Goal: Task Accomplishment & Management: Complete application form

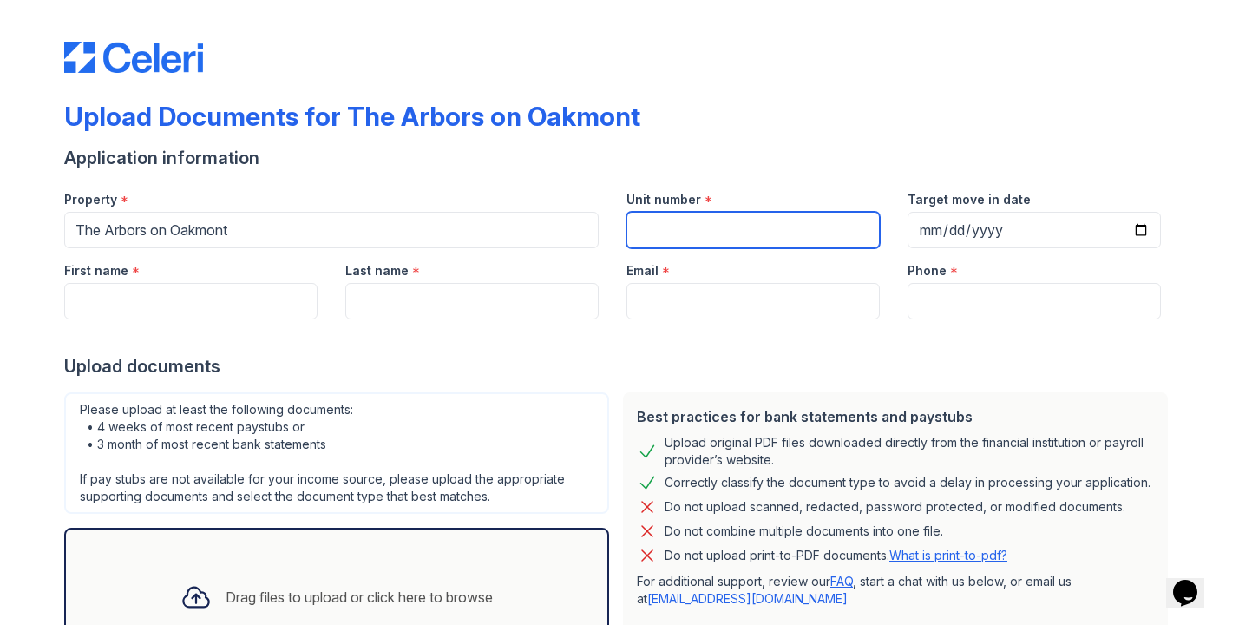
click at [759, 227] on input "Unit number" at bounding box center [753, 230] width 253 height 36
type input "1312"
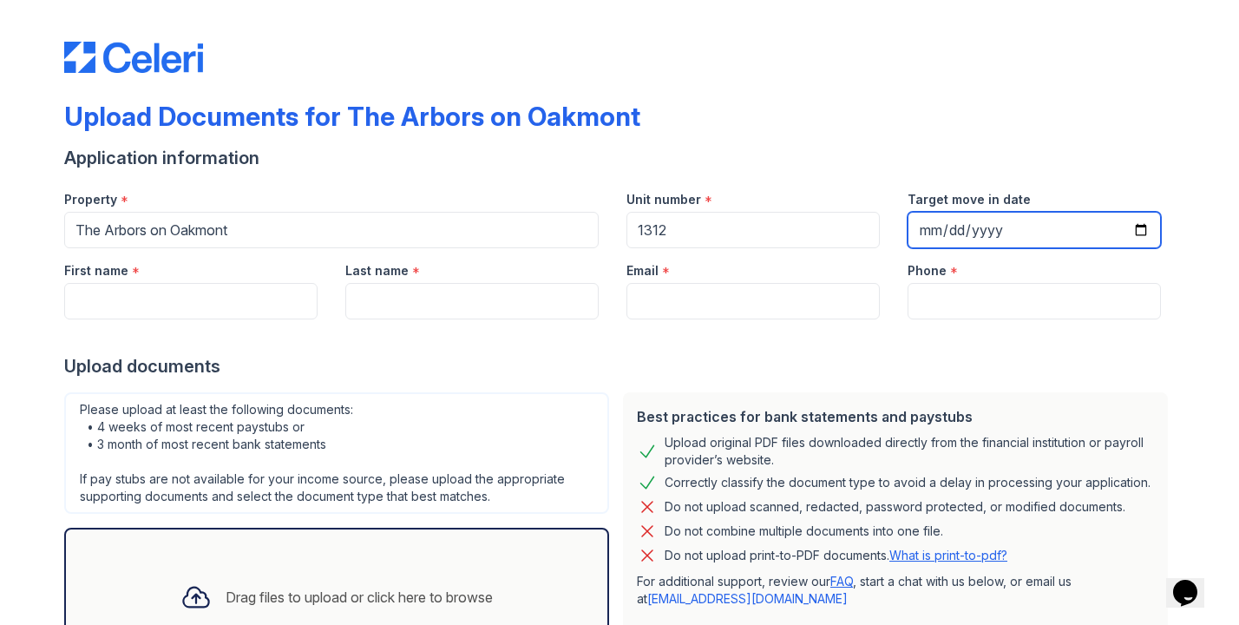
click at [1017, 241] on input "Target move in date" at bounding box center [1034, 230] width 253 height 36
type input "[DATE]"
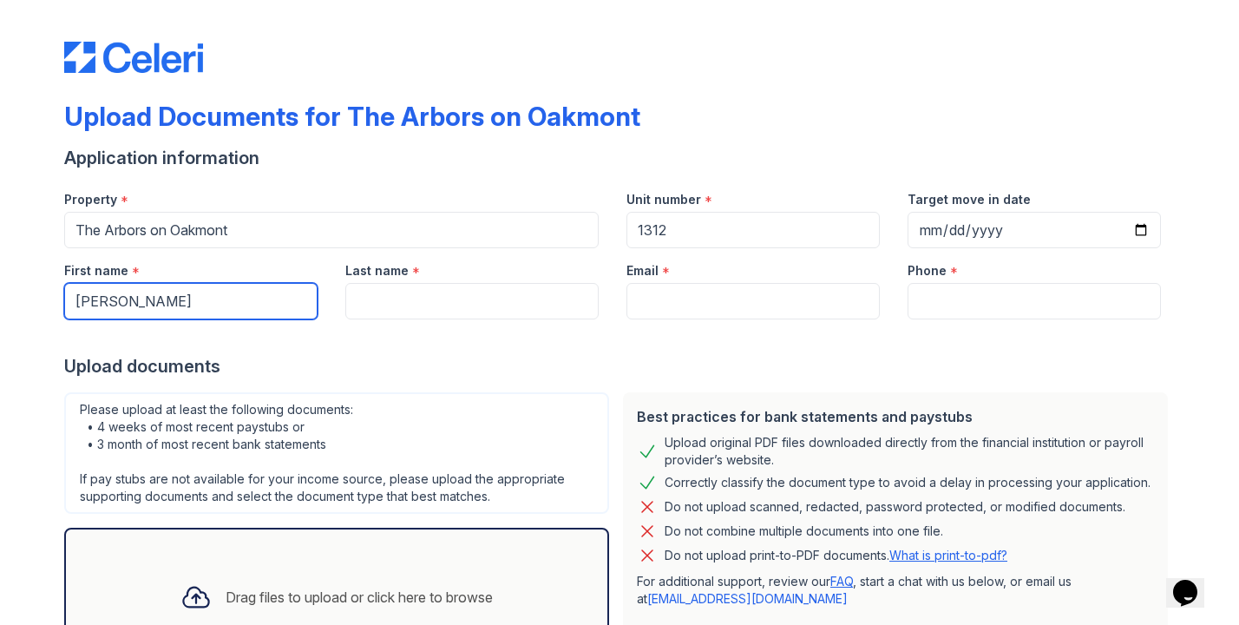
type input "[PERSON_NAME]"
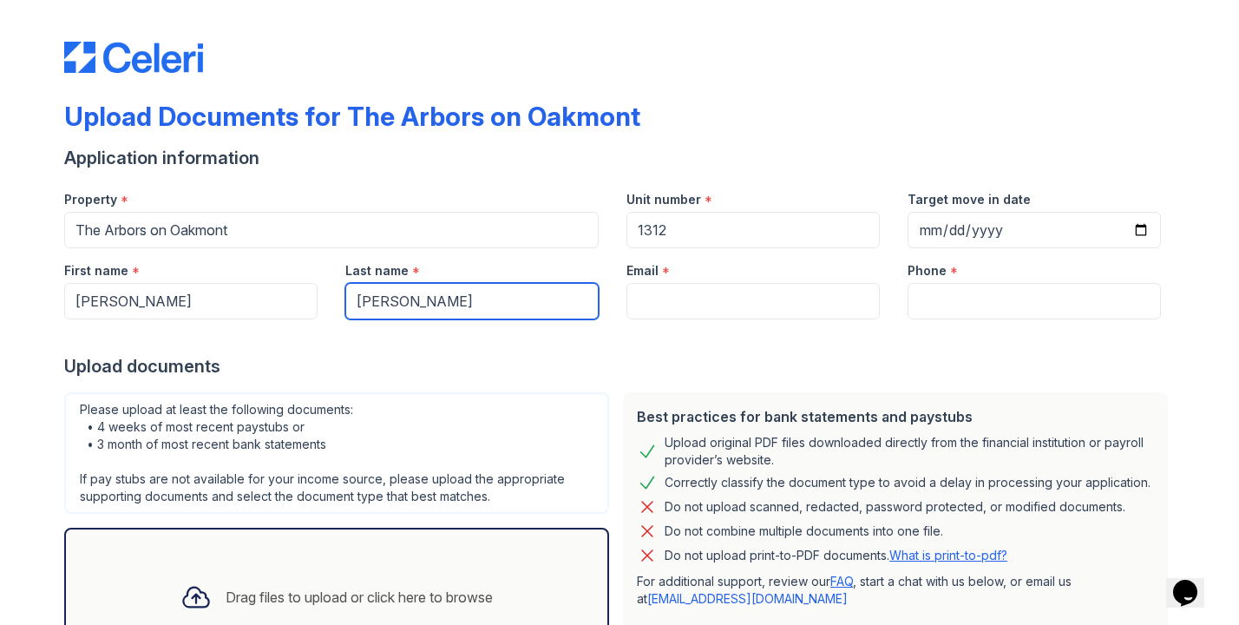
type input "[PERSON_NAME]"
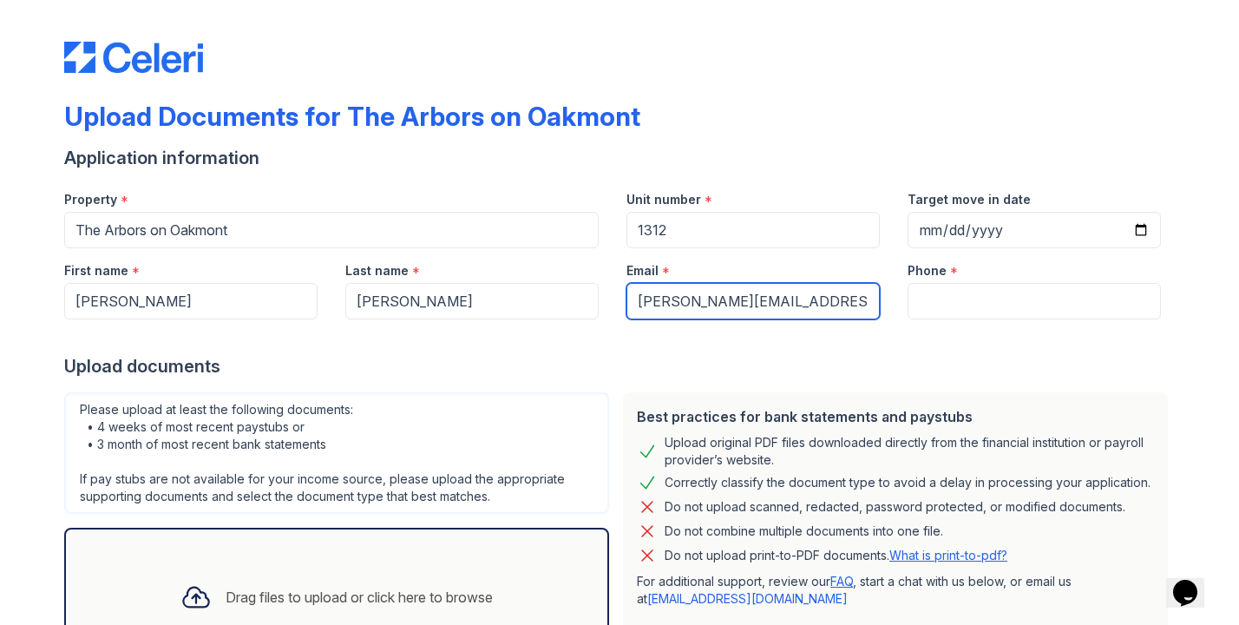
type input "[PERSON_NAME][EMAIL_ADDRESS][DOMAIN_NAME]"
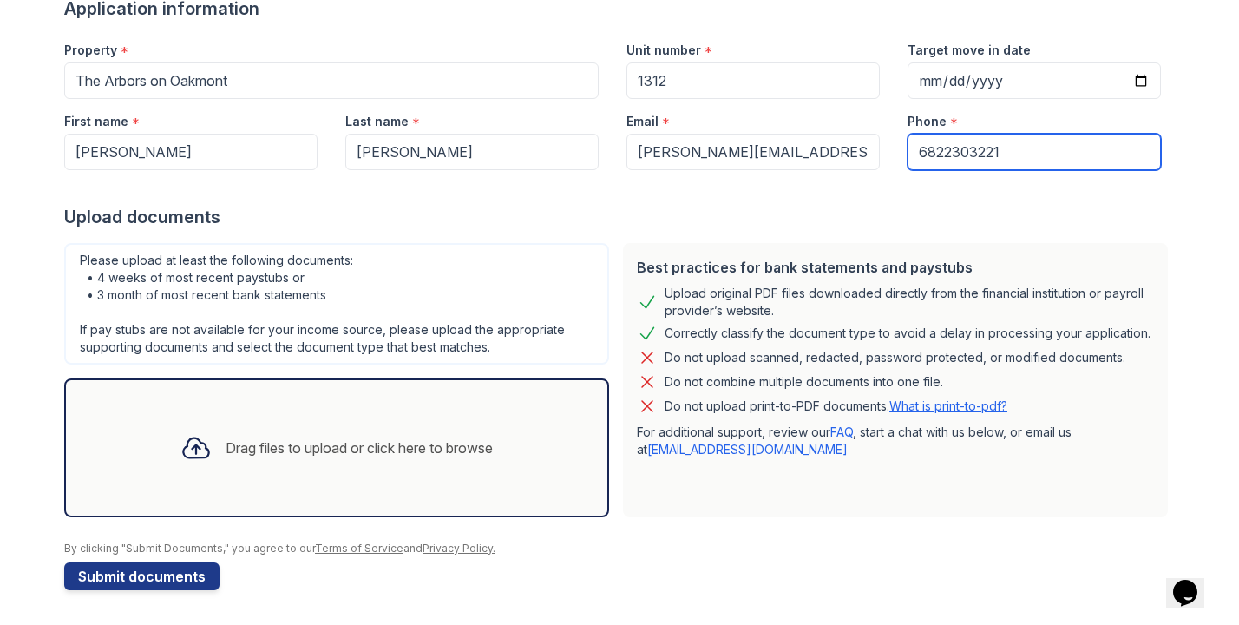
scroll to position [149, 0]
type input "6822303221"
click at [369, 451] on div "Drag files to upload or click here to browse" at bounding box center [359, 447] width 267 height 21
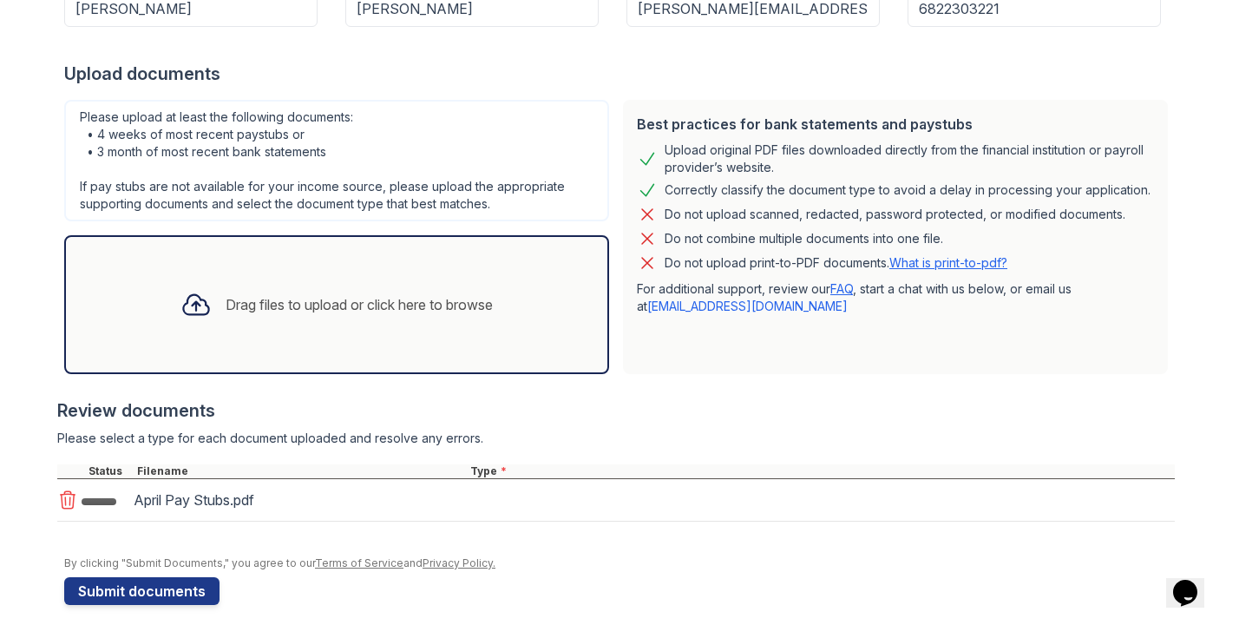
scroll to position [299, 0]
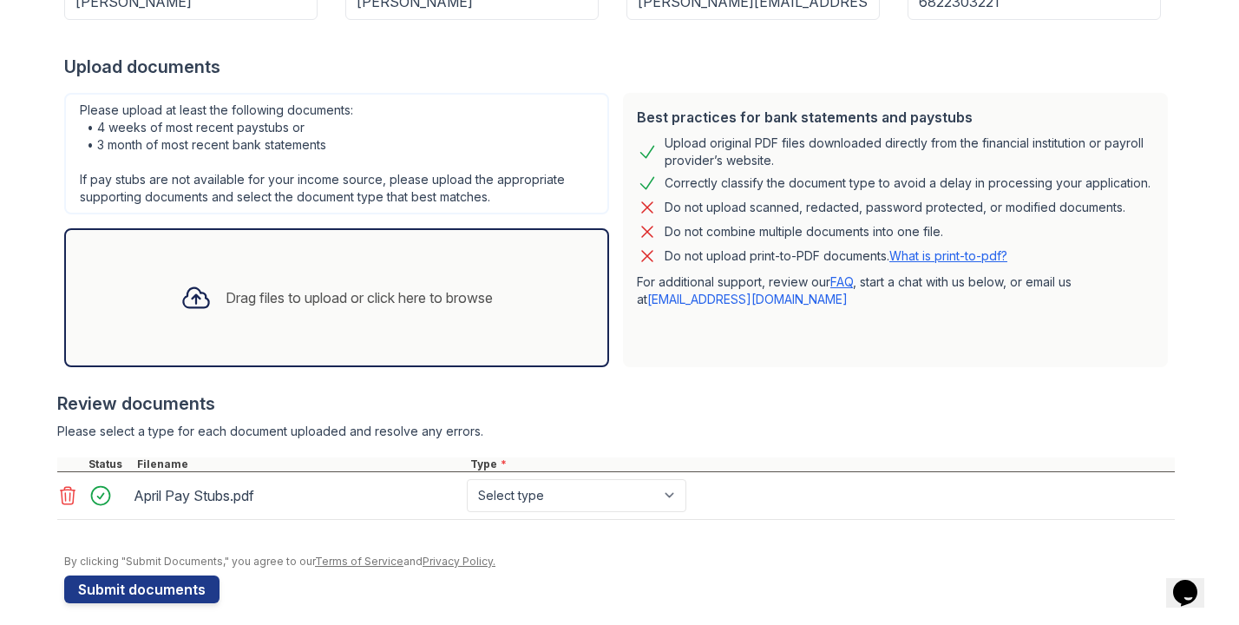
click at [356, 308] on div "Drag files to upload or click here to browse" at bounding box center [337, 297] width 340 height 59
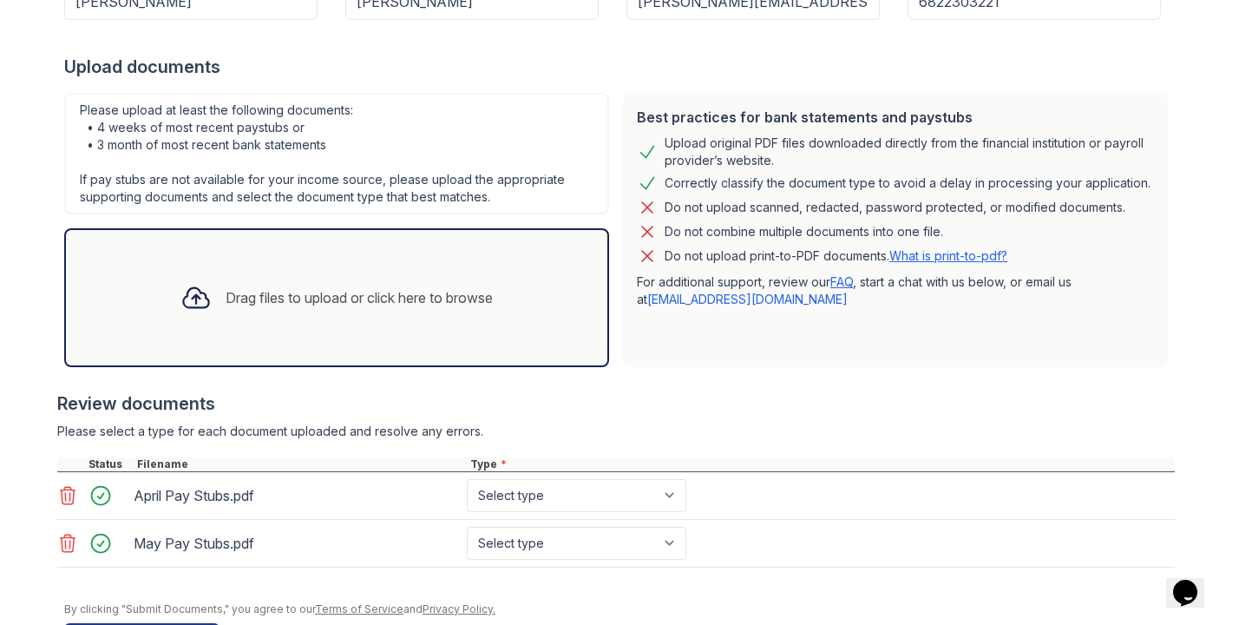
click at [312, 314] on div "Drag files to upload or click here to browse" at bounding box center [337, 297] width 340 height 59
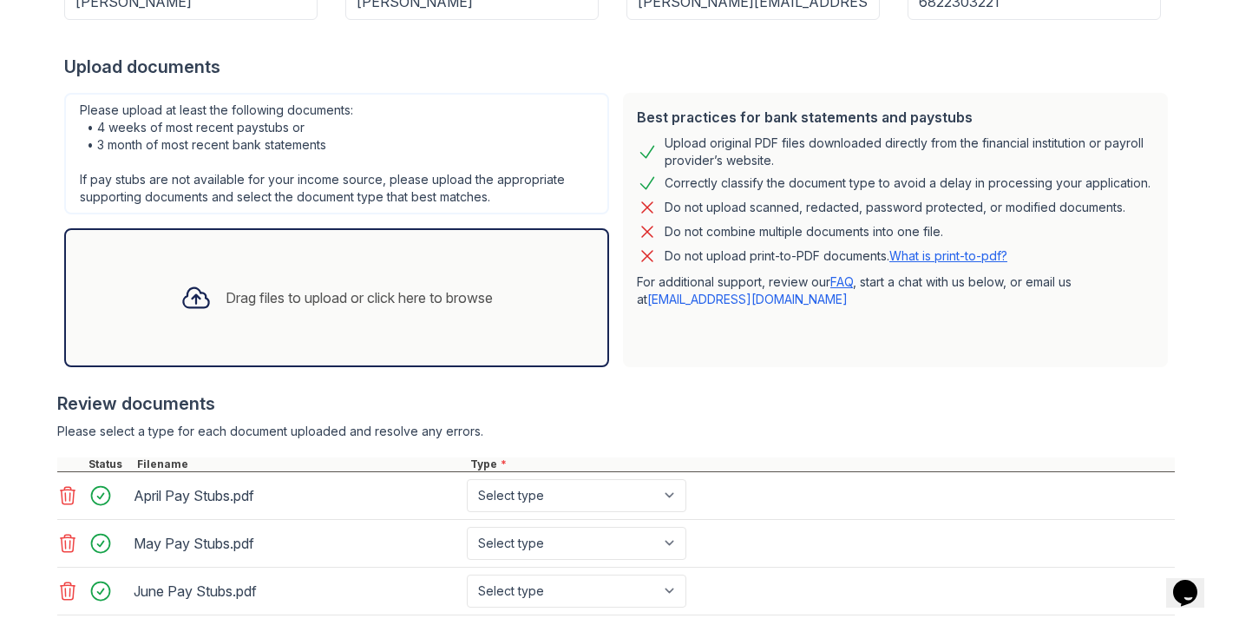
click at [383, 320] on div "Drag files to upload or click here to browse" at bounding box center [337, 297] width 340 height 59
click at [352, 308] on div "Drag files to upload or click here to browse" at bounding box center [337, 297] width 340 height 59
click at [289, 312] on div "Drag files to upload or click here to browse" at bounding box center [337, 297] width 340 height 59
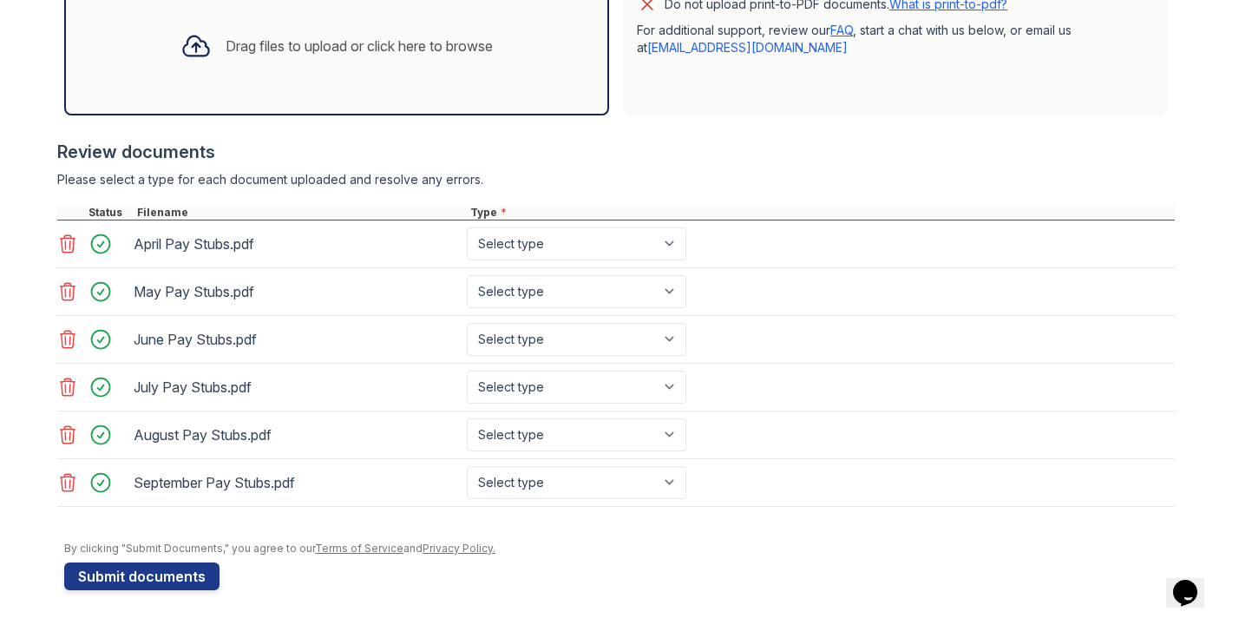
scroll to position [551, 0]
select select "bank_statement"
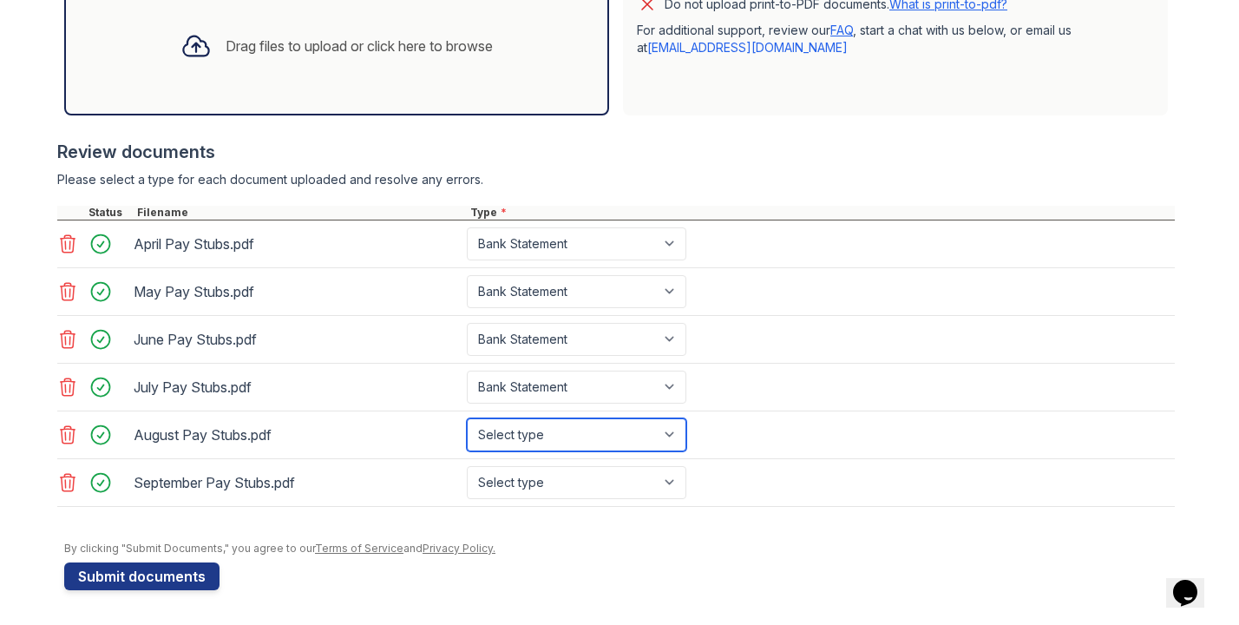
select select "bank_statement"
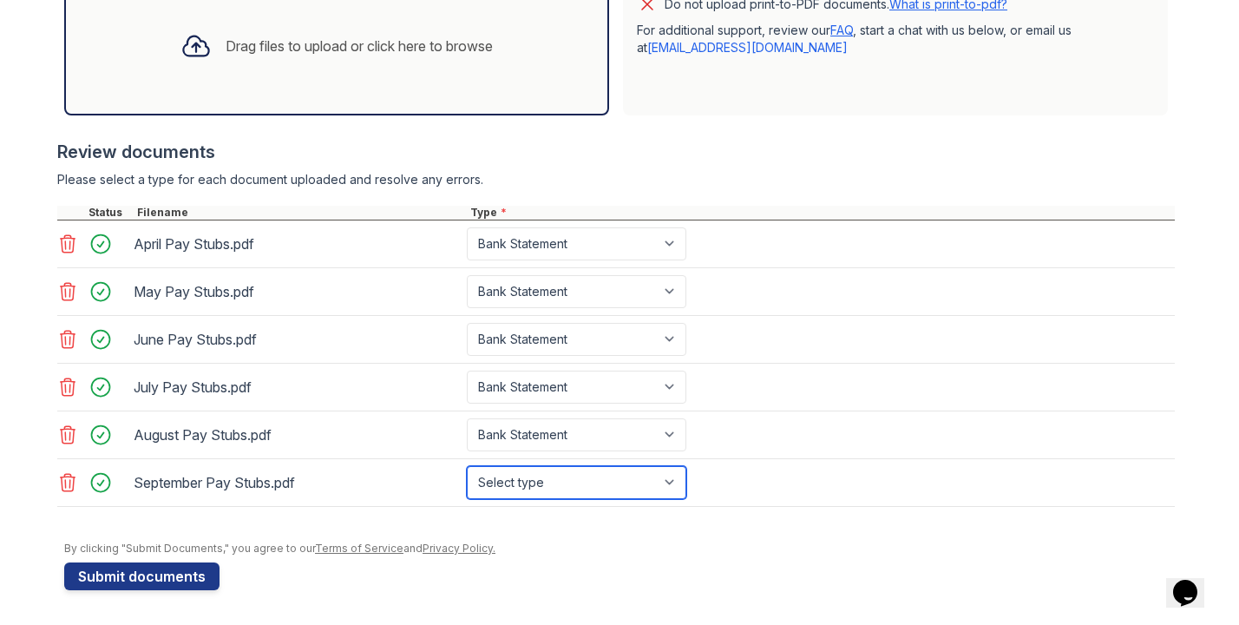
select select "bank_statement"
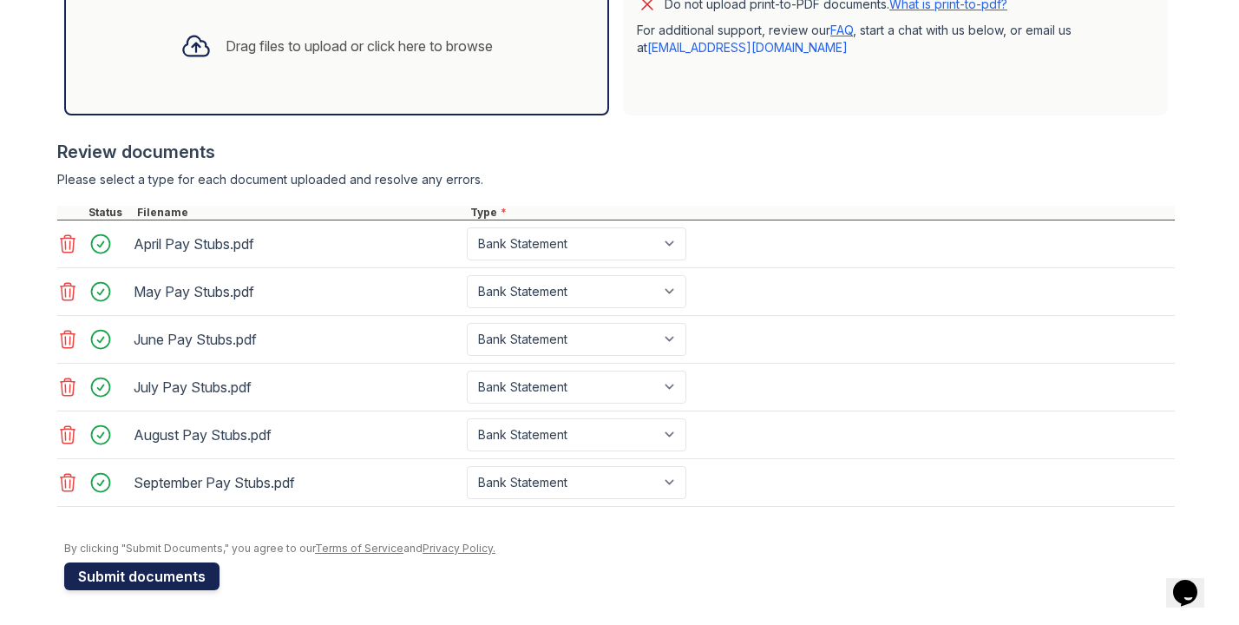
click at [162, 582] on button "Submit documents" at bounding box center [141, 576] width 155 height 28
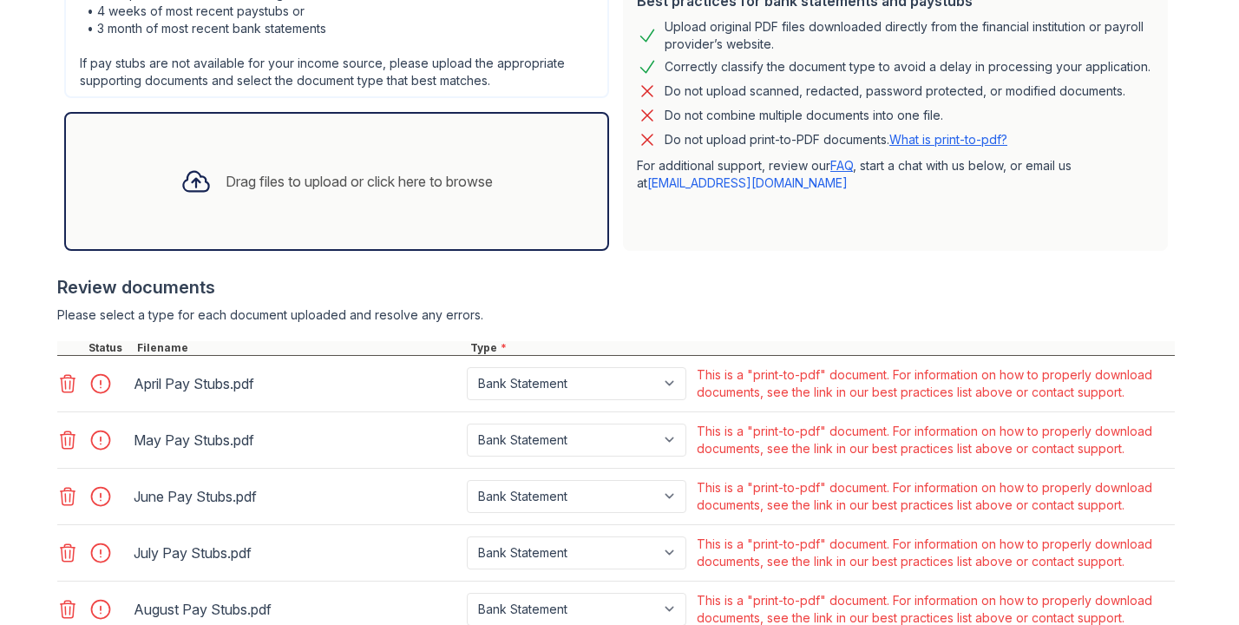
scroll to position [465, 0]
click at [104, 383] on div at bounding box center [106, 383] width 49 height 24
click at [70, 383] on icon at bounding box center [68, 382] width 15 height 17
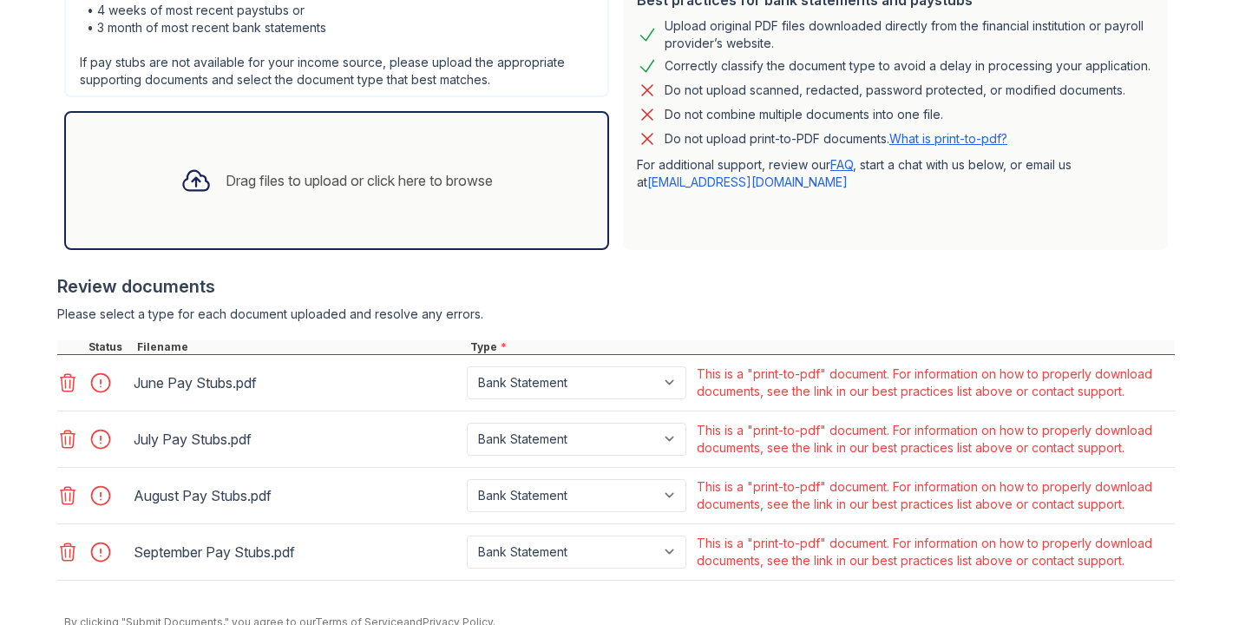
click at [70, 383] on icon at bounding box center [68, 382] width 15 height 17
click at [70, 430] on icon at bounding box center [68, 438] width 15 height 17
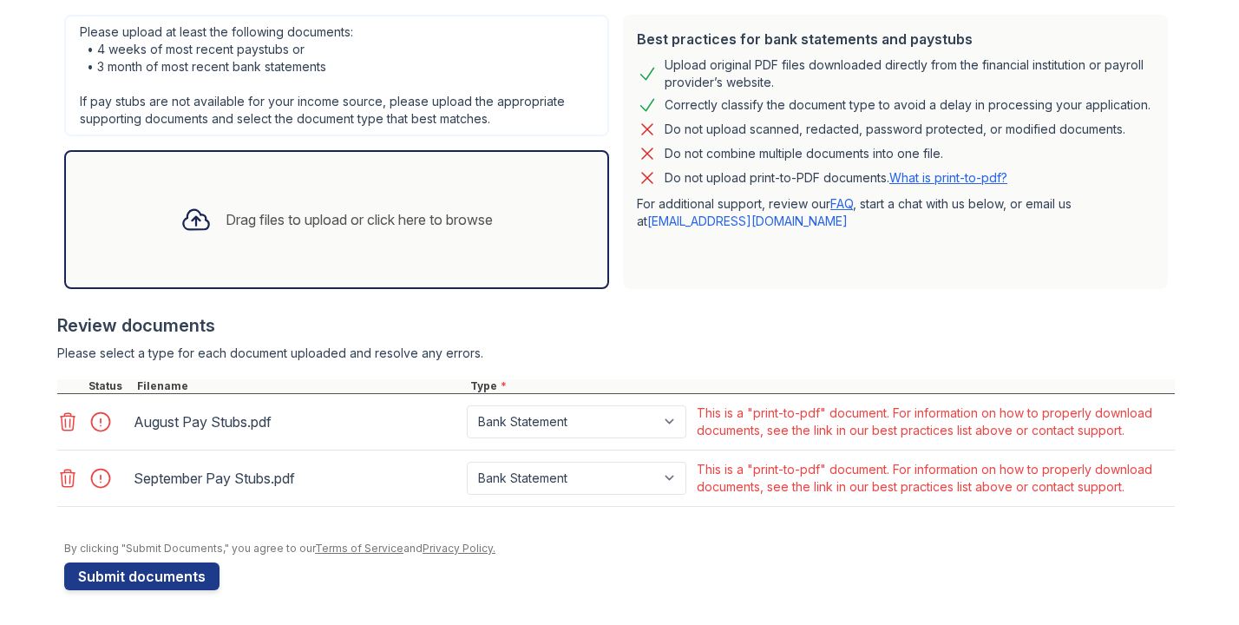
click at [70, 383] on div at bounding box center [71, 386] width 28 height 14
click at [72, 423] on icon at bounding box center [67, 421] width 21 height 21
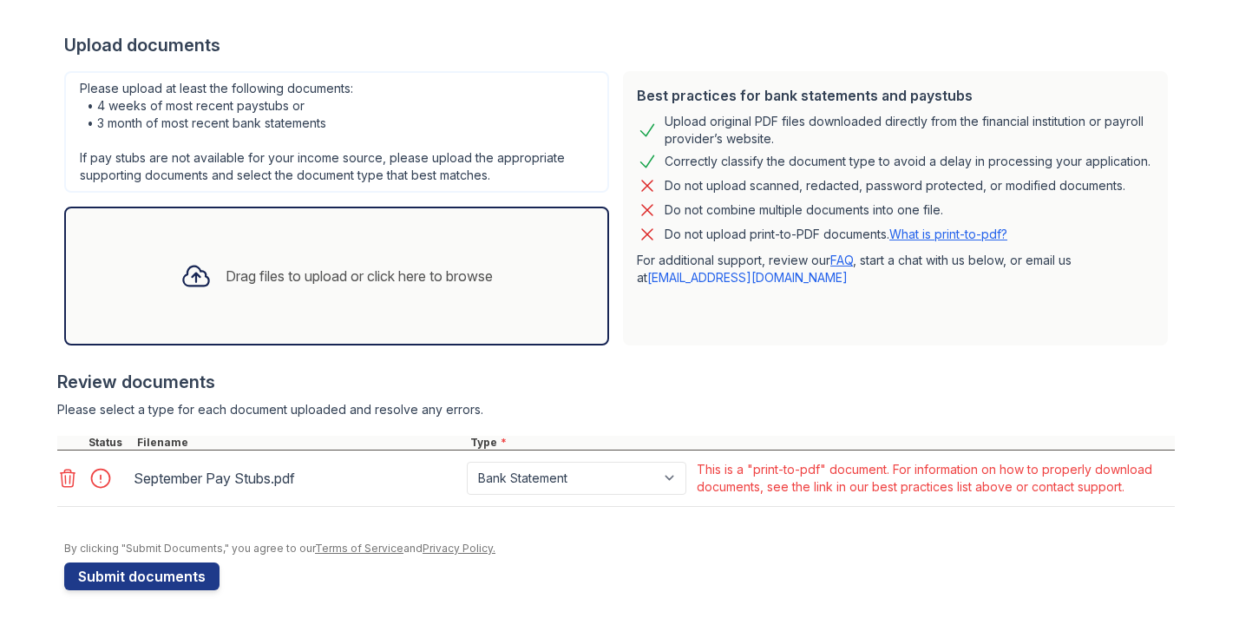
click at [72, 423] on div at bounding box center [616, 426] width 1118 height 17
click at [69, 483] on icon at bounding box center [68, 478] width 15 height 17
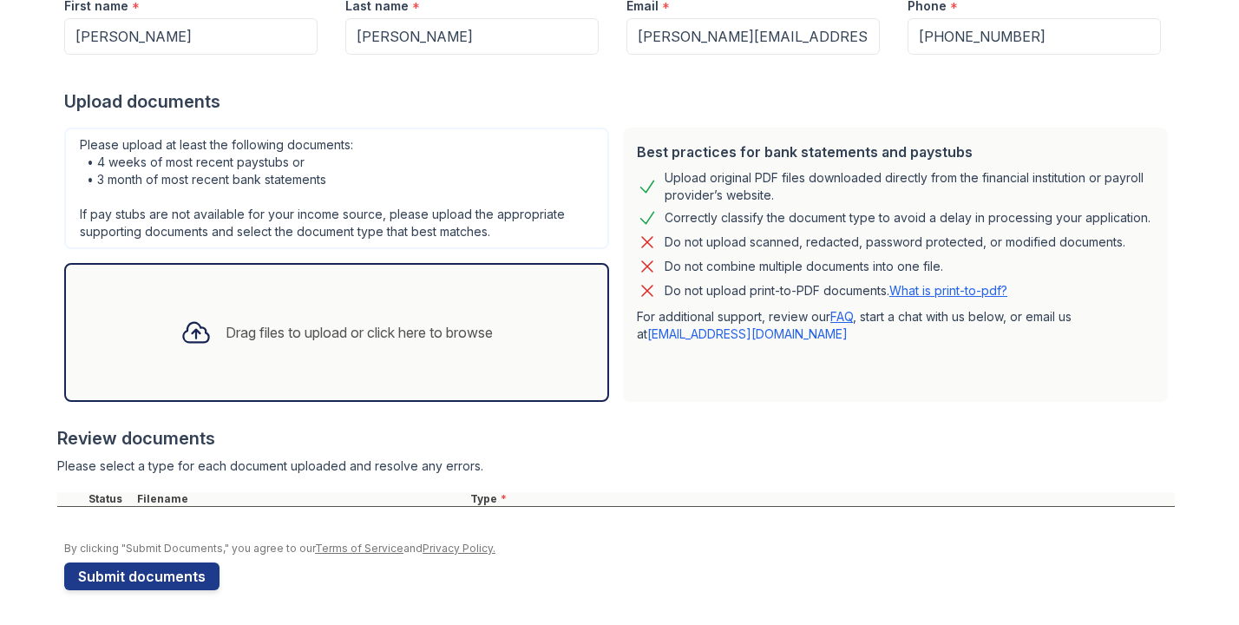
scroll to position [313, 0]
click at [427, 377] on div "Drag files to upload or click here to browse" at bounding box center [336, 332] width 545 height 139
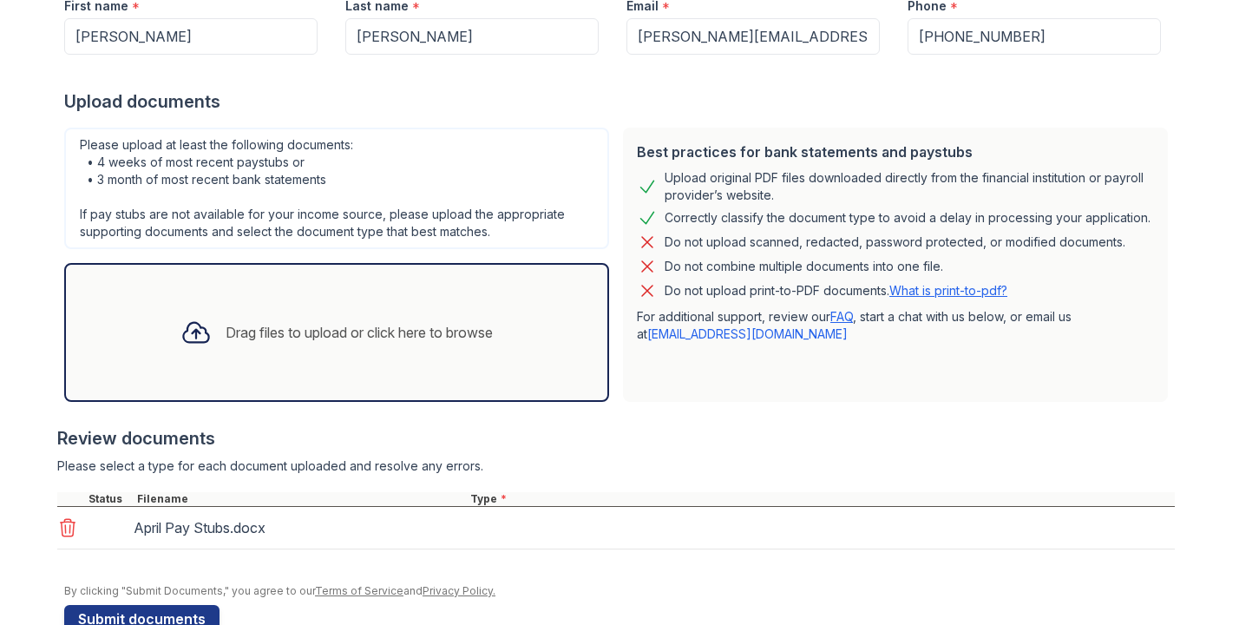
click at [332, 332] on div "Drag files to upload or click here to browse" at bounding box center [359, 332] width 267 height 21
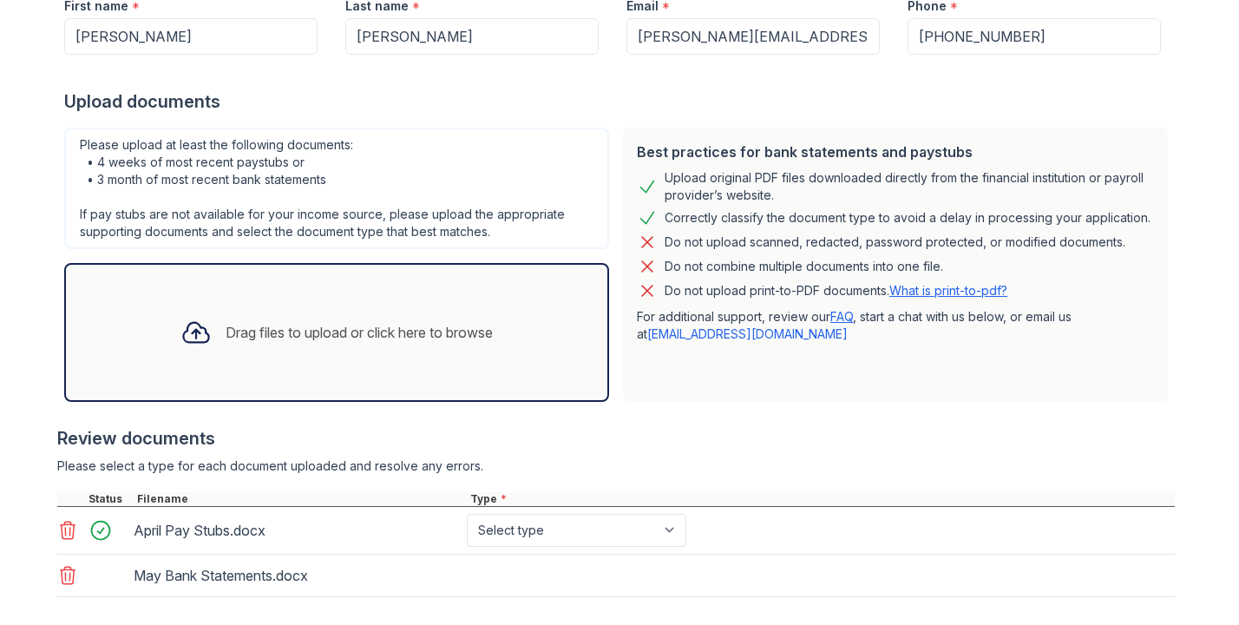
click at [349, 339] on div "Drag files to upload or click here to browse" at bounding box center [359, 332] width 267 height 21
click at [282, 333] on div "Drag files to upload or click here to browse" at bounding box center [359, 332] width 267 height 21
click at [274, 342] on div "Drag files to upload or click here to browse" at bounding box center [359, 332] width 267 height 21
click at [314, 332] on div "Drag files to upload or click here to browse" at bounding box center [359, 332] width 267 height 21
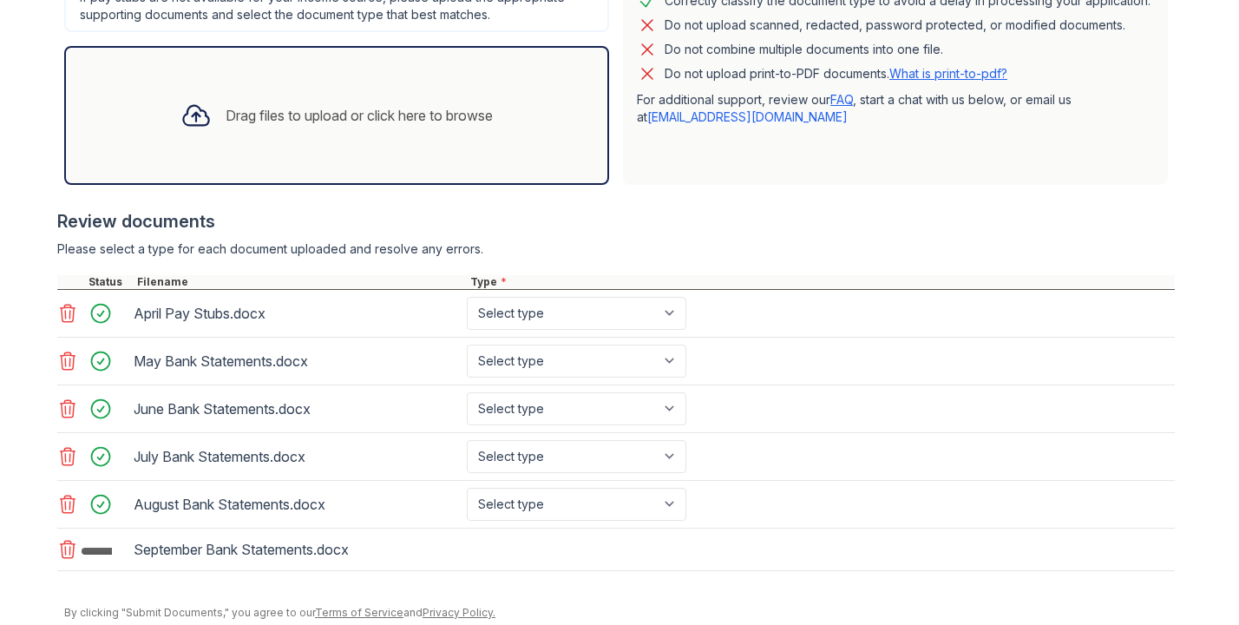
scroll to position [541, 0]
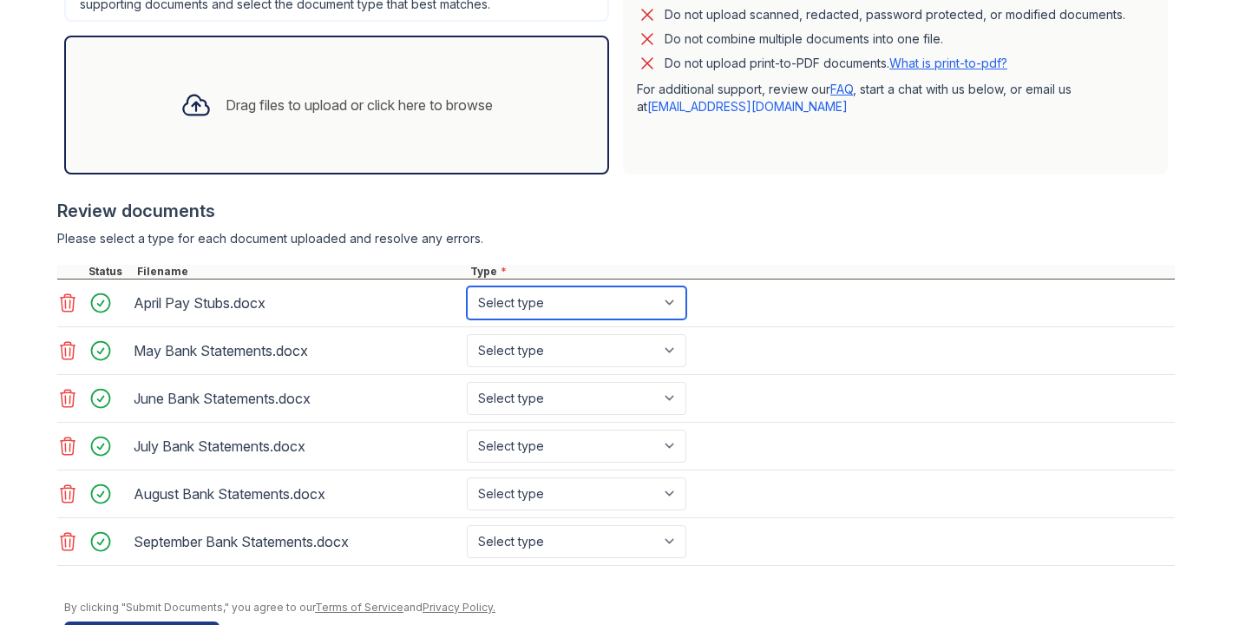
select select "bank_statement"
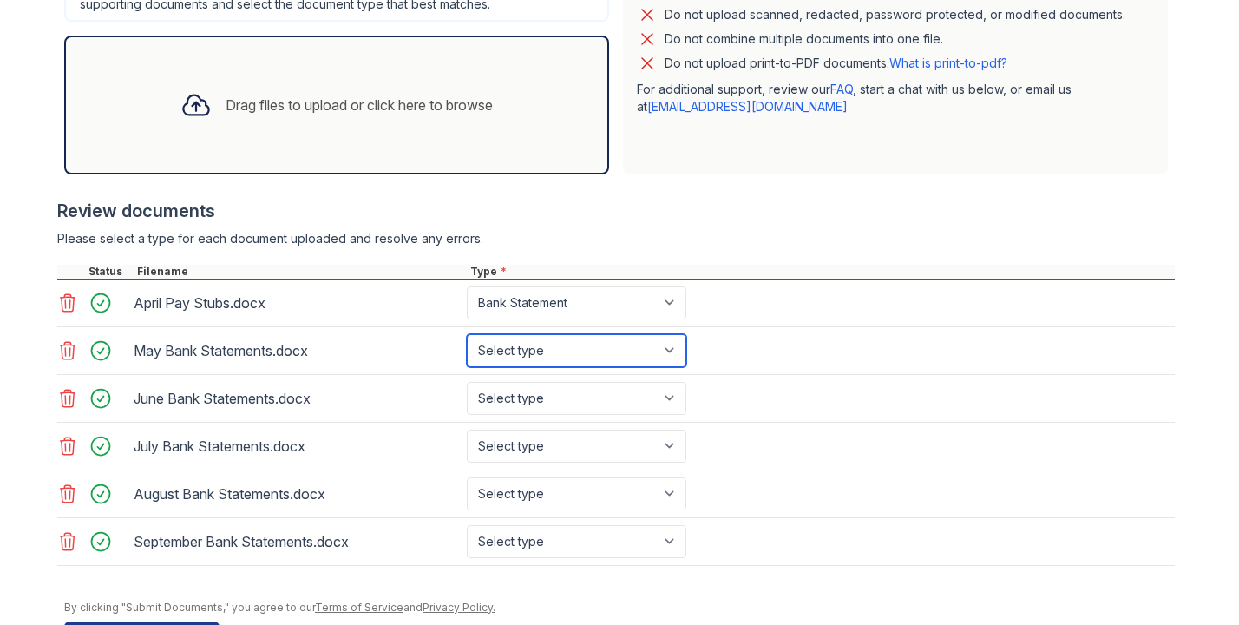
select select "bank_statement"
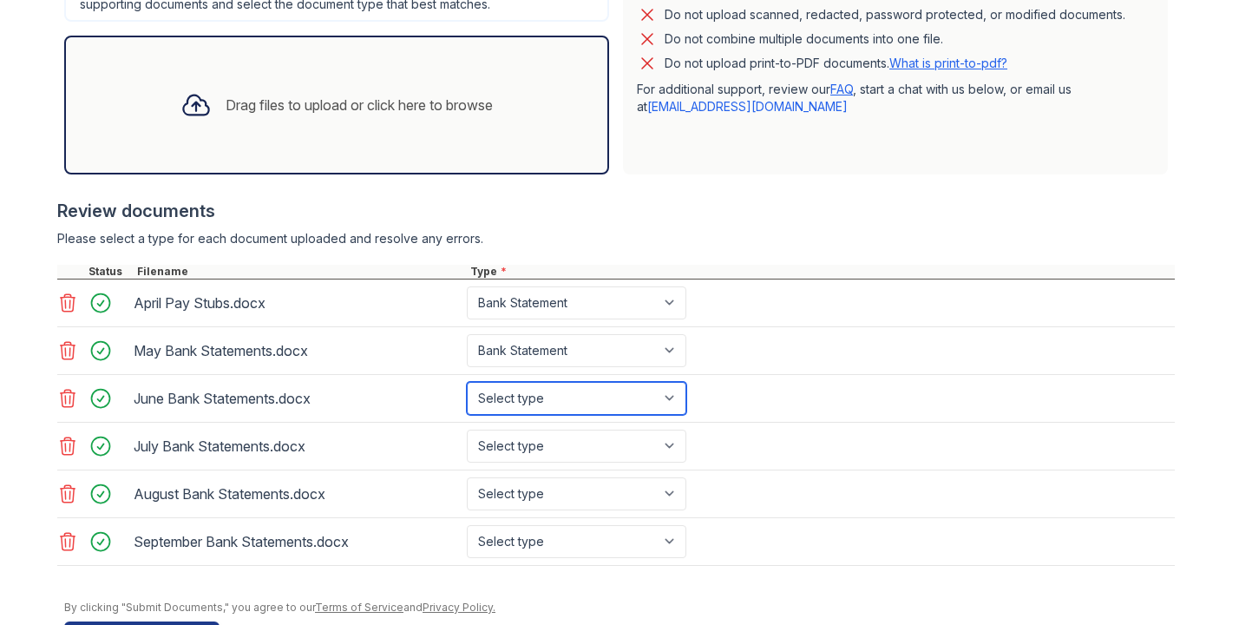
select select "bank_statement"
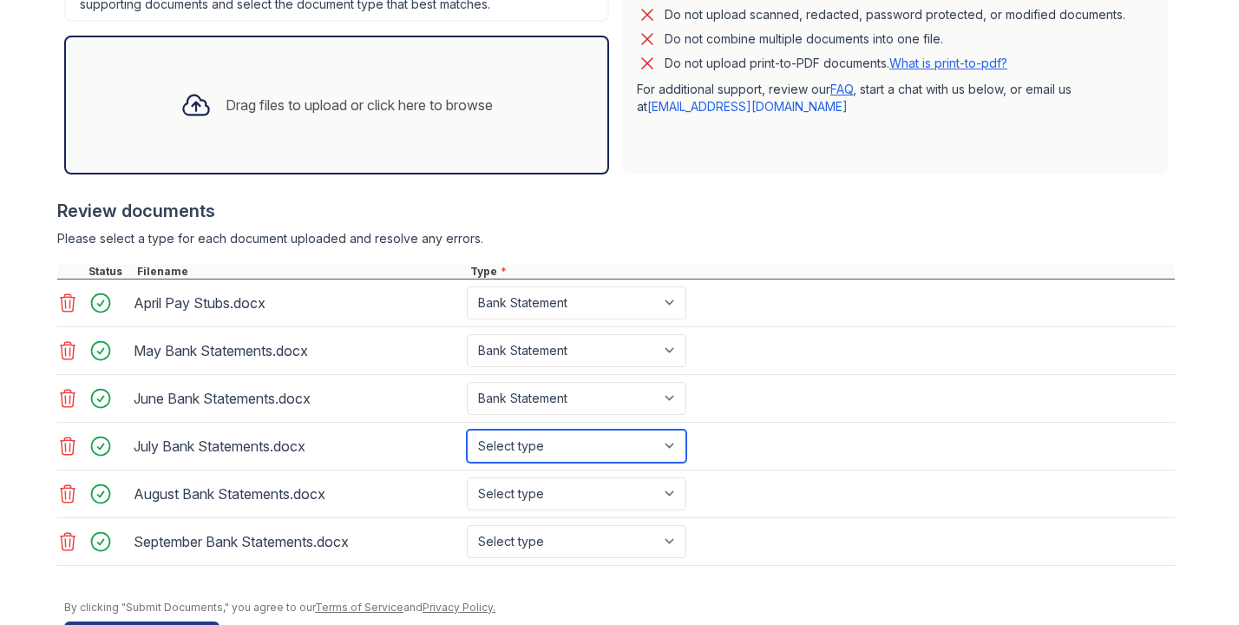
select select "bank_statement"
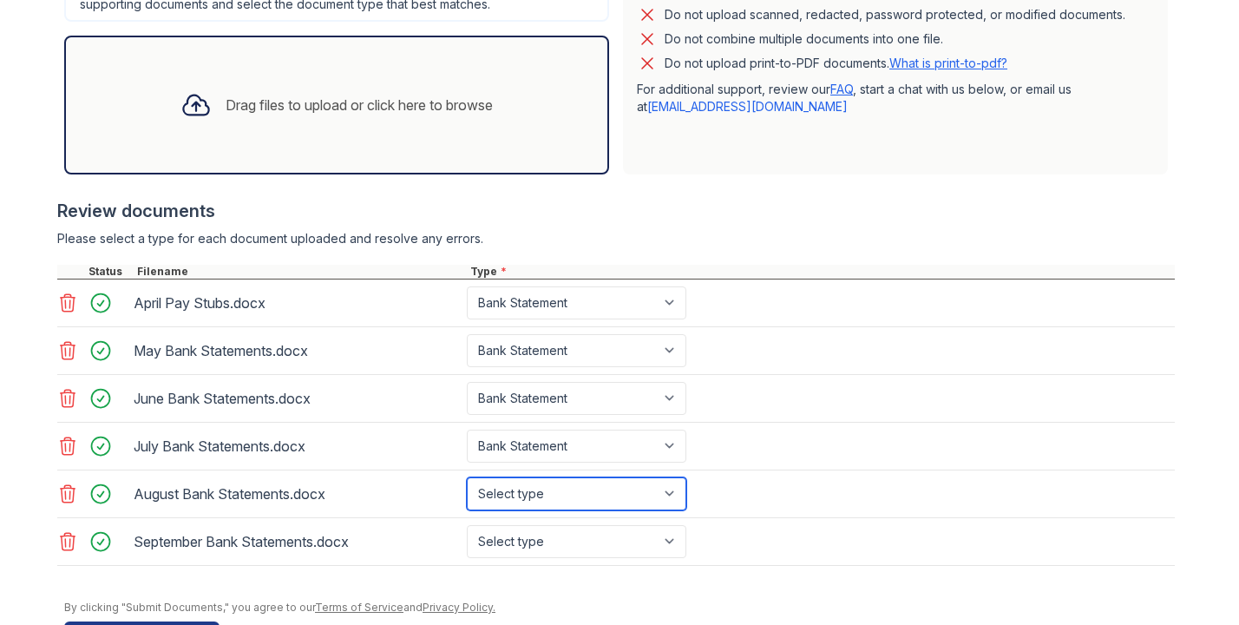
select select "bank_statement"
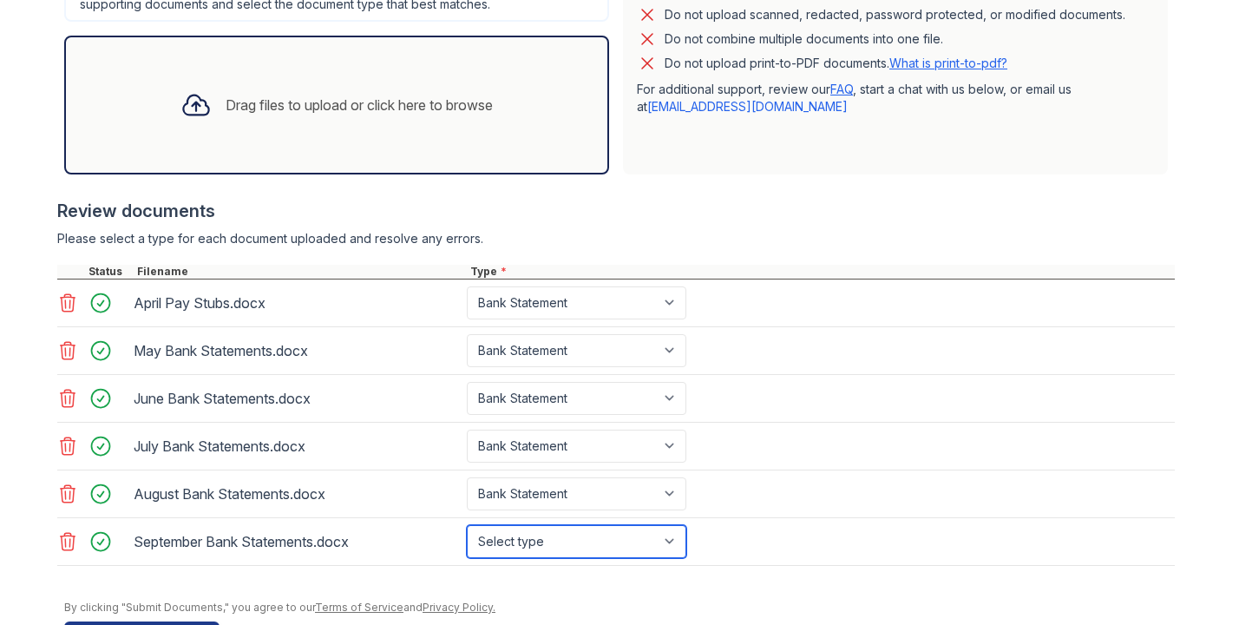
select select "bank_statement"
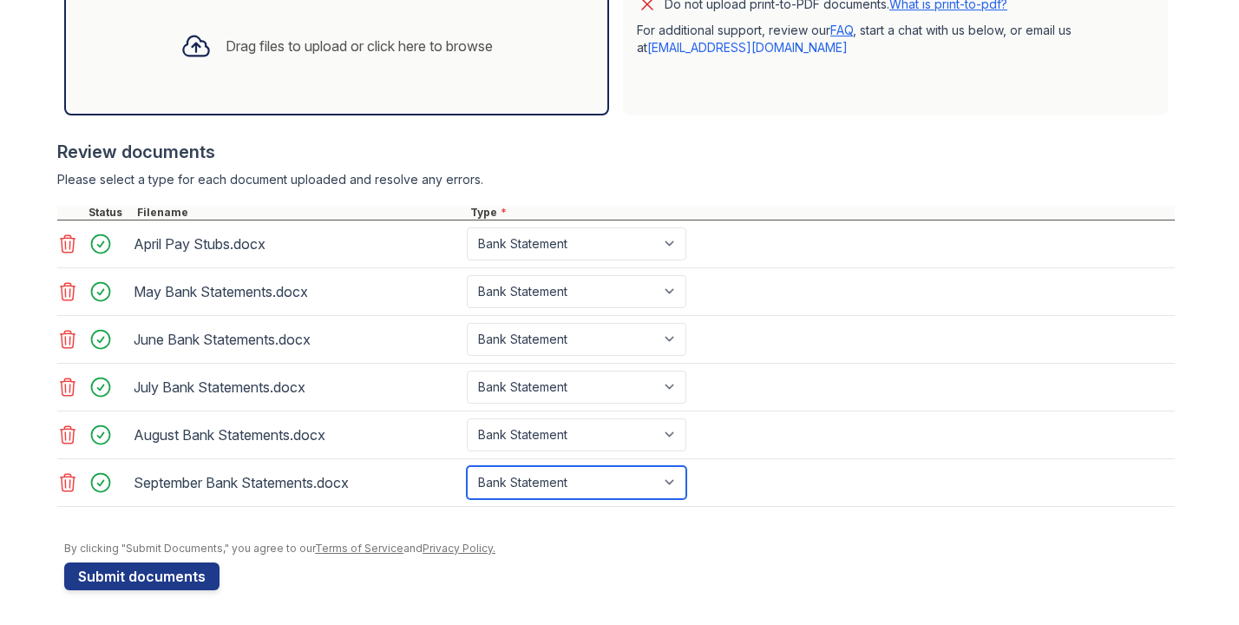
scroll to position [600, 0]
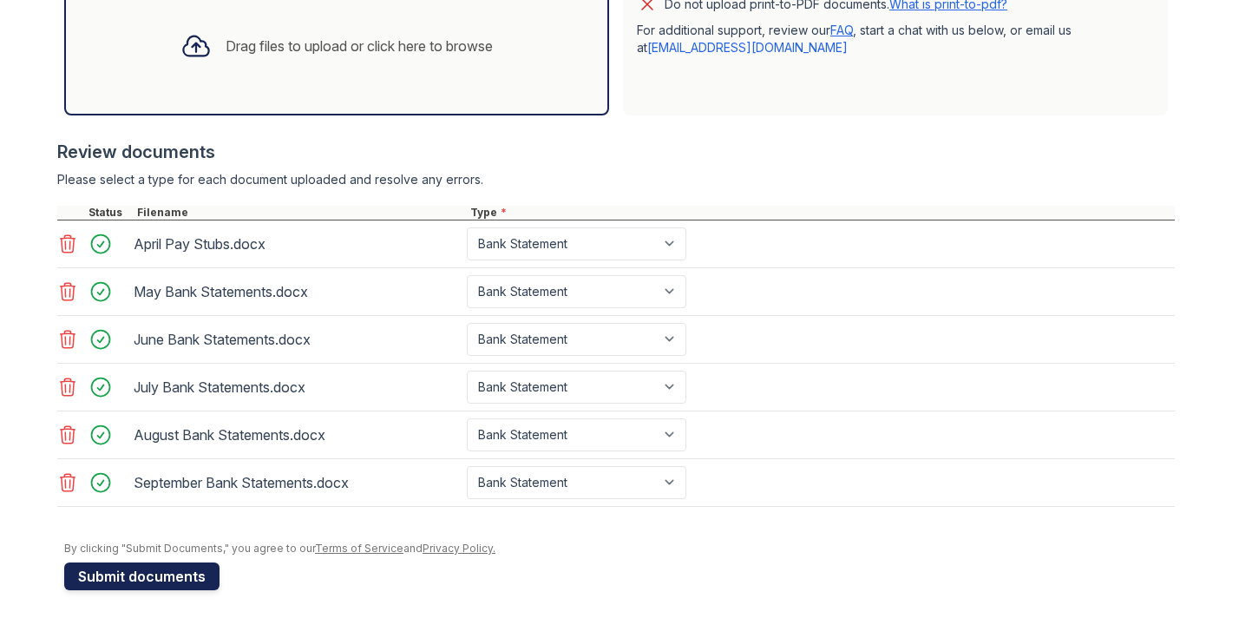
click at [213, 583] on button "Submit documents" at bounding box center [141, 576] width 155 height 28
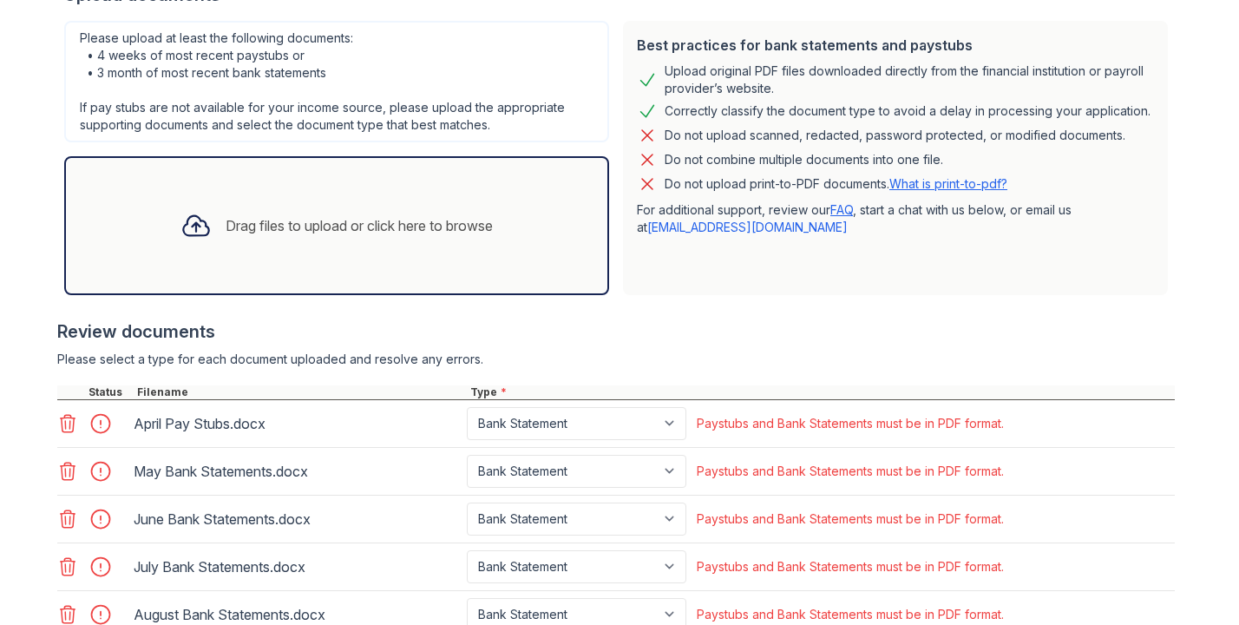
scroll to position [437, 0]
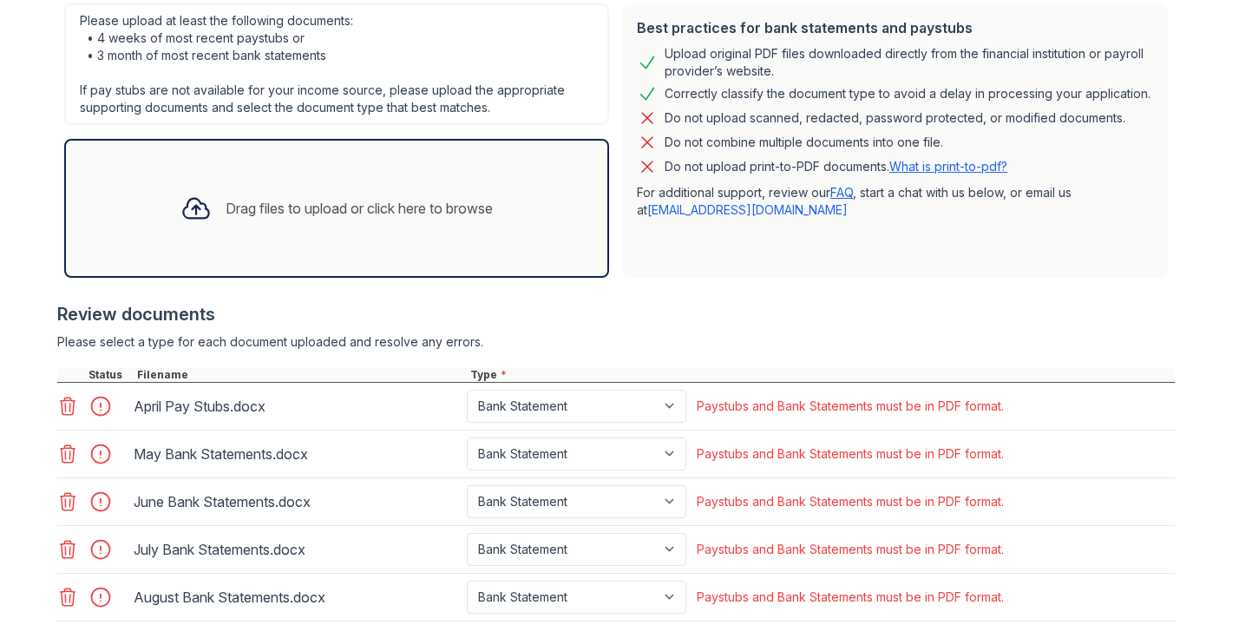
click at [77, 409] on icon at bounding box center [67, 406] width 21 height 21
click at [77, 444] on icon at bounding box center [67, 454] width 21 height 21
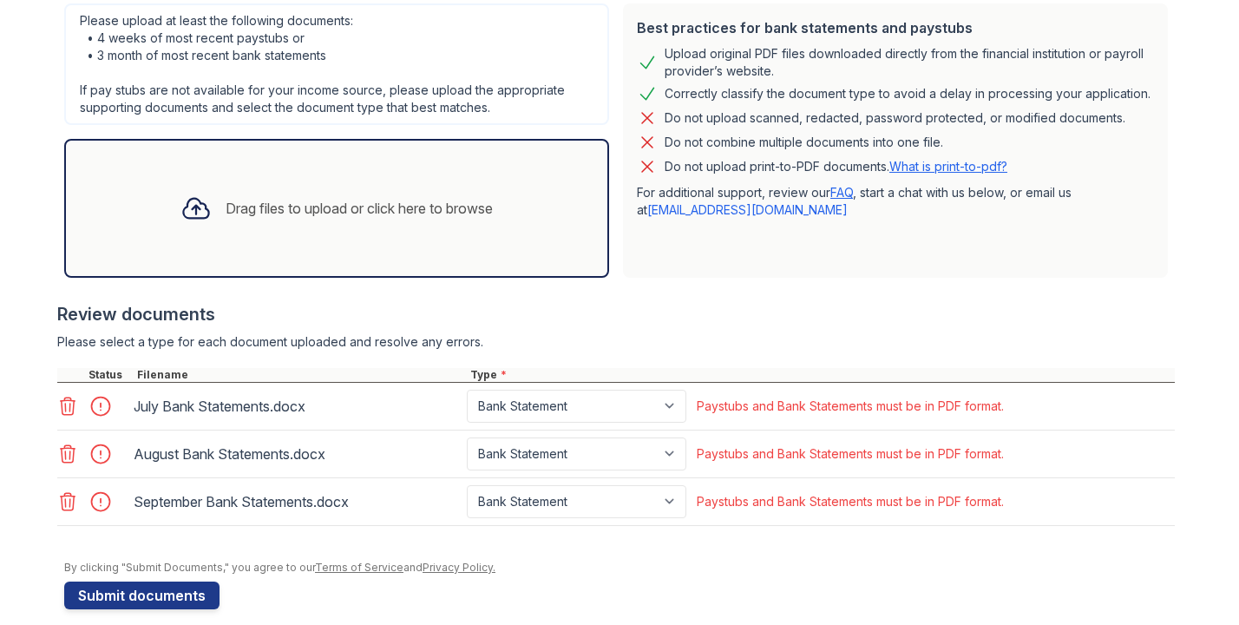
click at [77, 409] on icon at bounding box center [67, 406] width 21 height 21
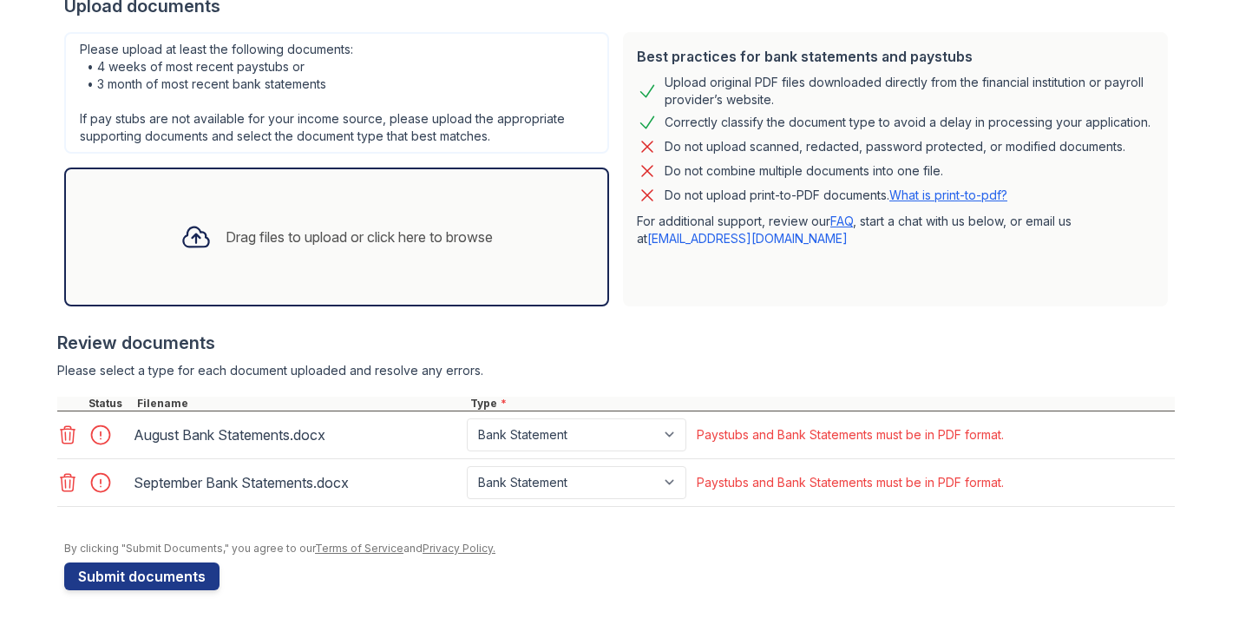
click at [77, 409] on div at bounding box center [71, 404] width 28 height 14
click at [62, 430] on icon at bounding box center [67, 434] width 21 height 21
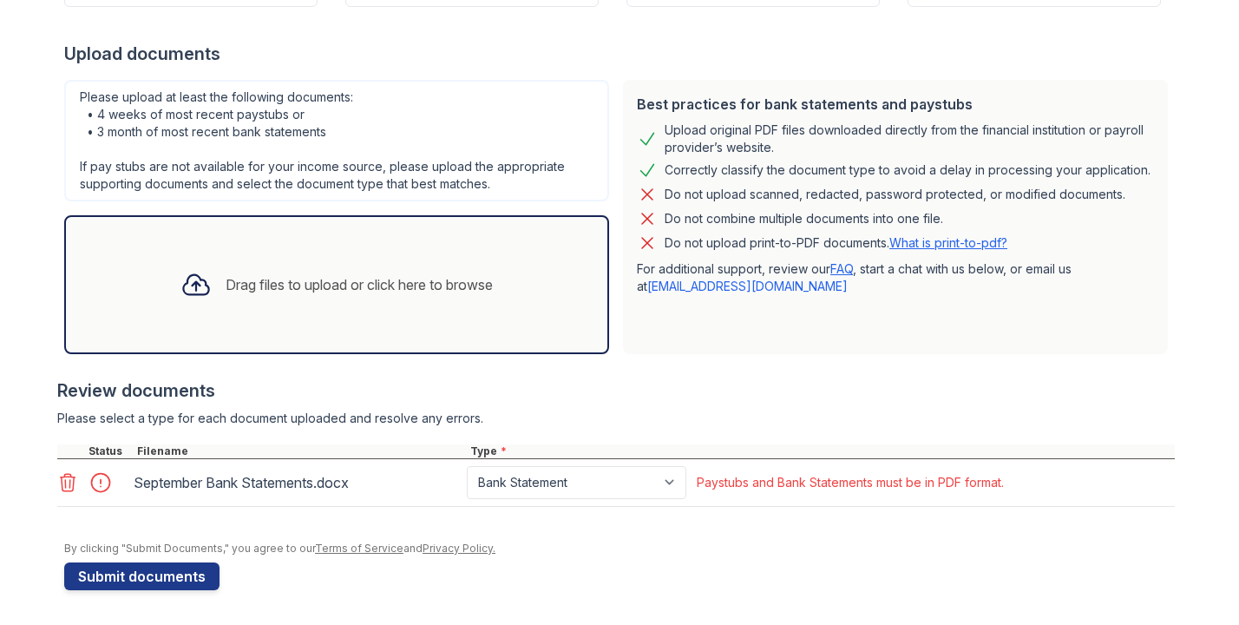
click at [62, 430] on div at bounding box center [616, 435] width 1118 height 17
click at [60, 491] on icon at bounding box center [67, 482] width 21 height 21
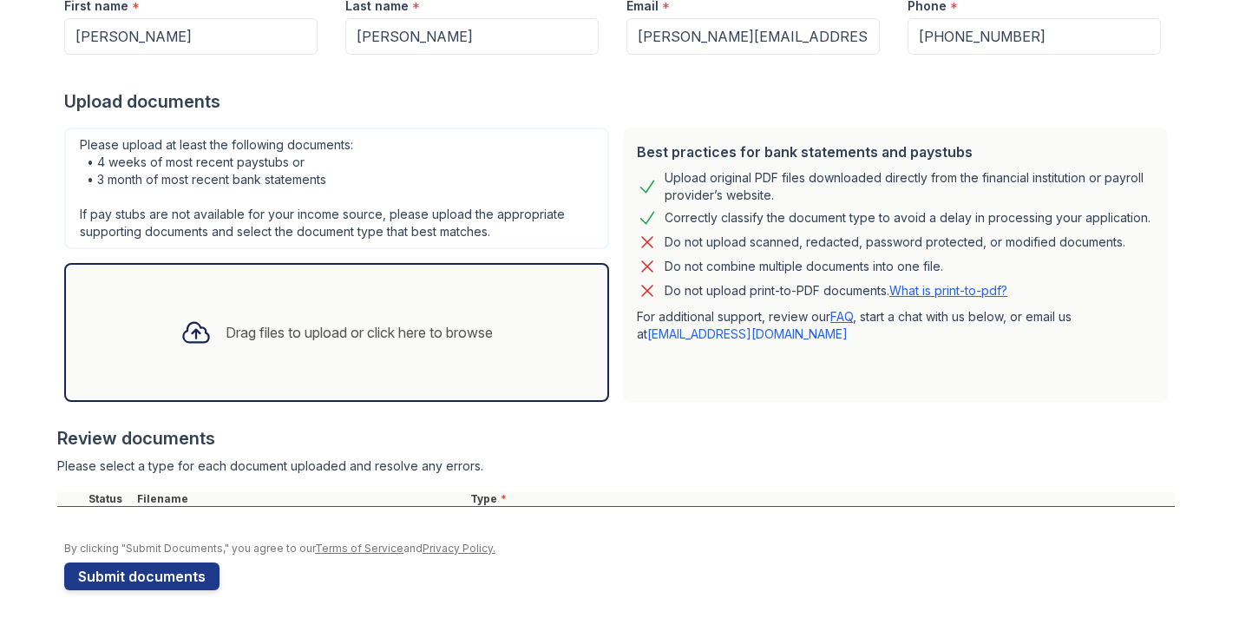
click at [300, 322] on div "Drag files to upload or click here to browse" at bounding box center [337, 332] width 340 height 59
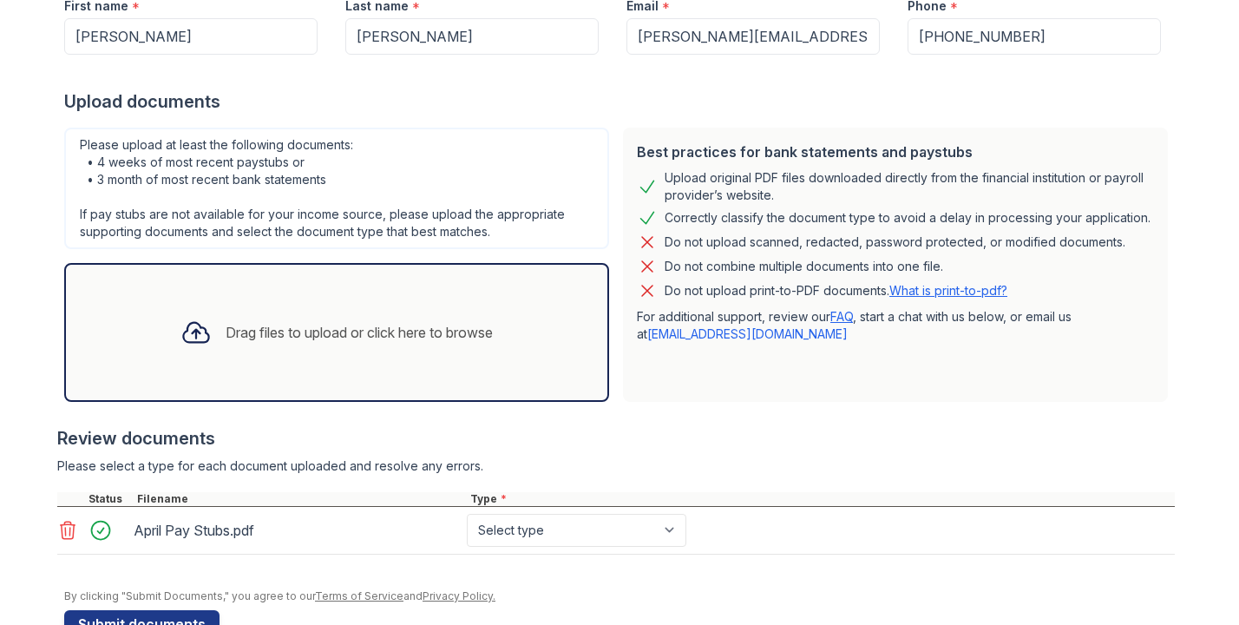
click at [322, 343] on div "Drag files to upload or click here to browse" at bounding box center [359, 332] width 267 height 21
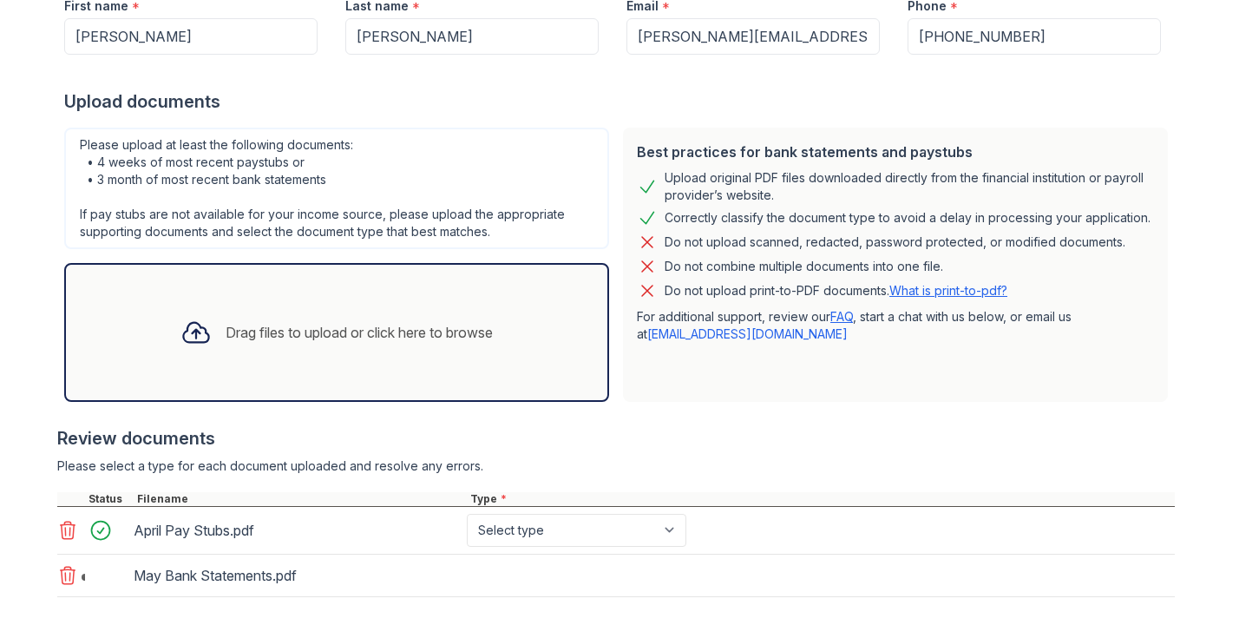
click at [348, 358] on div "Drag files to upload or click here to browse" at bounding box center [337, 332] width 340 height 59
click at [420, 337] on div "Drag files to upload or click here to browse" at bounding box center [359, 332] width 267 height 21
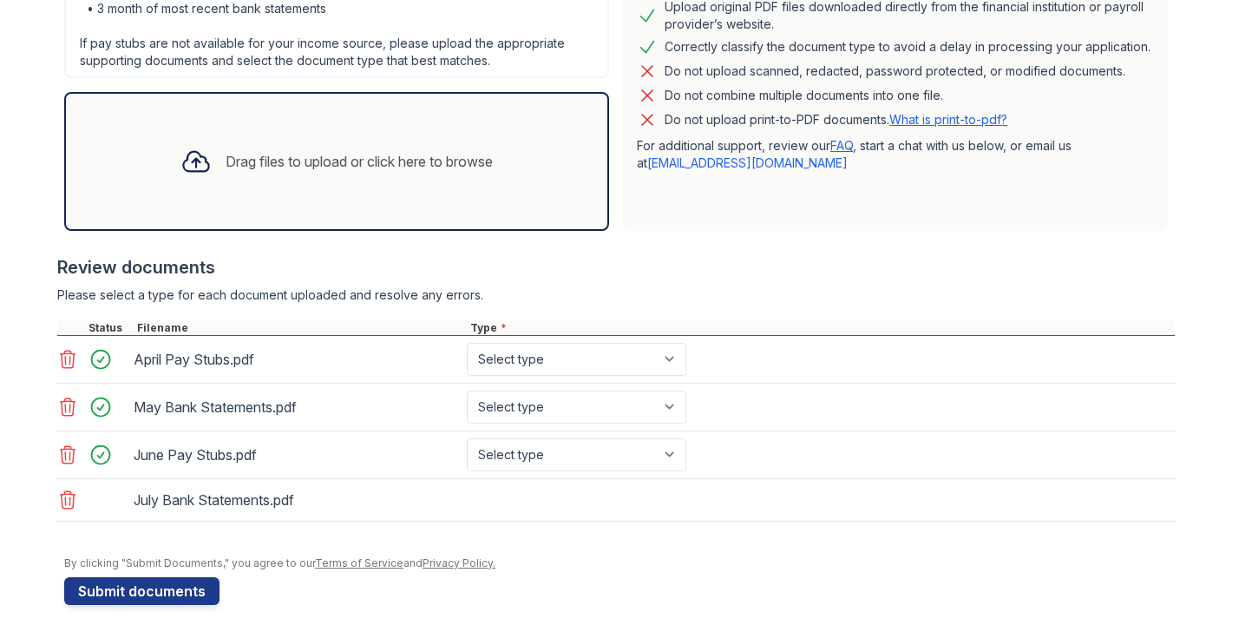
scroll to position [495, 0]
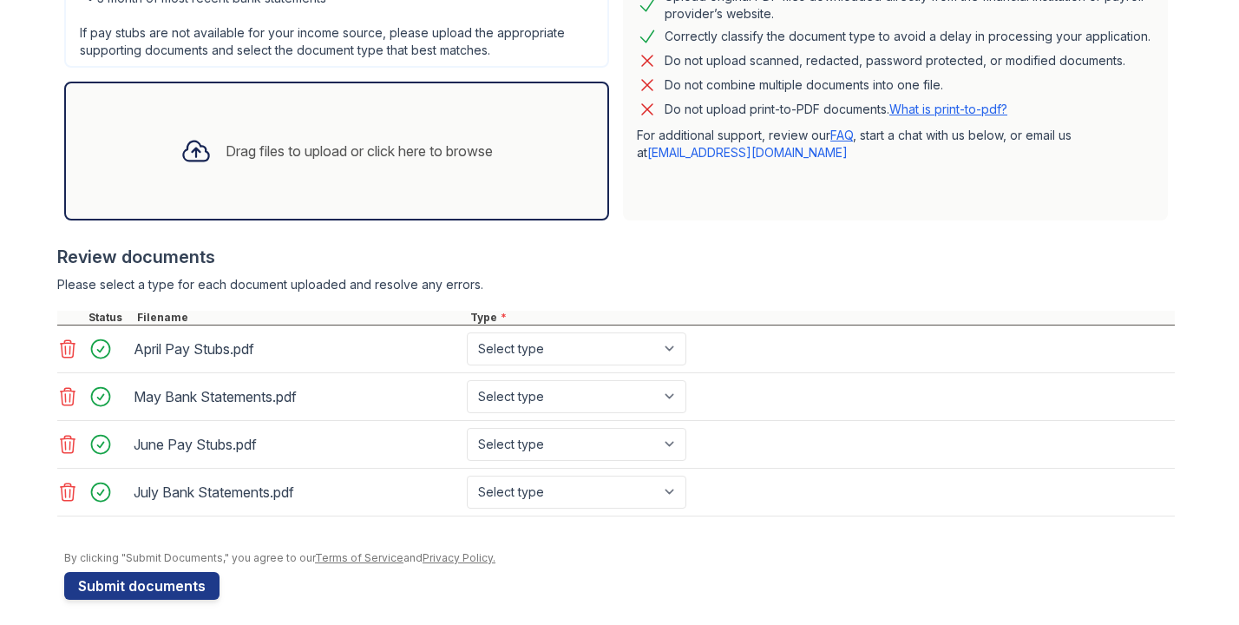
click at [64, 455] on icon at bounding box center [67, 444] width 21 height 21
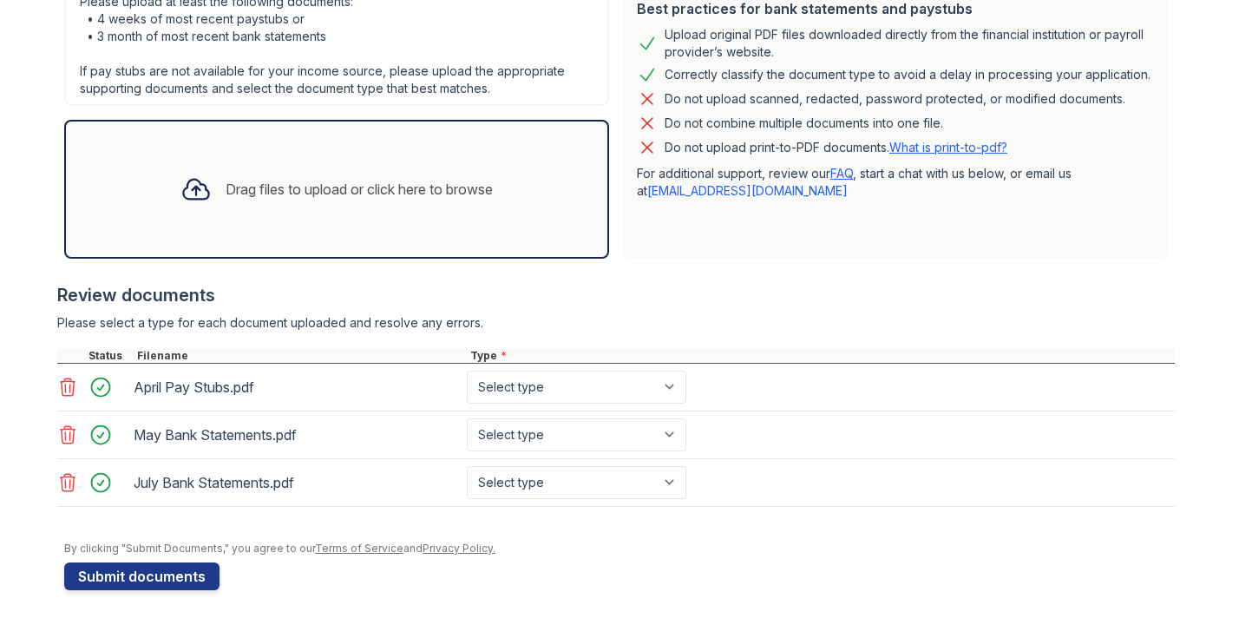
click at [69, 483] on icon at bounding box center [67, 482] width 21 height 21
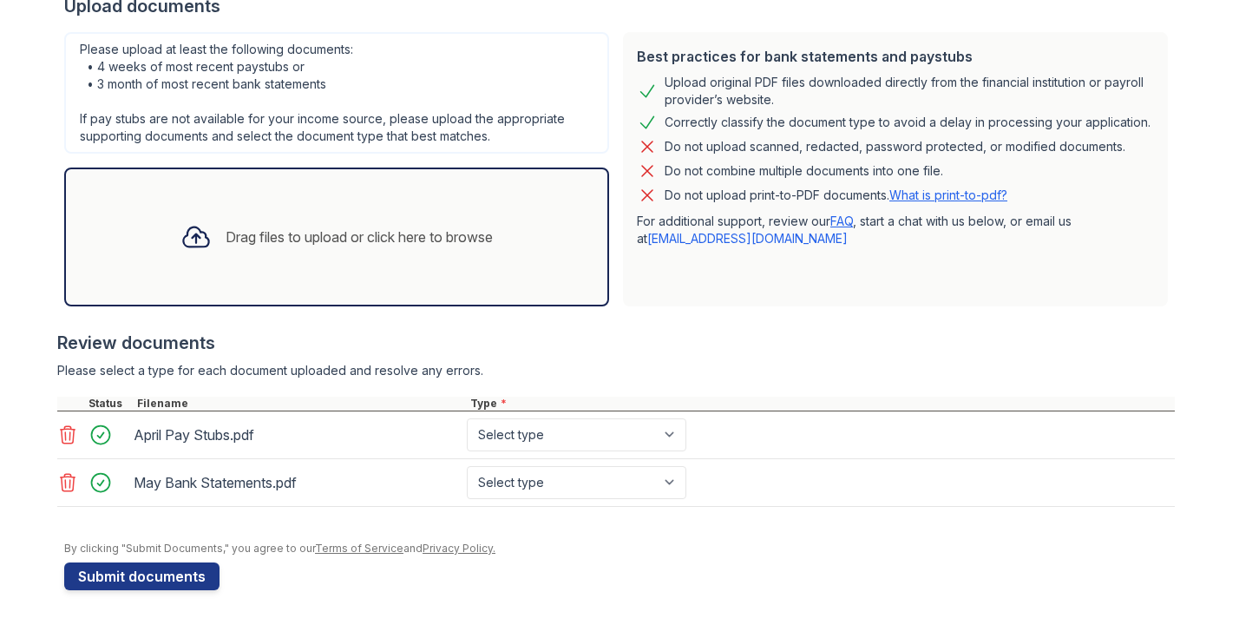
click at [365, 245] on div "Drag files to upload or click here to browse" at bounding box center [359, 237] width 267 height 21
click at [62, 437] on icon at bounding box center [67, 434] width 21 height 21
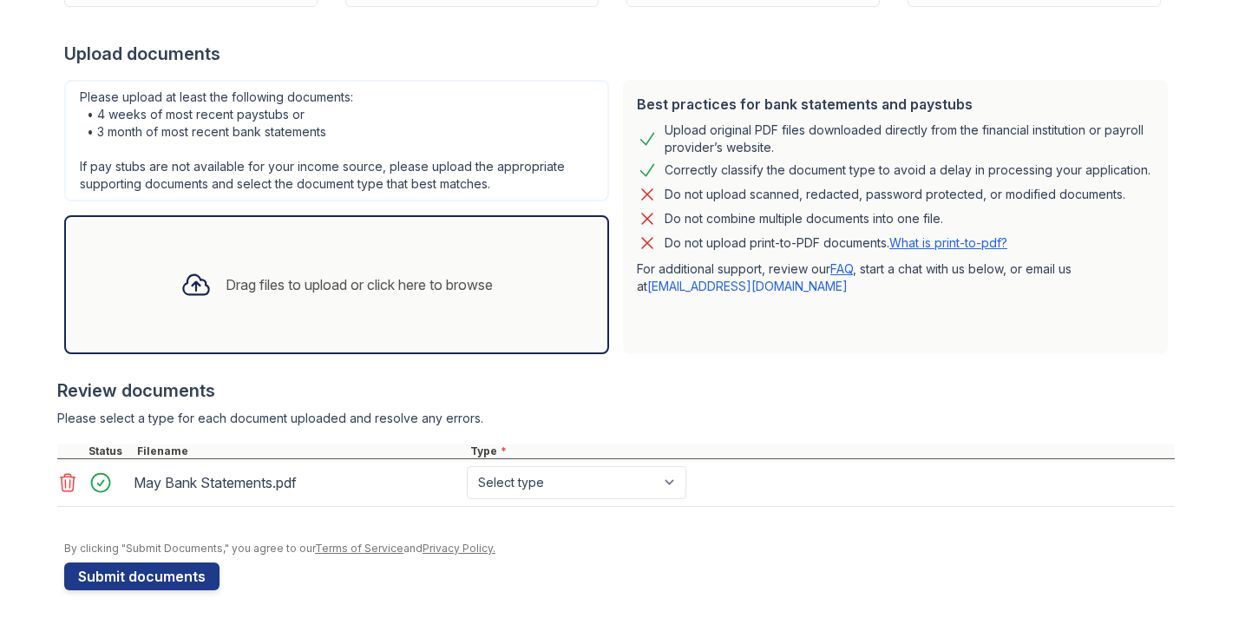
click at [62, 437] on div at bounding box center [616, 435] width 1118 height 17
click at [62, 476] on icon at bounding box center [67, 482] width 21 height 21
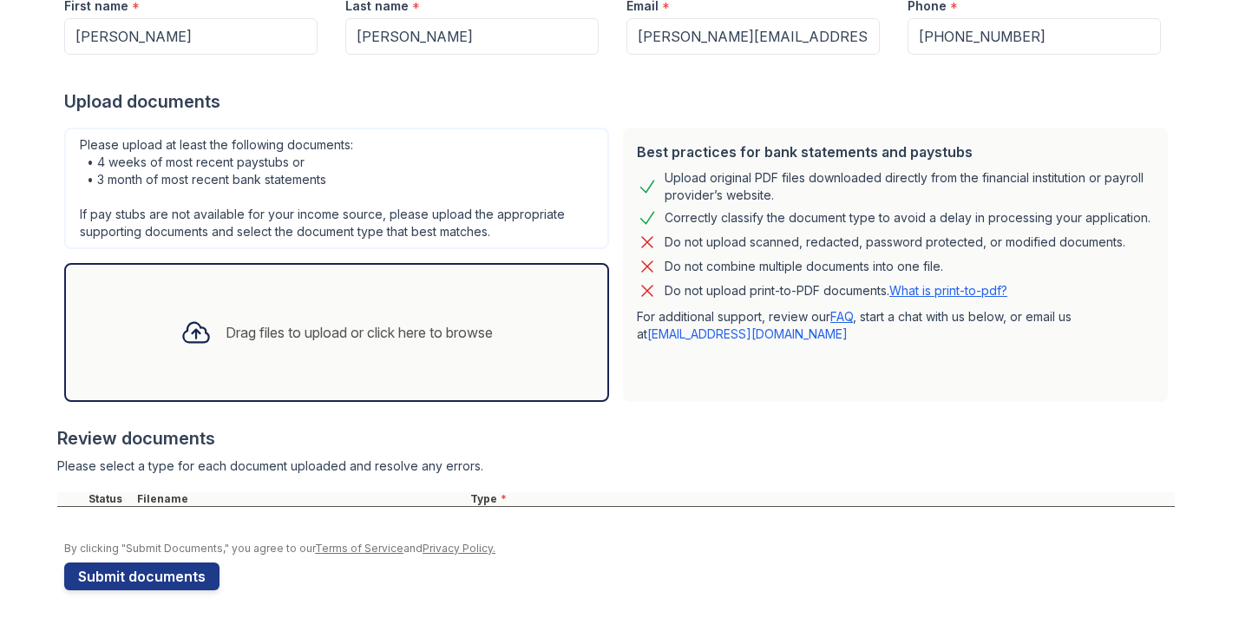
click at [398, 342] on div "Drag files to upload or click here to browse" at bounding box center [359, 332] width 267 height 21
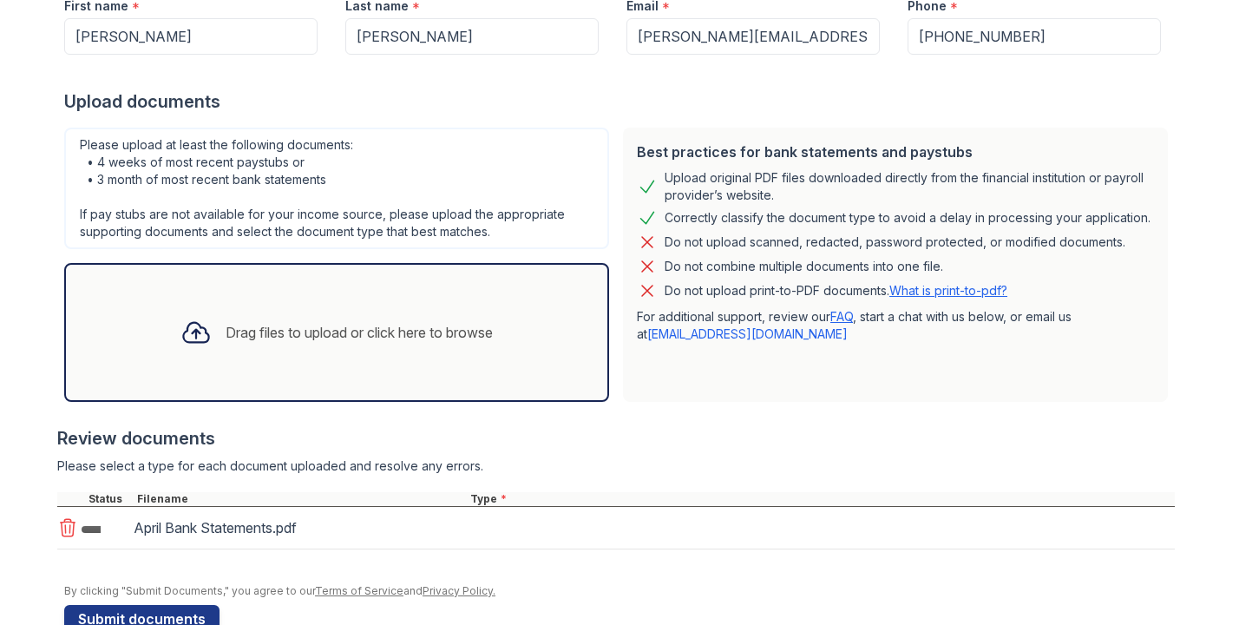
click at [319, 343] on div "Drag files to upload or click here to browse" at bounding box center [359, 332] width 267 height 21
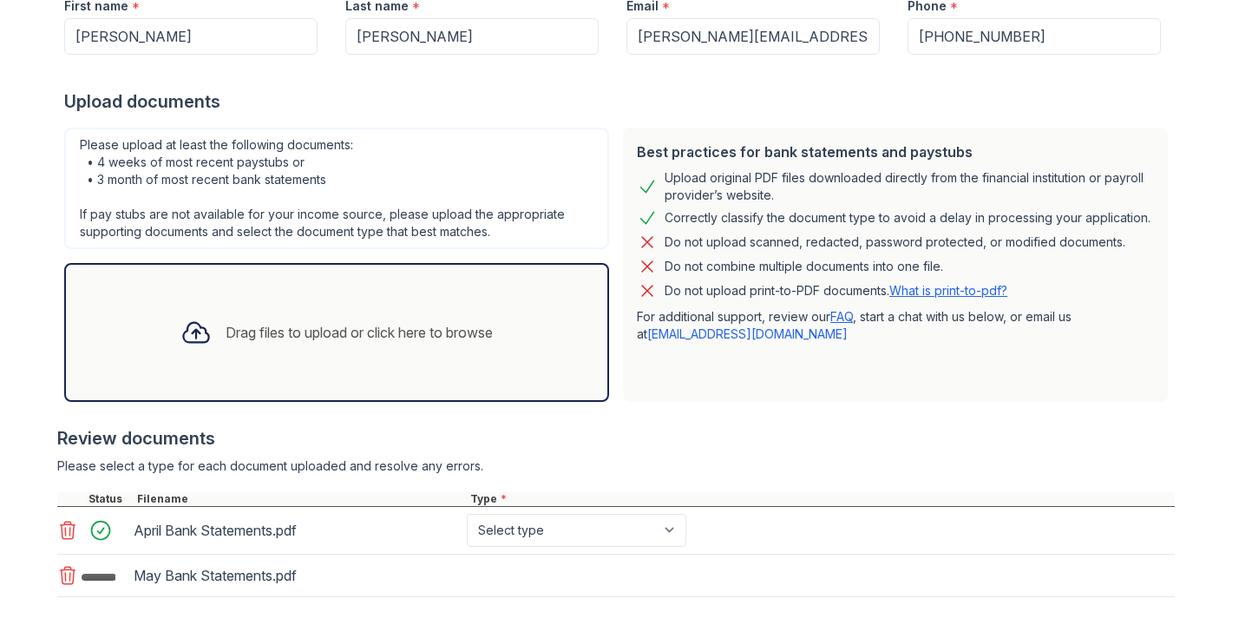
click at [337, 358] on div "Drag files to upload or click here to browse" at bounding box center [337, 332] width 340 height 59
click at [334, 353] on div "Drag files to upload or click here to browse" at bounding box center [337, 332] width 340 height 59
click at [320, 341] on div "Drag files to upload or click here to browse" at bounding box center [359, 332] width 267 height 21
click at [338, 316] on div "Drag files to upload or click here to browse" at bounding box center [337, 332] width 340 height 59
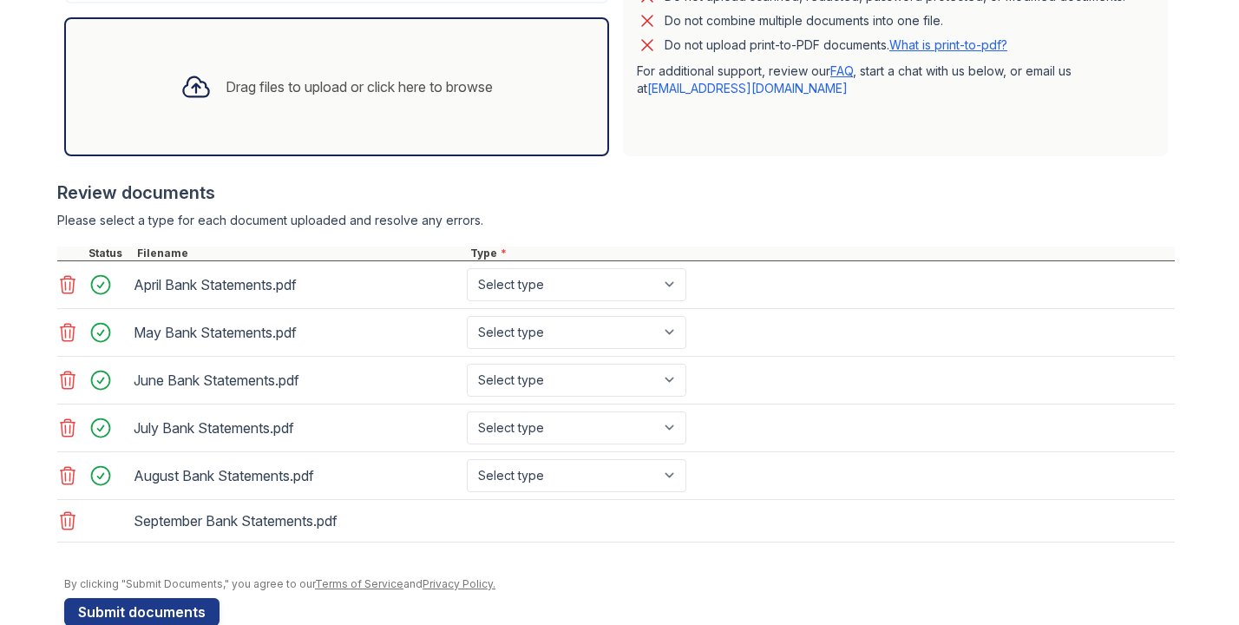
scroll to position [577, 0]
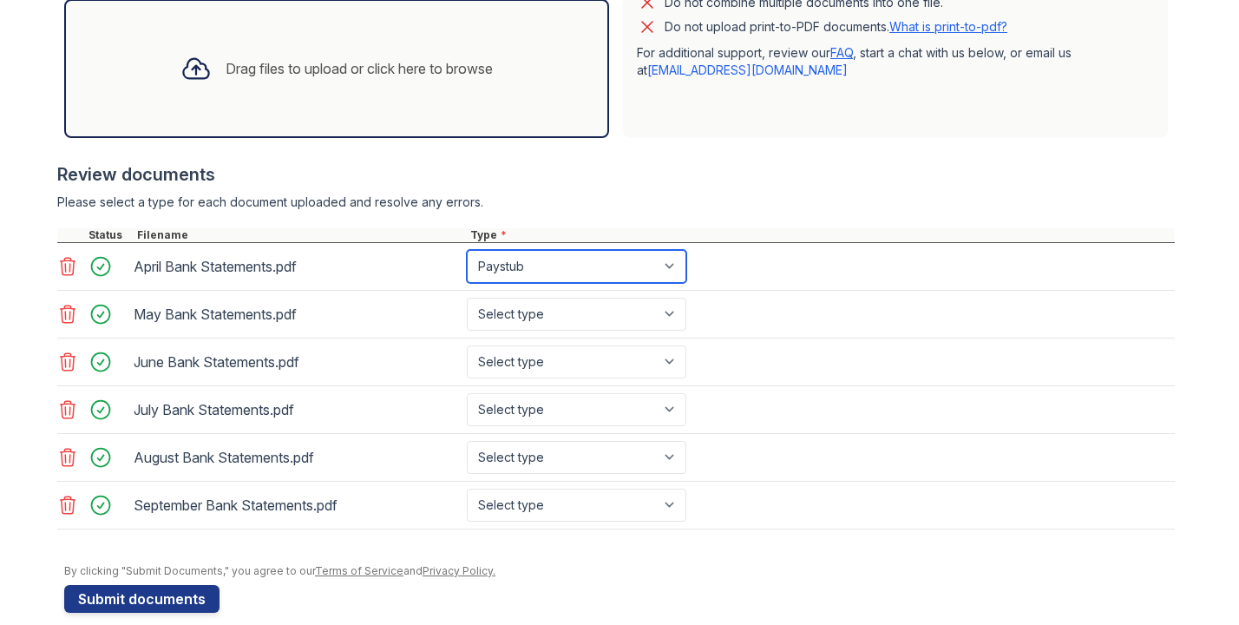
select select "bank_statement"
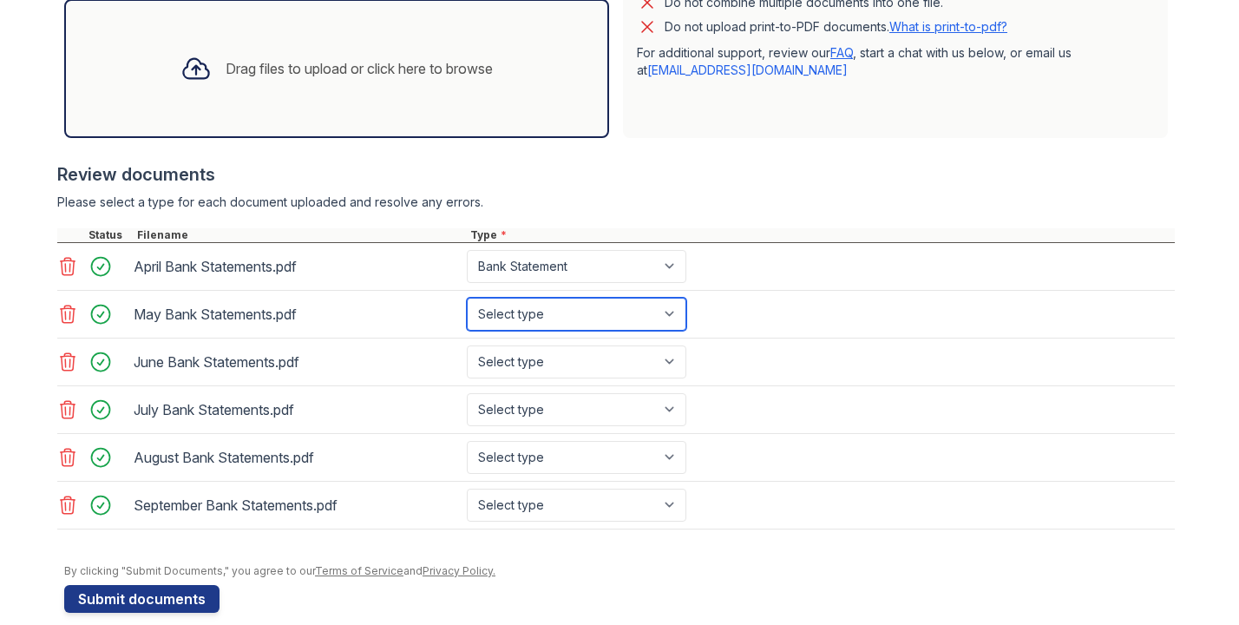
select select "bank_statement"
click at [566, 385] on div "June Bank Statements.pdf Select type Paystub Bank Statement Offer Letter Tax Do…" at bounding box center [616, 362] width 1118 height 48
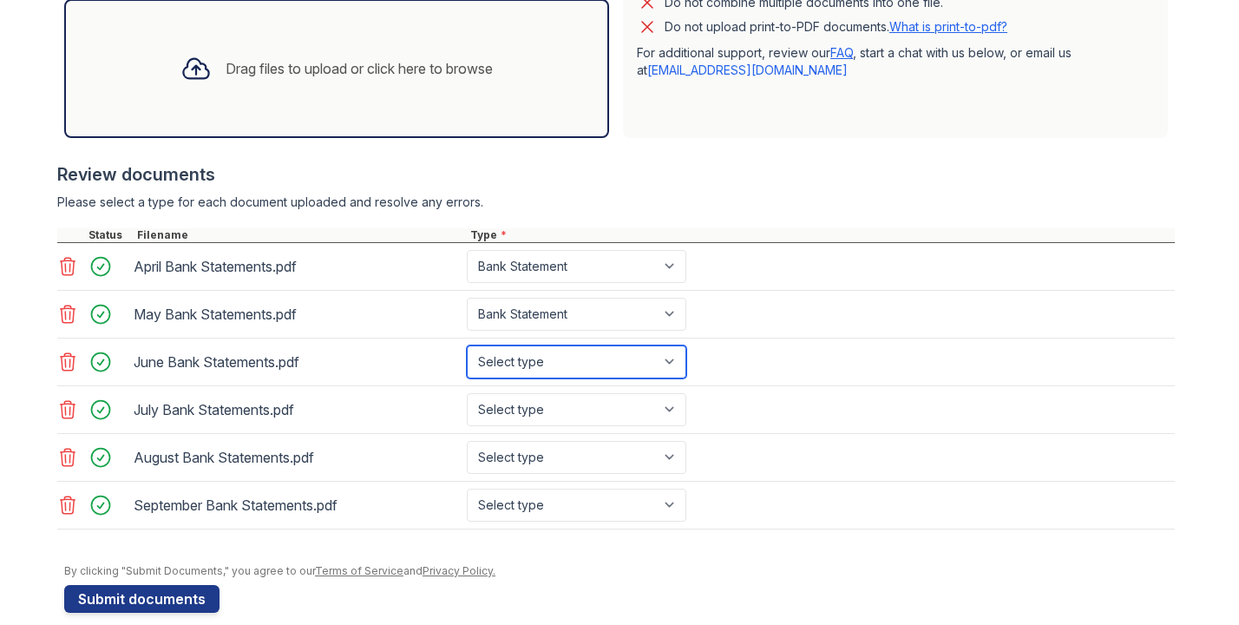
select select "bank_statement"
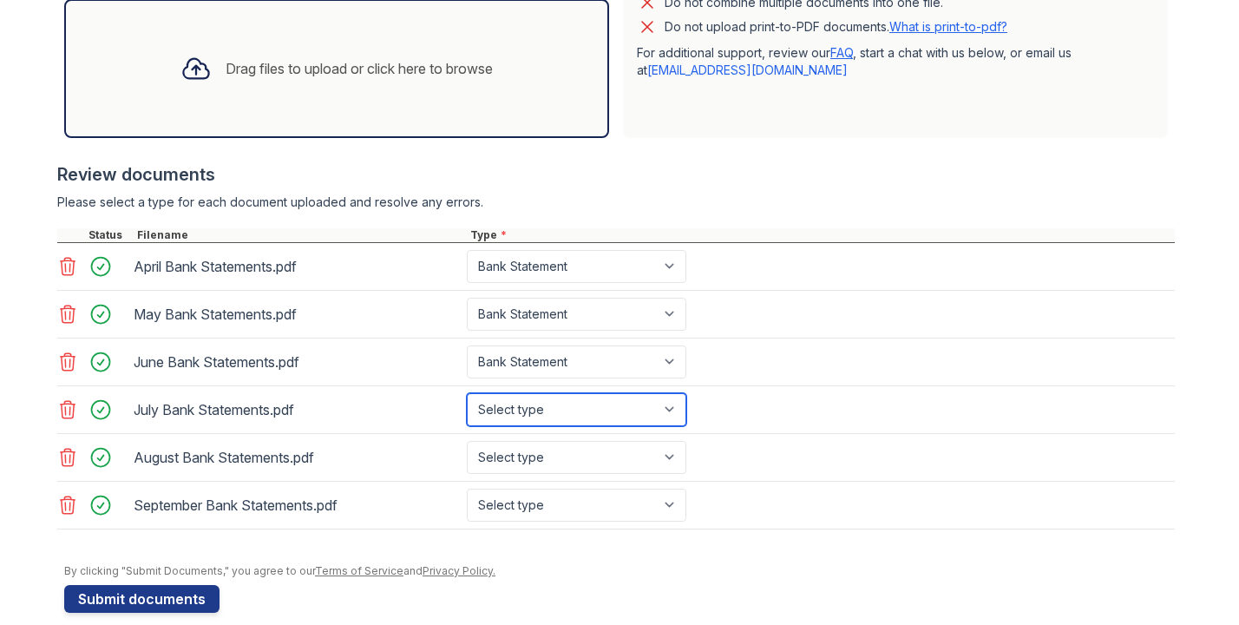
select select "bank_statement"
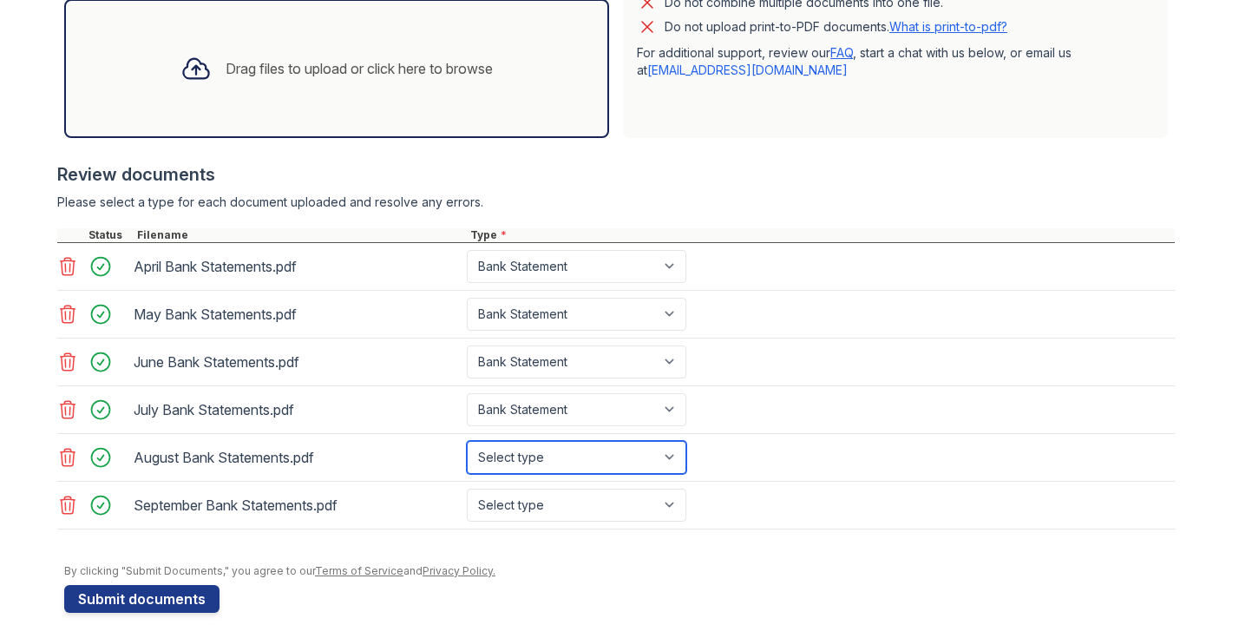
select select "bank_statement"
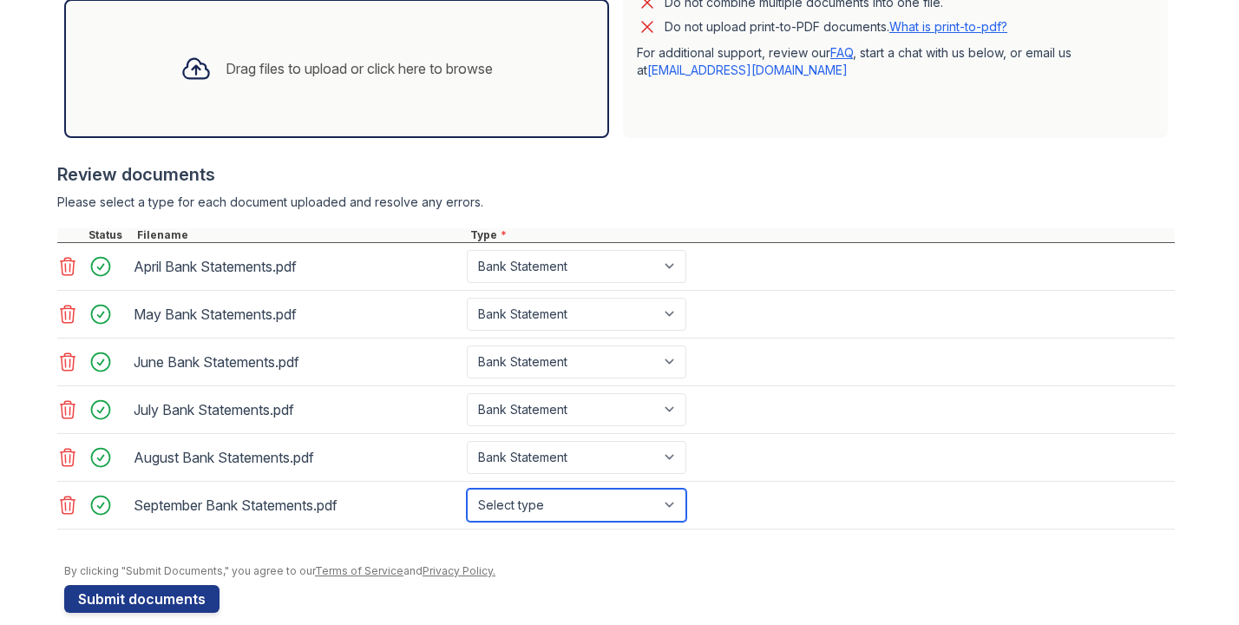
select select "bank_statement"
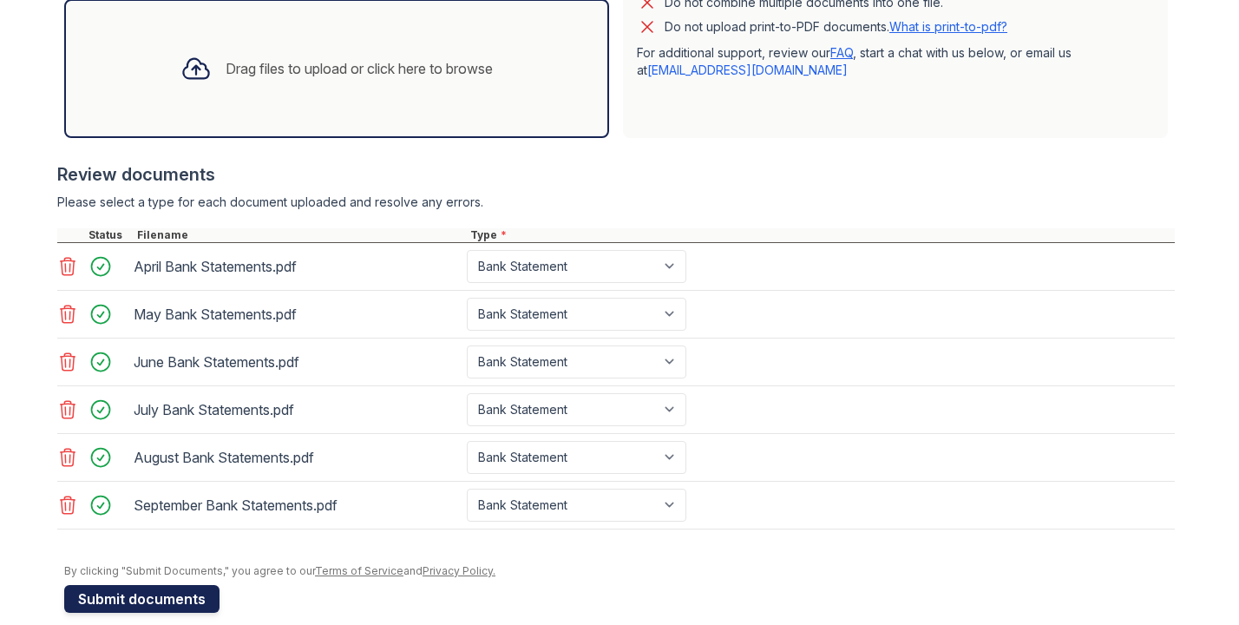
click at [180, 601] on button "Submit documents" at bounding box center [141, 599] width 155 height 28
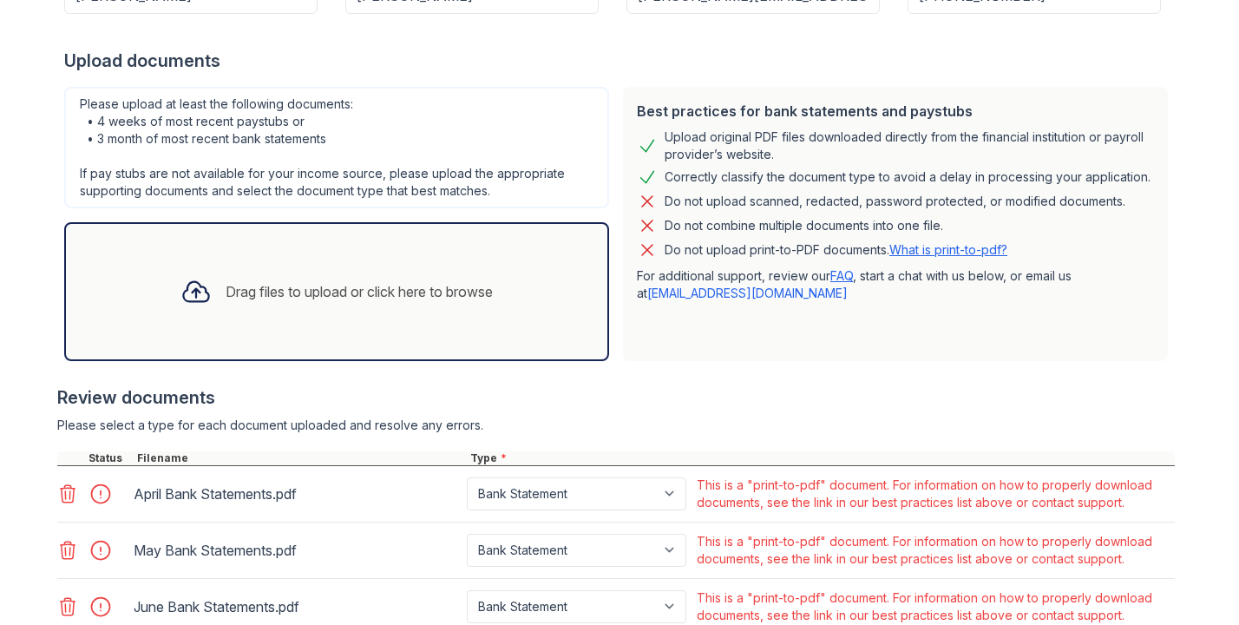
scroll to position [380, 0]
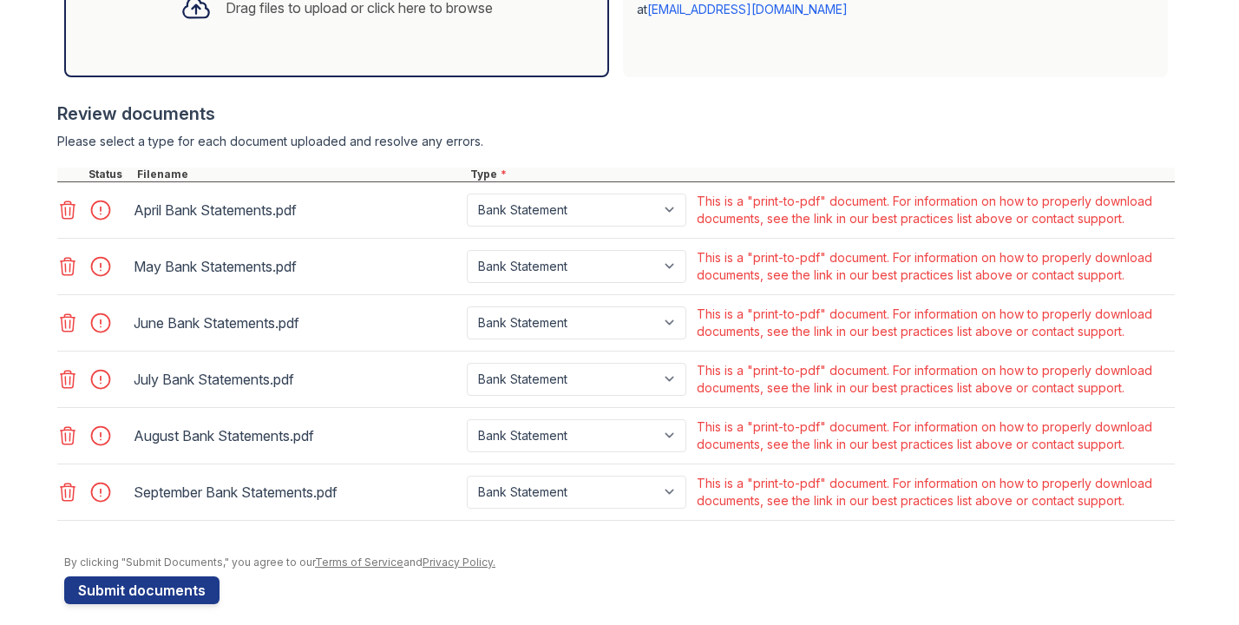
click at [62, 202] on icon at bounding box center [67, 210] width 21 height 21
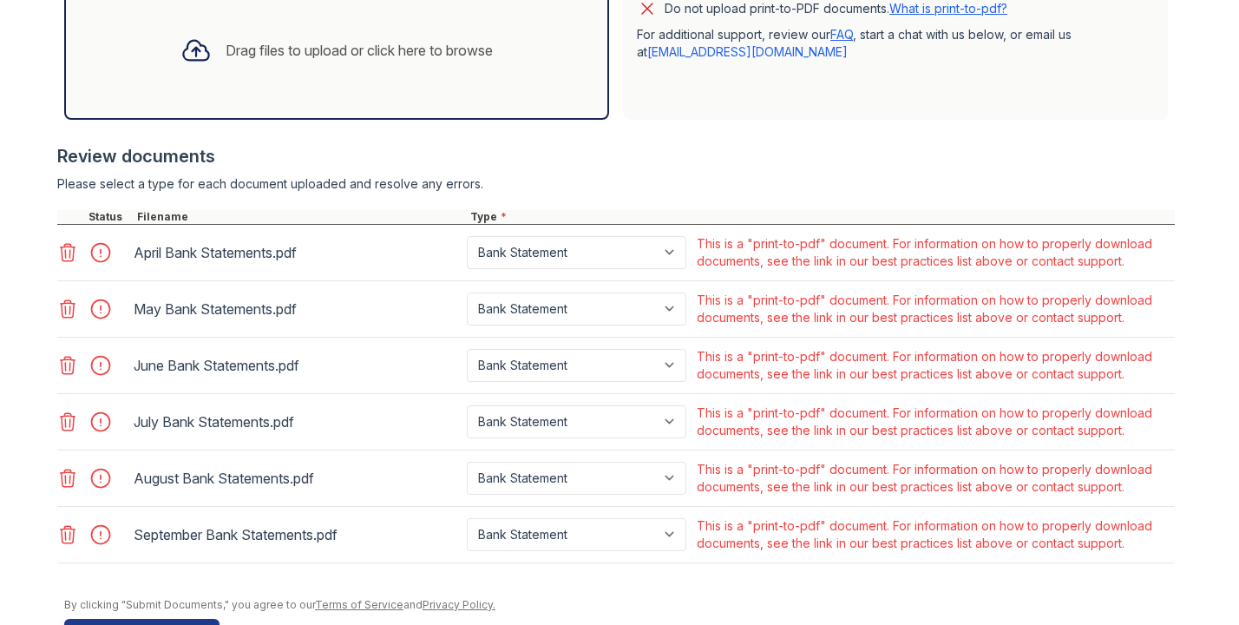
click at [62, 202] on div at bounding box center [616, 201] width 1118 height 17
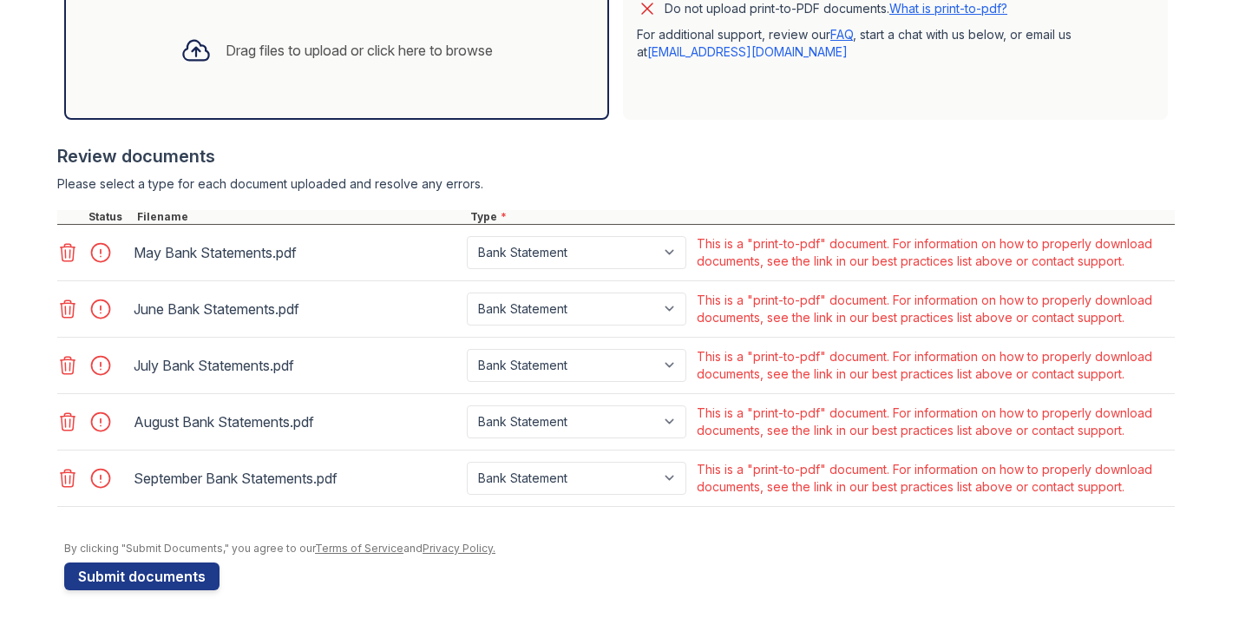
click at [62, 205] on div at bounding box center [616, 201] width 1118 height 17
click at [61, 253] on icon at bounding box center [67, 252] width 21 height 21
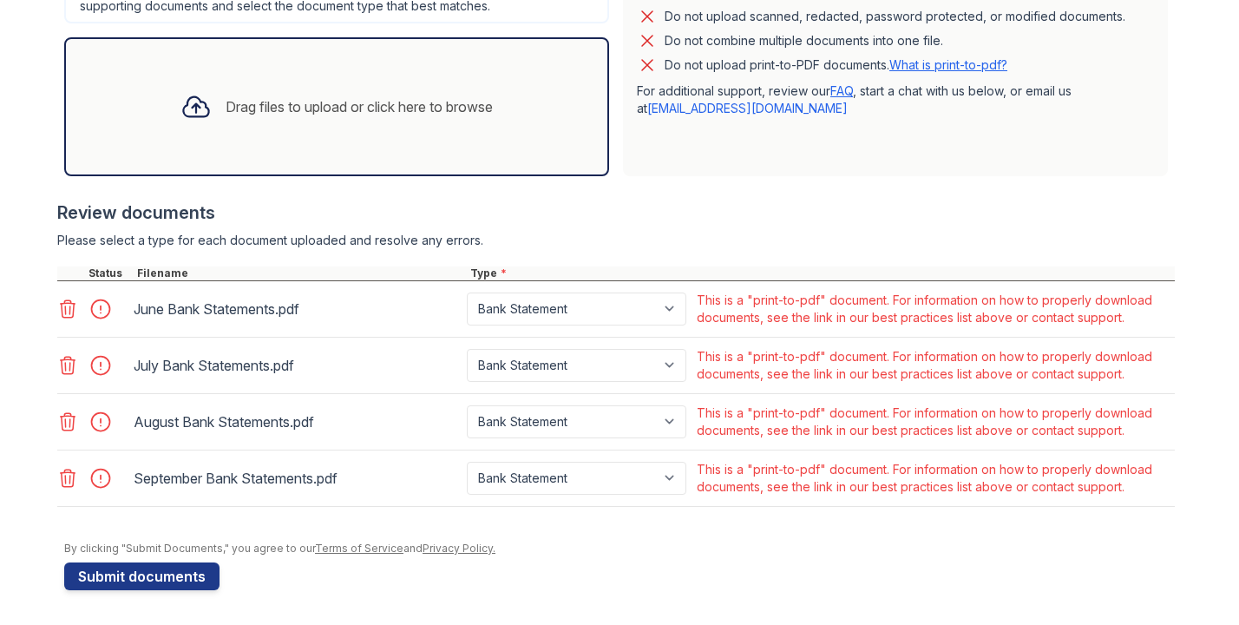
scroll to position [539, 0]
click at [69, 472] on icon at bounding box center [68, 478] width 15 height 17
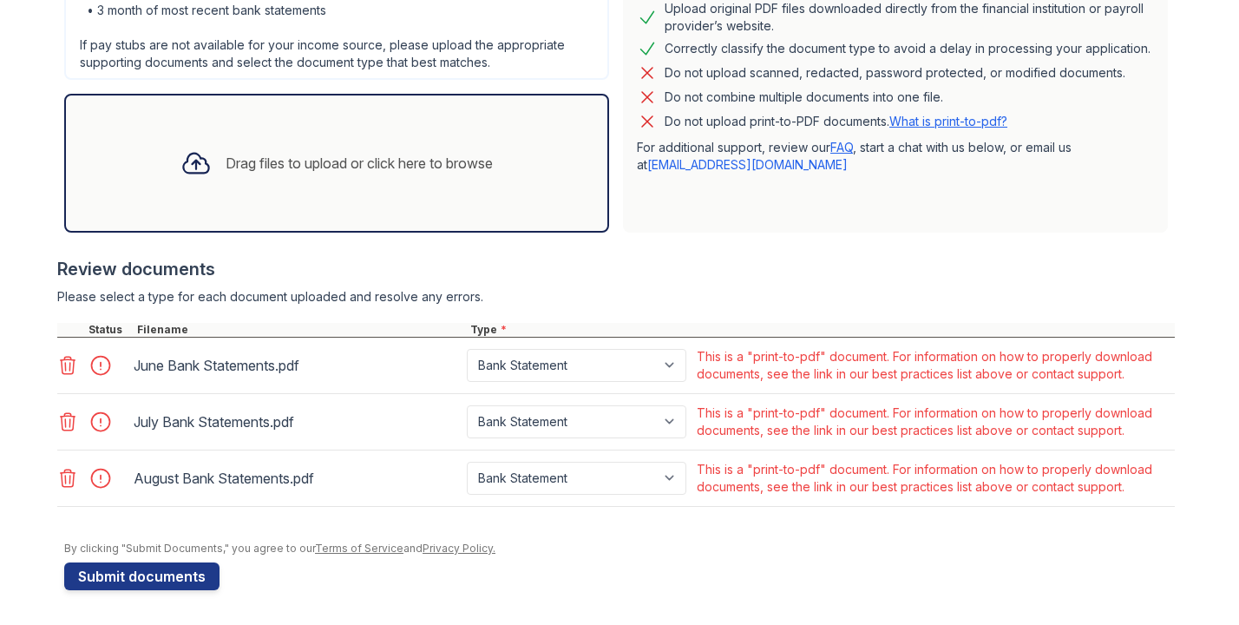
click at [69, 474] on icon at bounding box center [67, 478] width 21 height 21
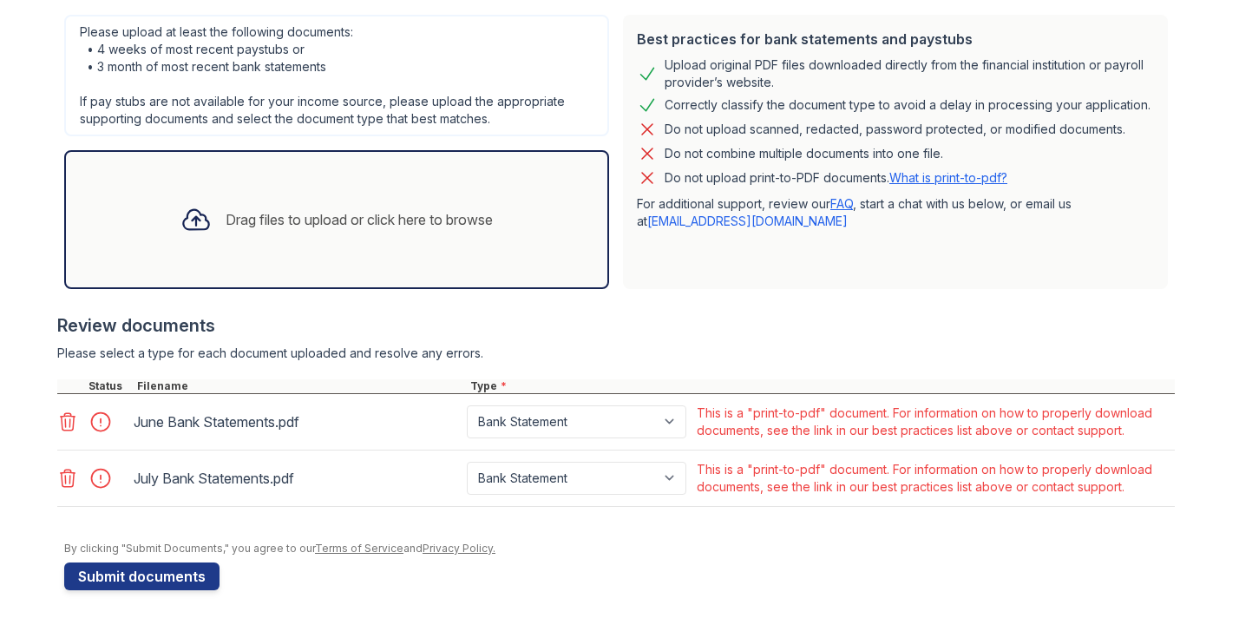
click at [69, 474] on icon at bounding box center [67, 478] width 21 height 21
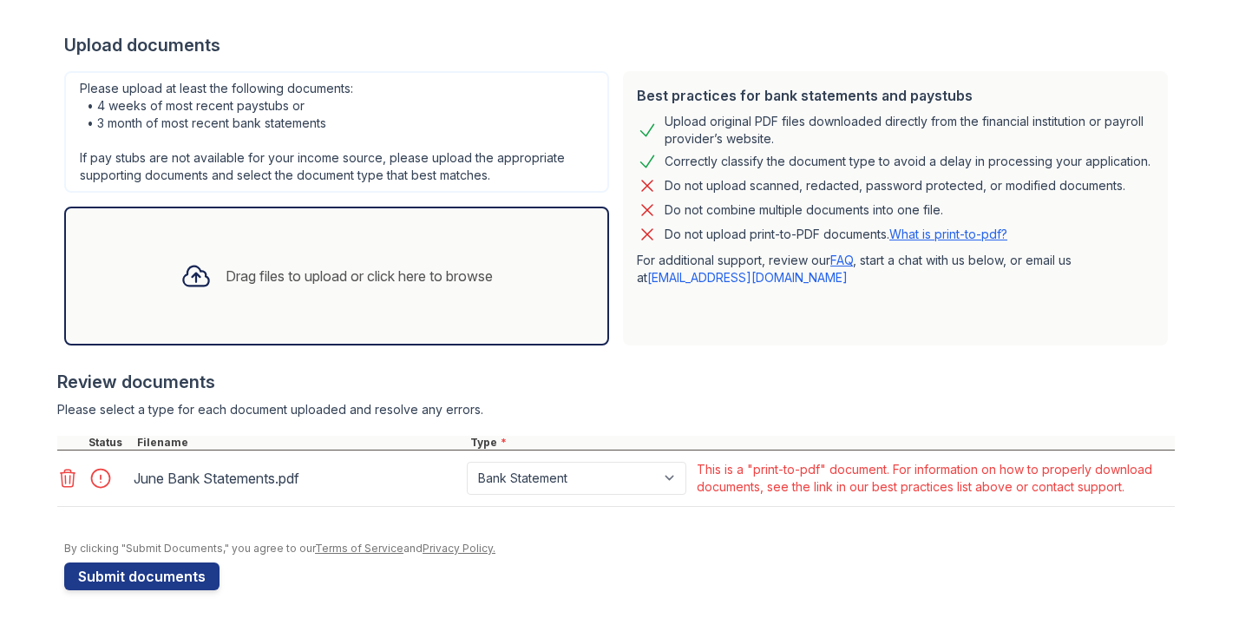
click at [69, 474] on icon at bounding box center [67, 478] width 21 height 21
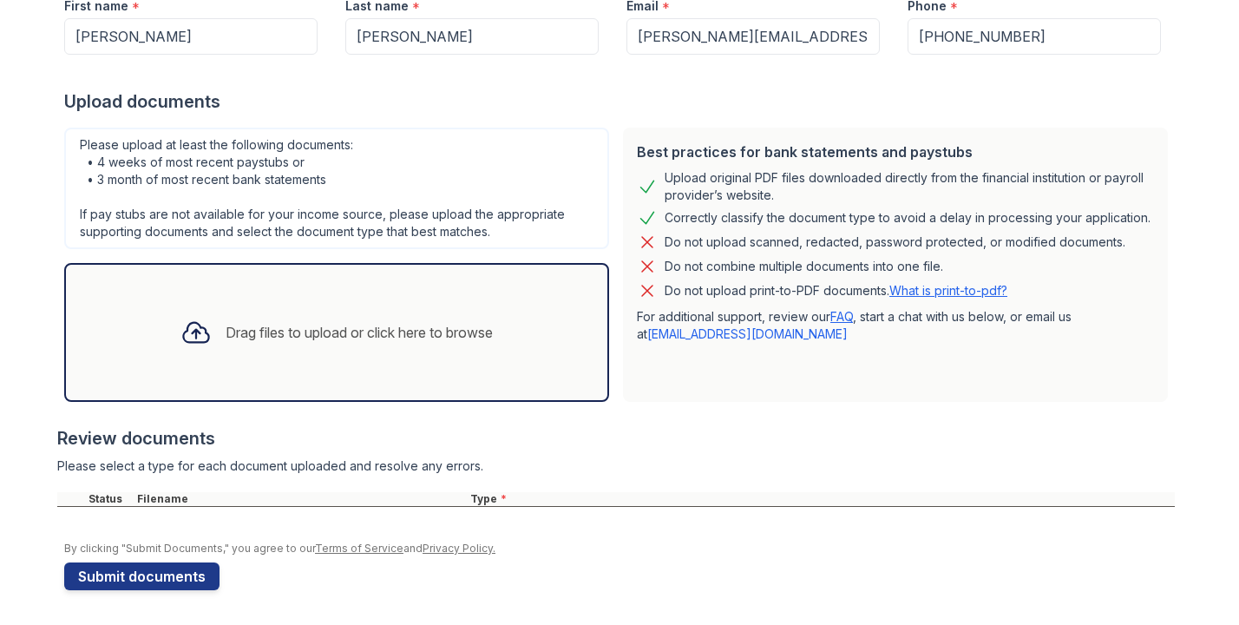
scroll to position [313, 0]
click at [226, 339] on div "Drag files to upload or click here to browse" at bounding box center [359, 332] width 267 height 21
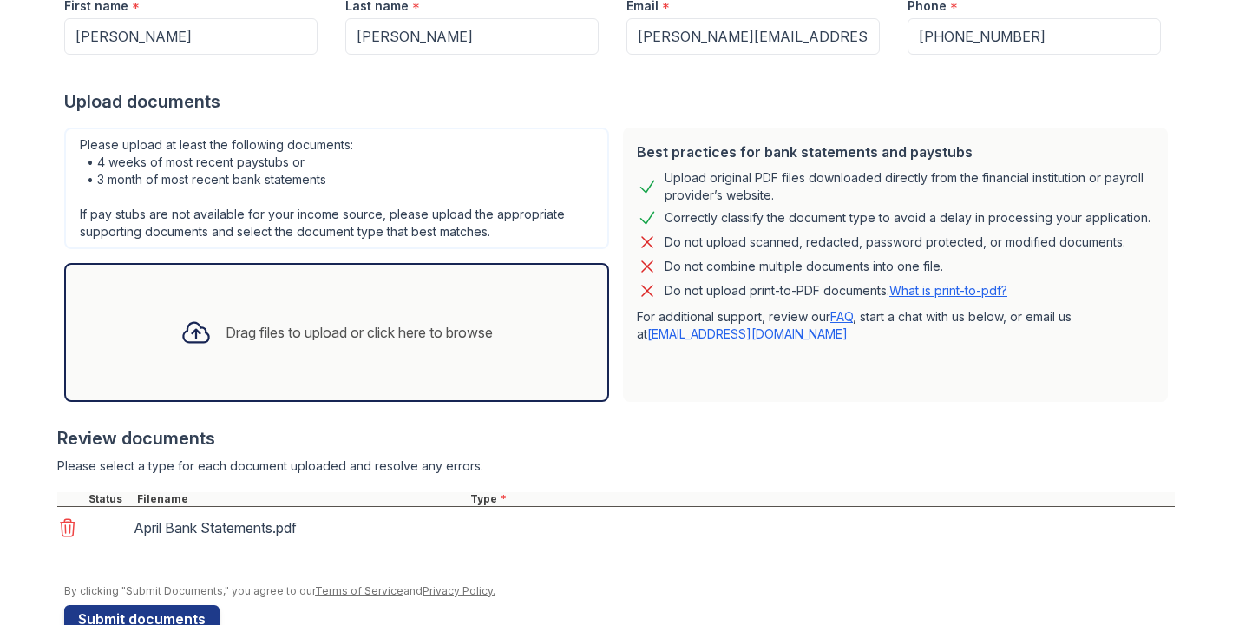
click at [322, 356] on div "Drag files to upload or click here to browse" at bounding box center [337, 332] width 340 height 59
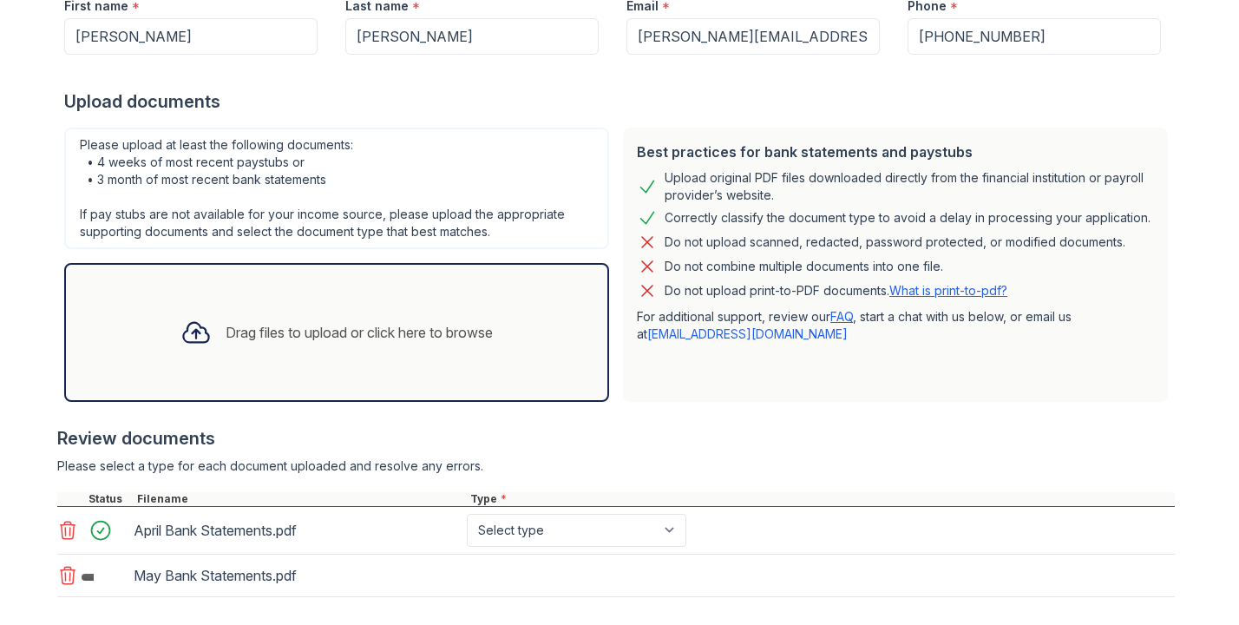
click at [281, 382] on div "Drag files to upload or click here to browse" at bounding box center [336, 332] width 545 height 139
click at [374, 341] on div "Drag files to upload or click here to browse" at bounding box center [359, 332] width 267 height 21
click at [306, 352] on div "Drag files to upload or click here to browse" at bounding box center [337, 332] width 340 height 59
click at [308, 338] on div "Drag files to upload or click here to browse" at bounding box center [359, 332] width 267 height 21
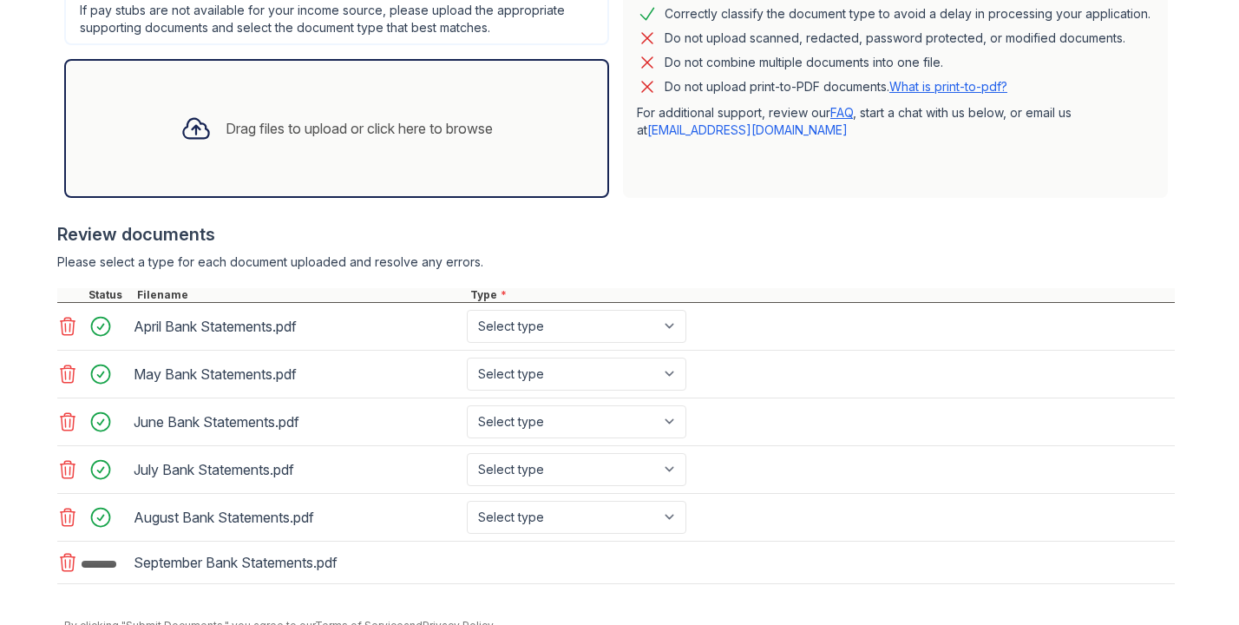
scroll to position [540, 0]
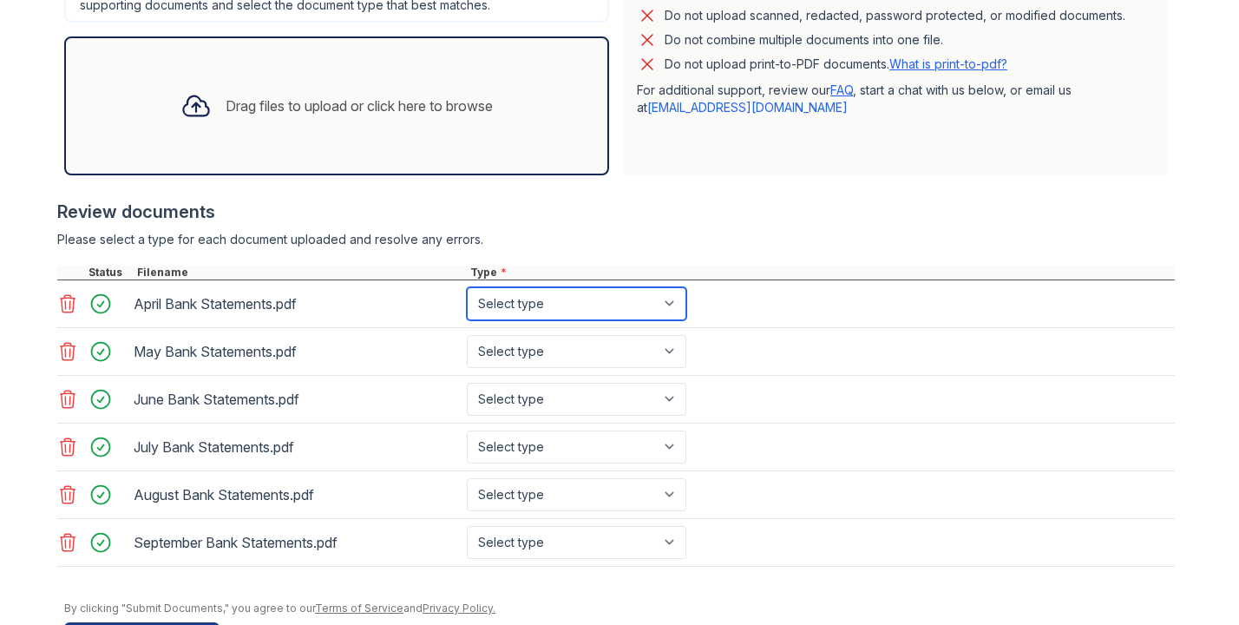
select select "bank_statement"
click at [541, 371] on div "May Bank Statements.pdf Select type Paystub Bank Statement Offer Letter Tax Doc…" at bounding box center [616, 352] width 1118 height 48
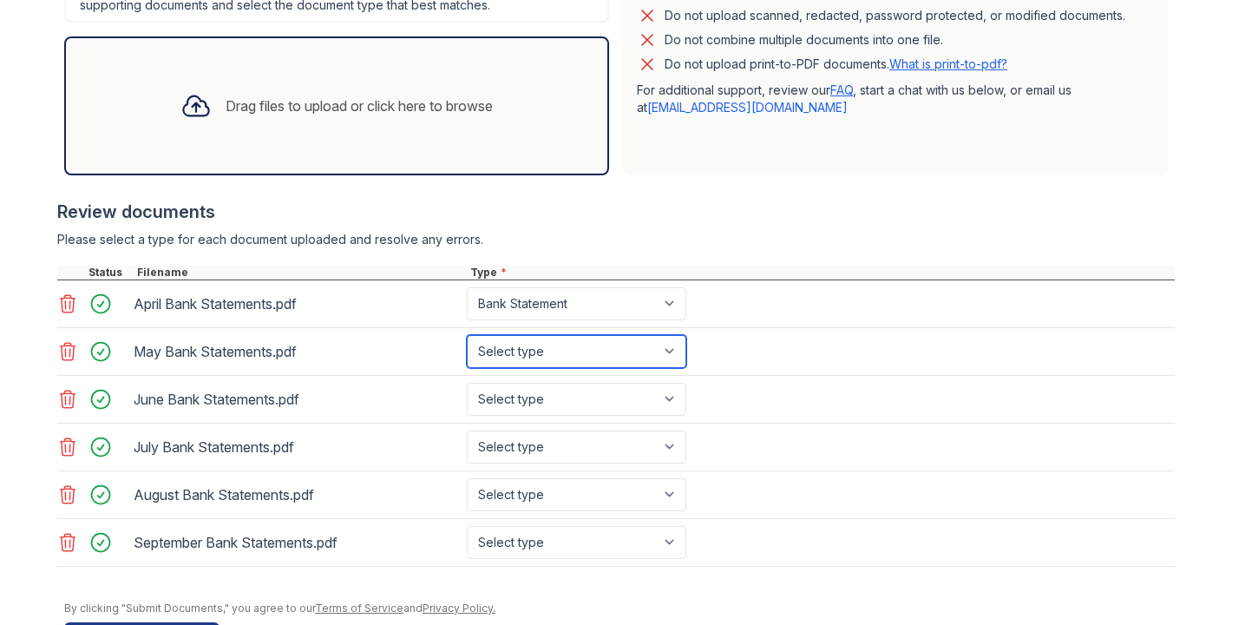
select select "bank_statement"
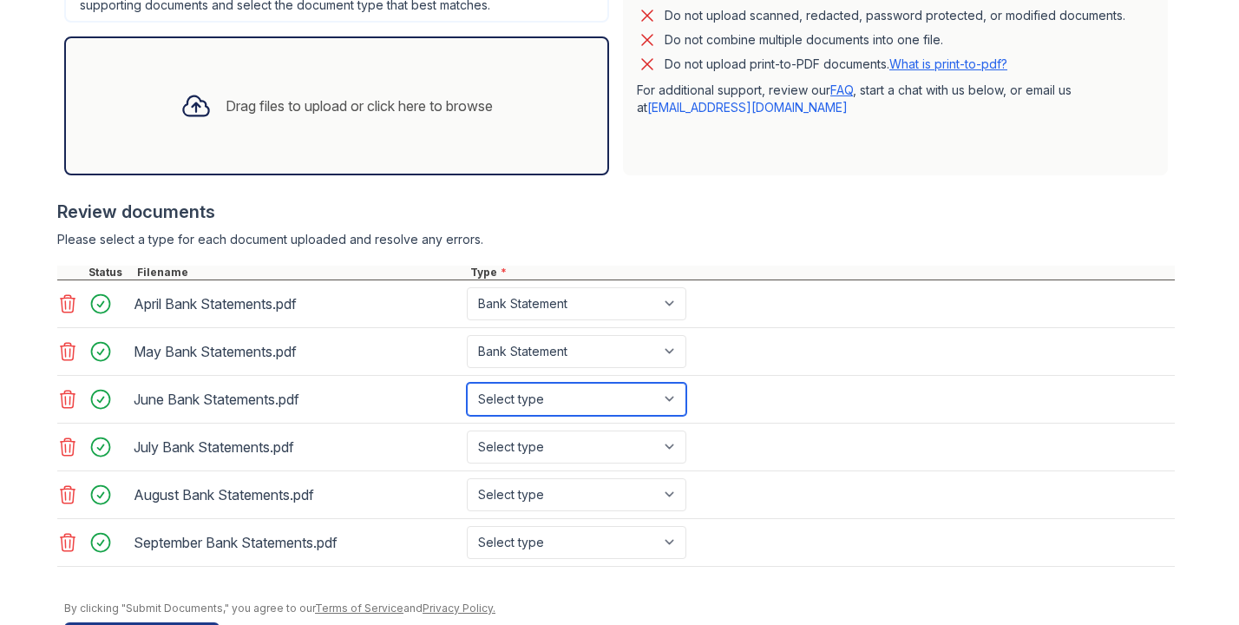
select select "bank_statement"
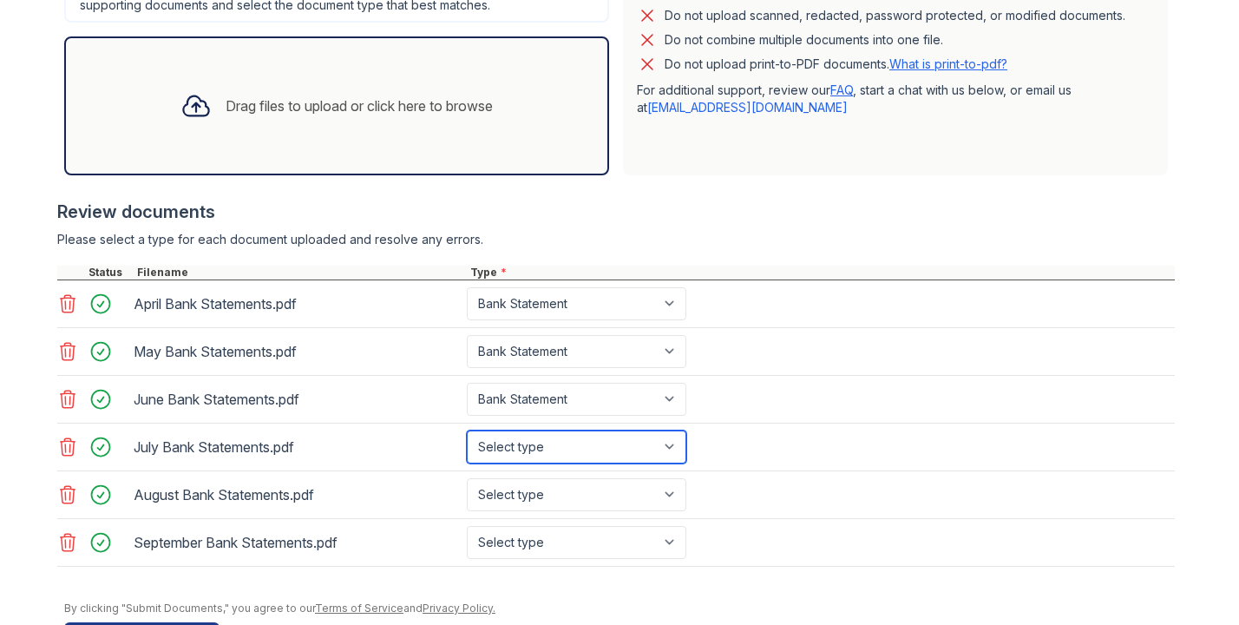
select select "bank_statement"
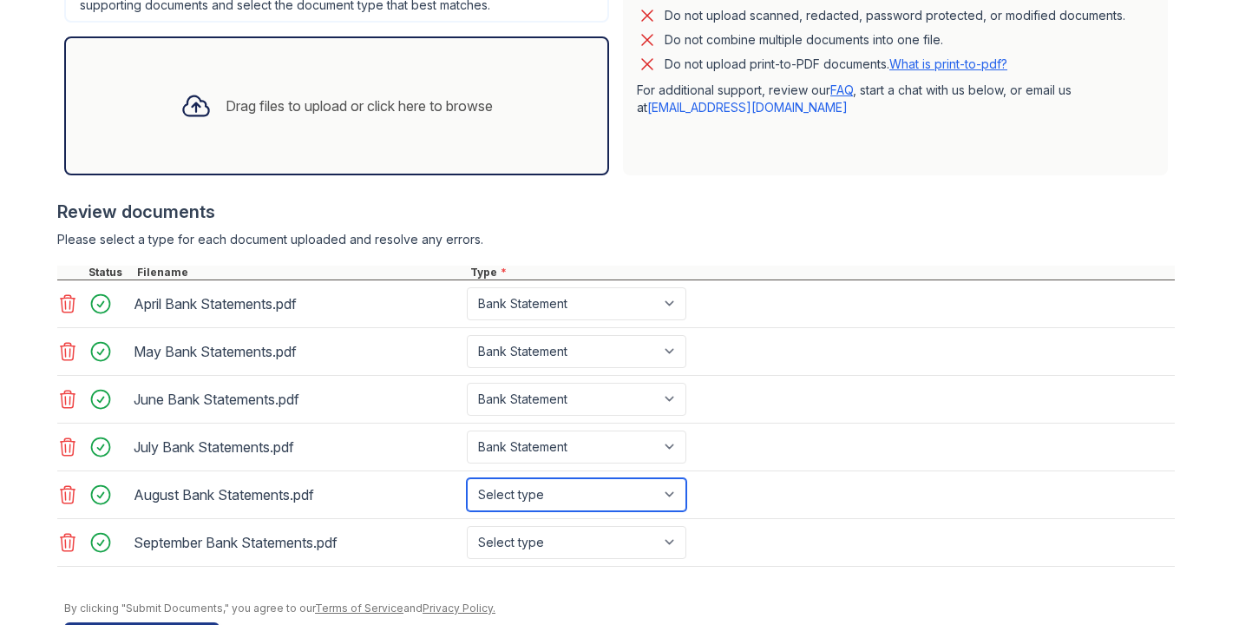
select select "bank_statement"
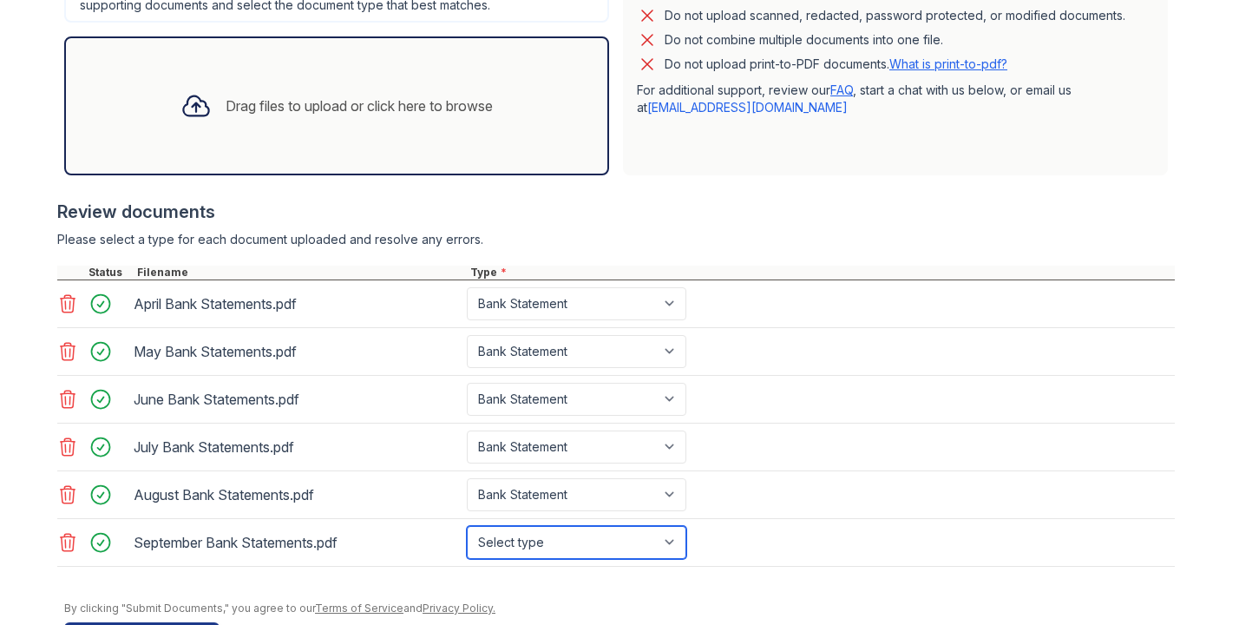
select select "bank_statement"
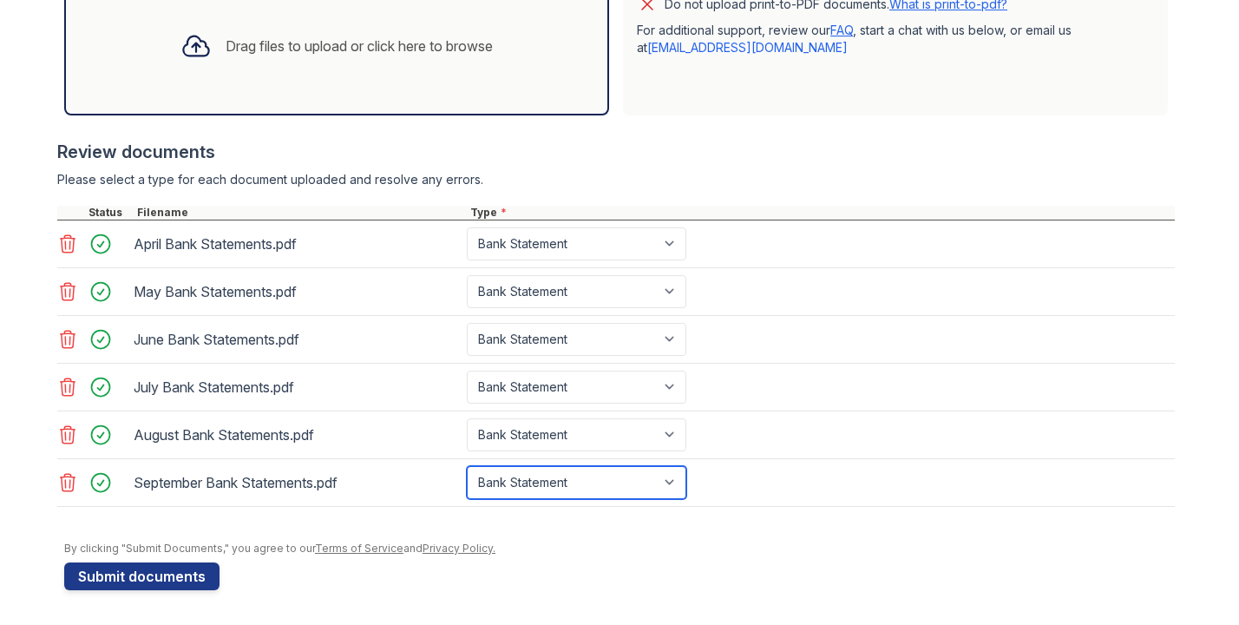
scroll to position [600, 0]
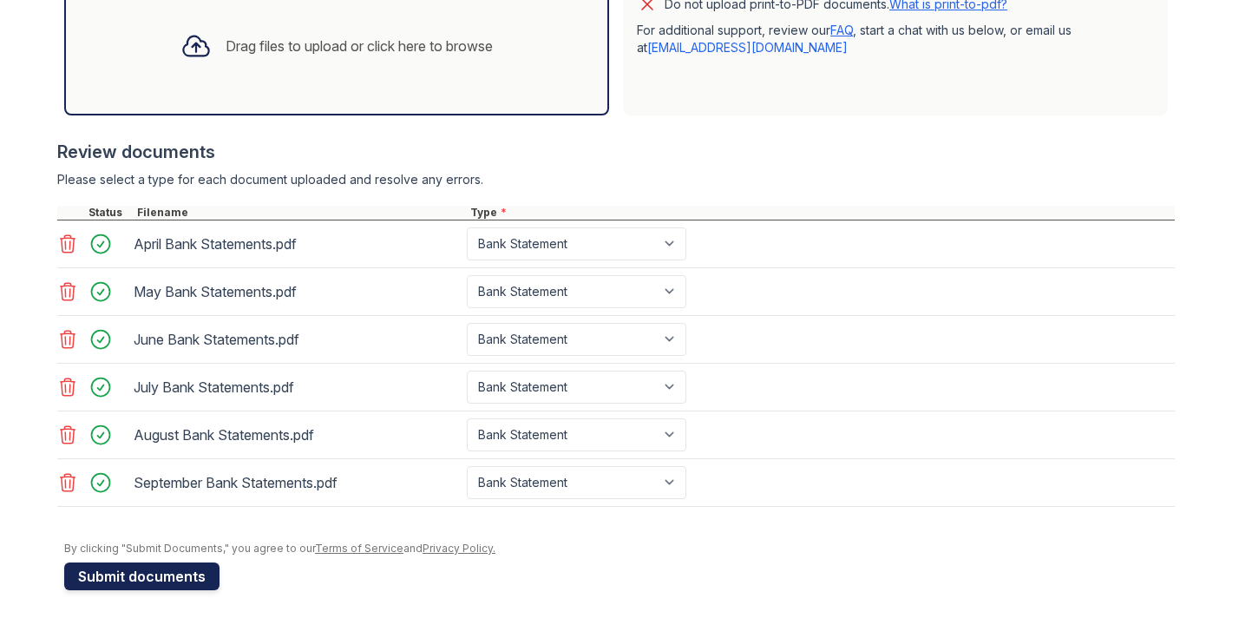
click at [162, 582] on button "Submit documents" at bounding box center [141, 576] width 155 height 28
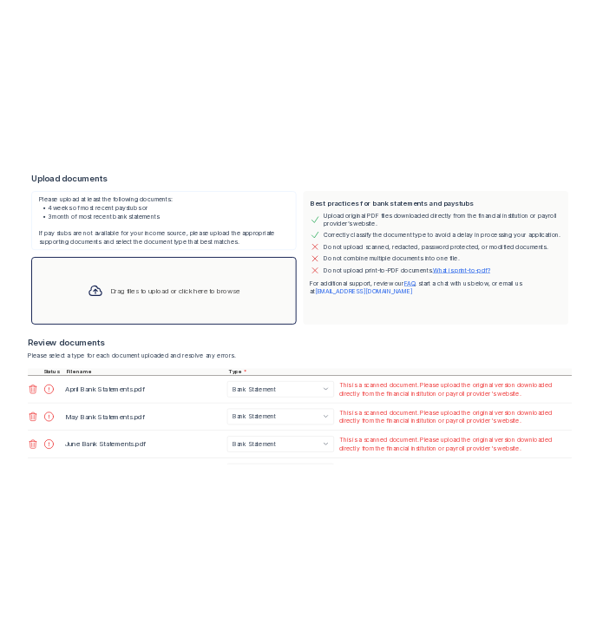
scroll to position [379, 0]
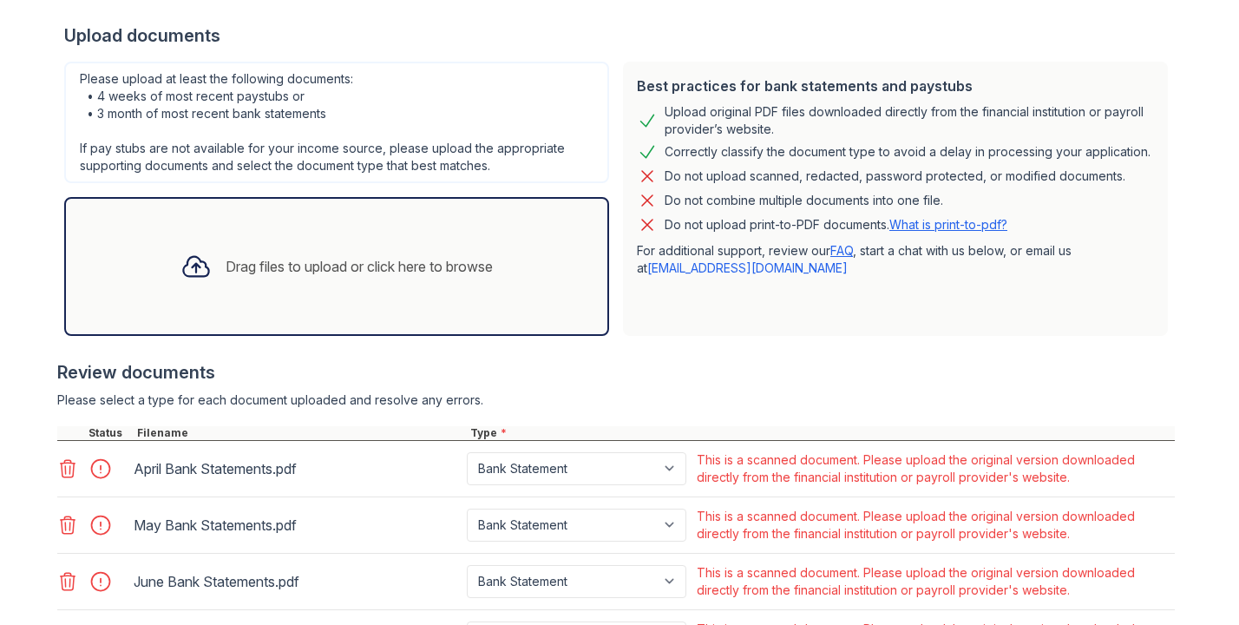
click at [956, 222] on link "What is print-to-pdf?" at bounding box center [949, 224] width 118 height 15
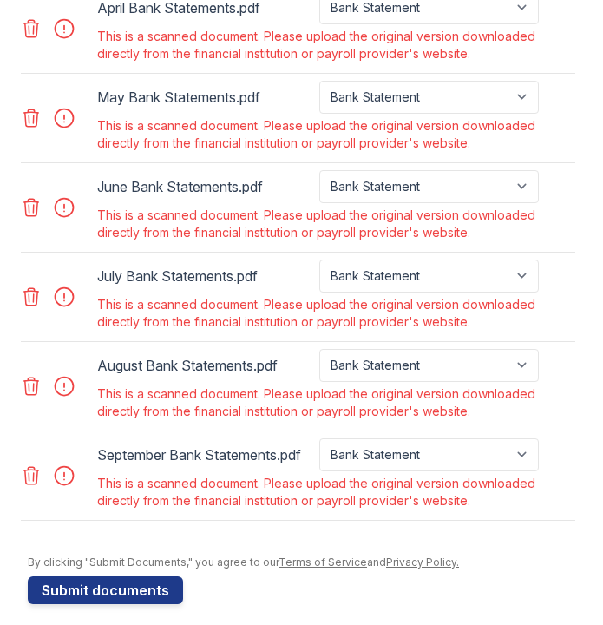
click at [30, 467] on icon at bounding box center [31, 475] width 15 height 17
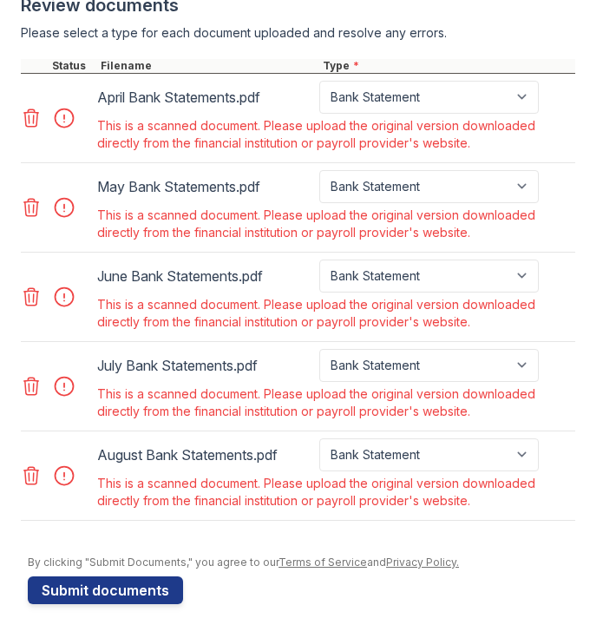
click at [30, 467] on icon at bounding box center [31, 475] width 15 height 17
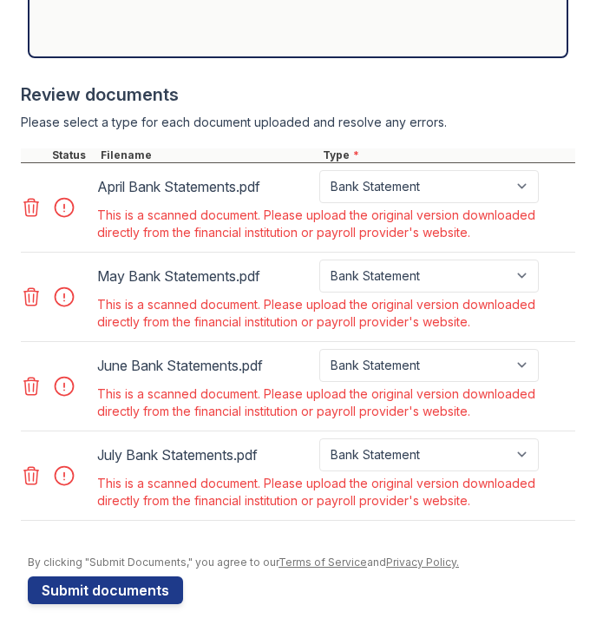
click at [30, 467] on icon at bounding box center [31, 475] width 15 height 17
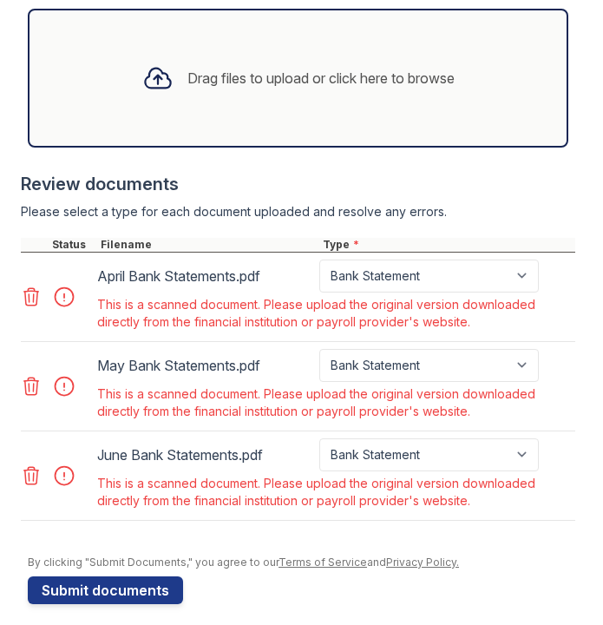
click at [30, 467] on icon at bounding box center [31, 475] width 15 height 17
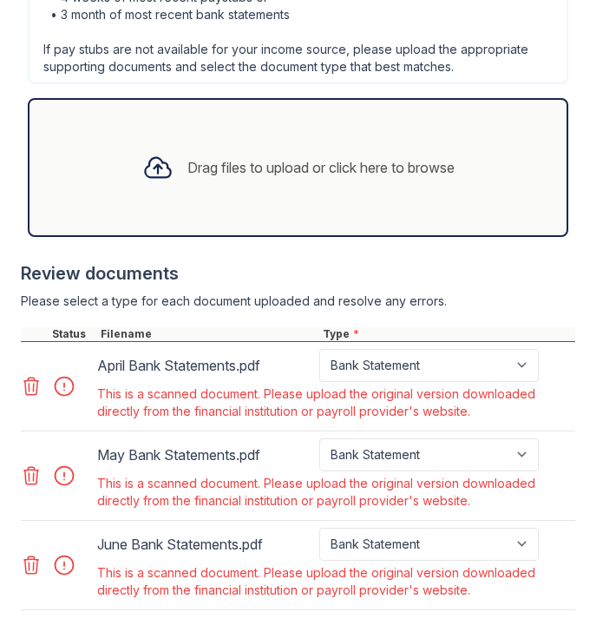
click at [30, 467] on icon at bounding box center [31, 475] width 15 height 17
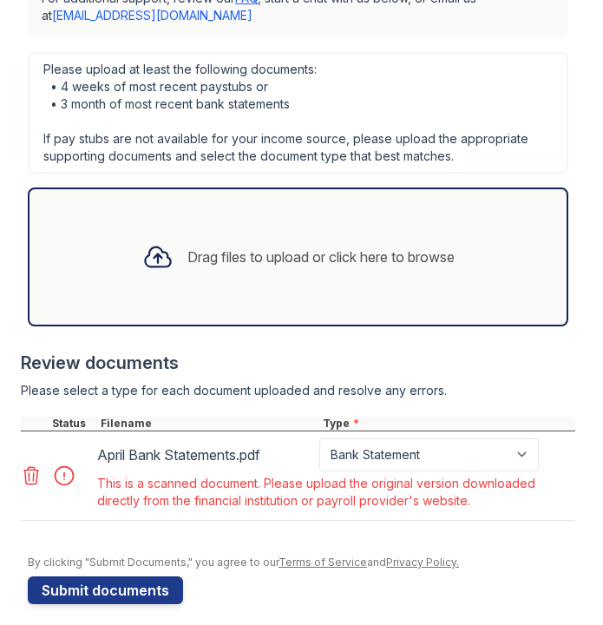
click at [30, 467] on icon at bounding box center [31, 475] width 15 height 17
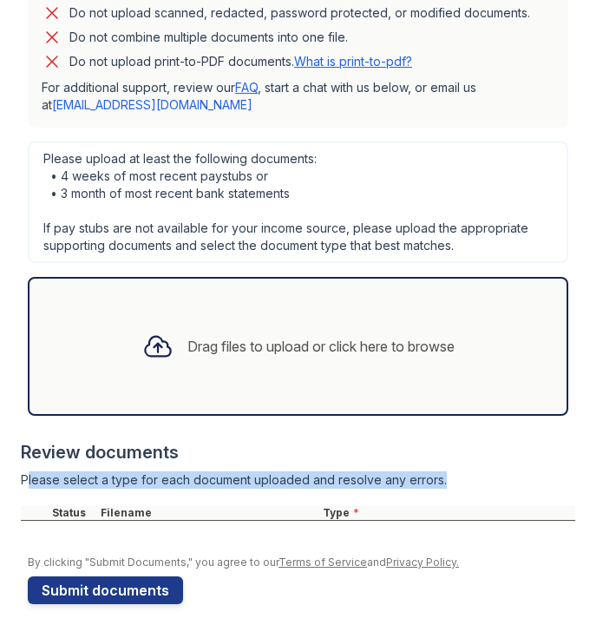
click at [30, 471] on div "Please select a type for each document uploaded and resolve any errors." at bounding box center [298, 479] width 555 height 17
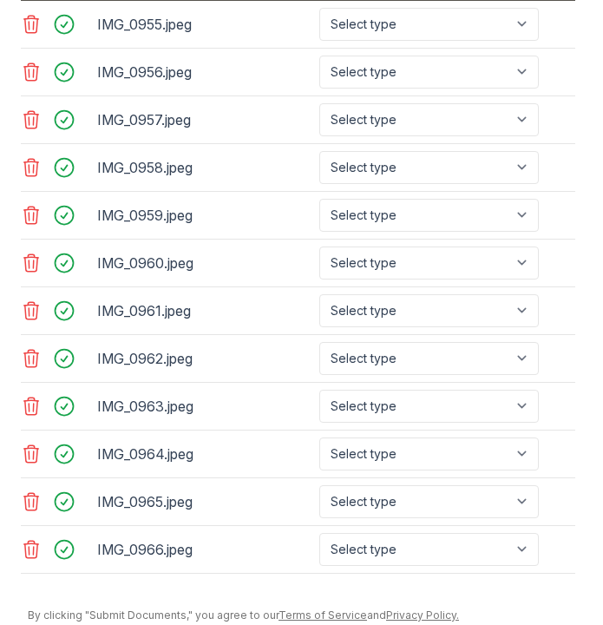
scroll to position [1429, 0]
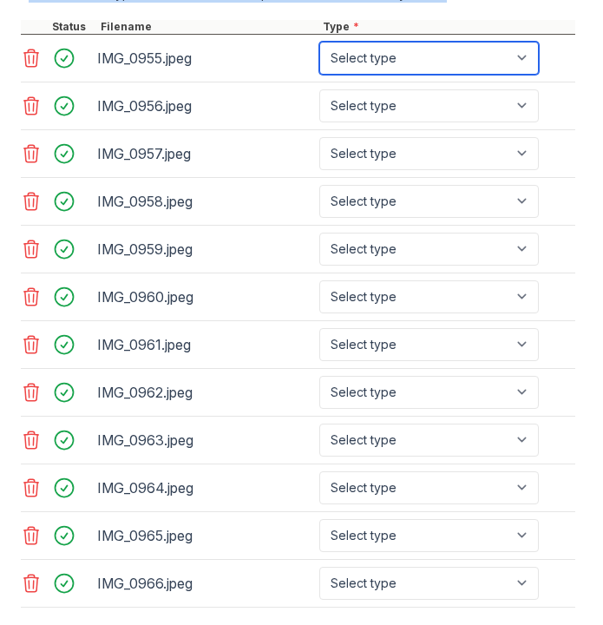
select select "bank_statement"
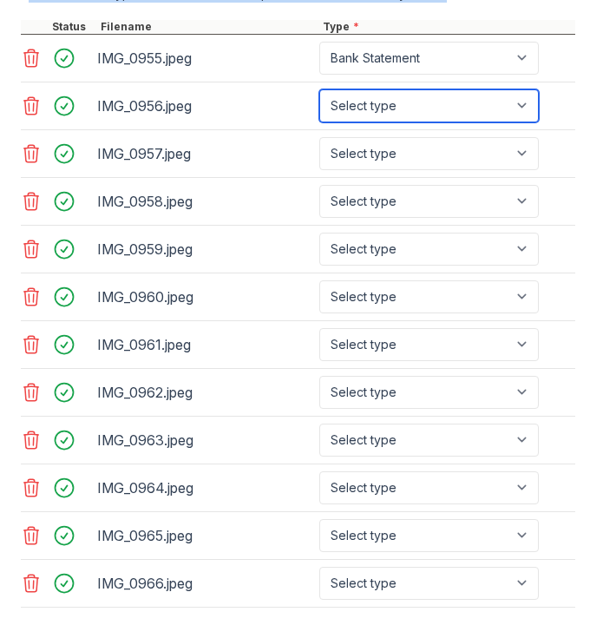
select select "bank_statement"
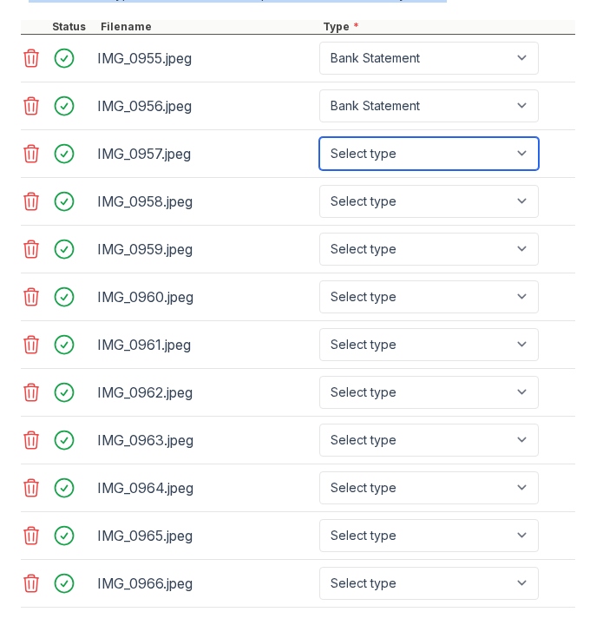
select select "bank_statement"
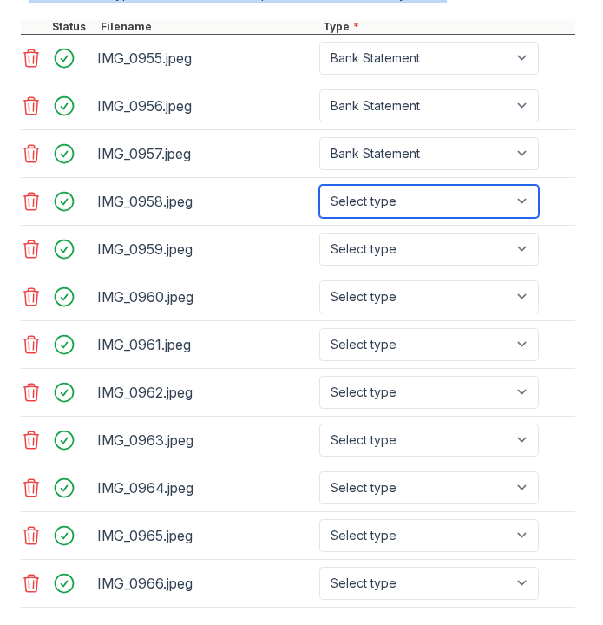
select select "bank_statement"
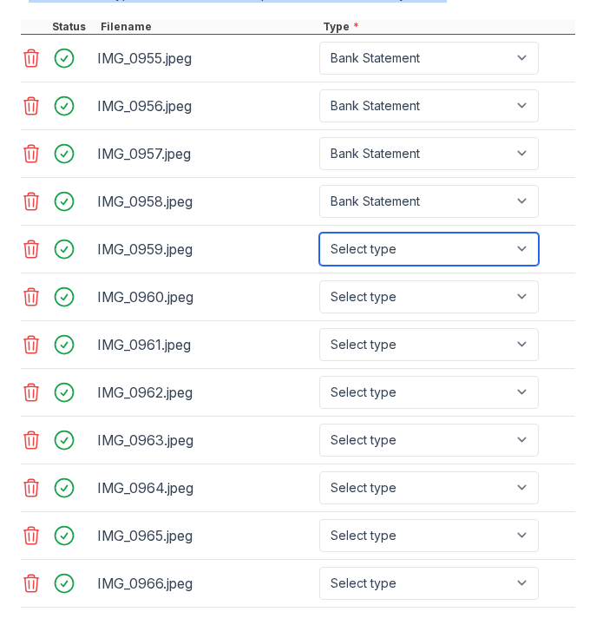
select select "bank_statement"
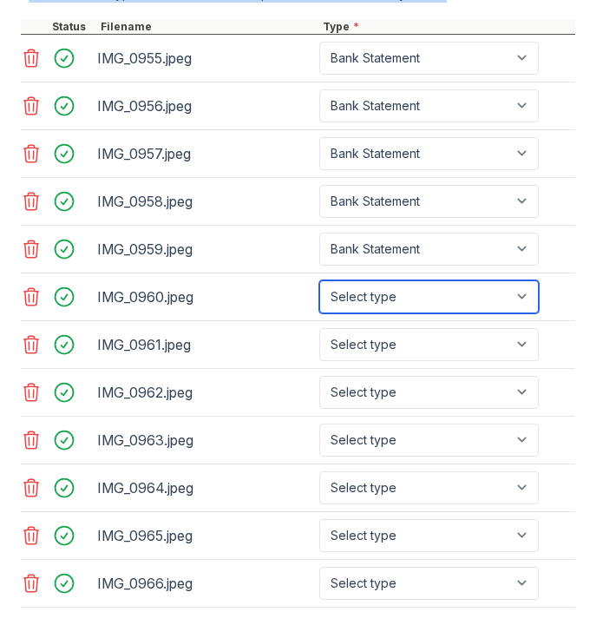
select select "bank_statement"
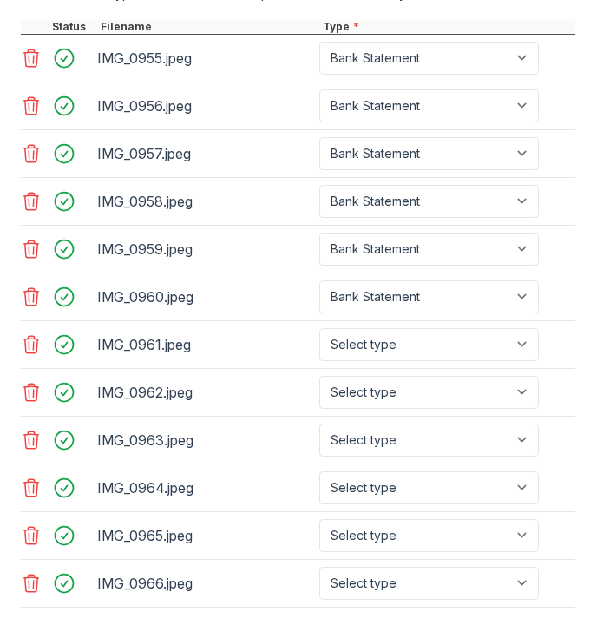
click at [398, 350] on div "IMG_0961.jpeg Select type Paystub Bank Statement Offer Letter Tax Documents Ben…" at bounding box center [298, 345] width 555 height 48
select select "bank_statement"
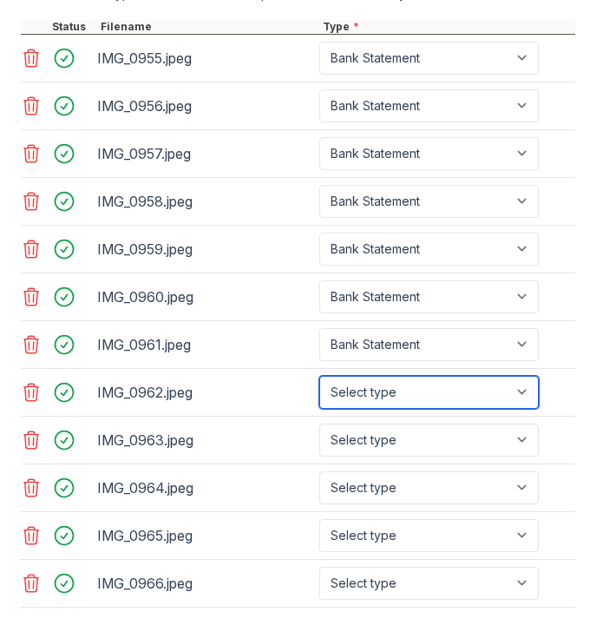
select select "bank_statement"
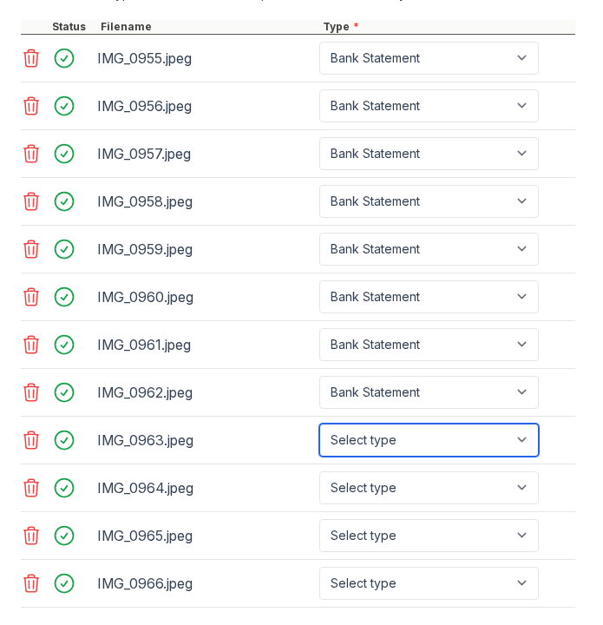
select select "bank_statement"
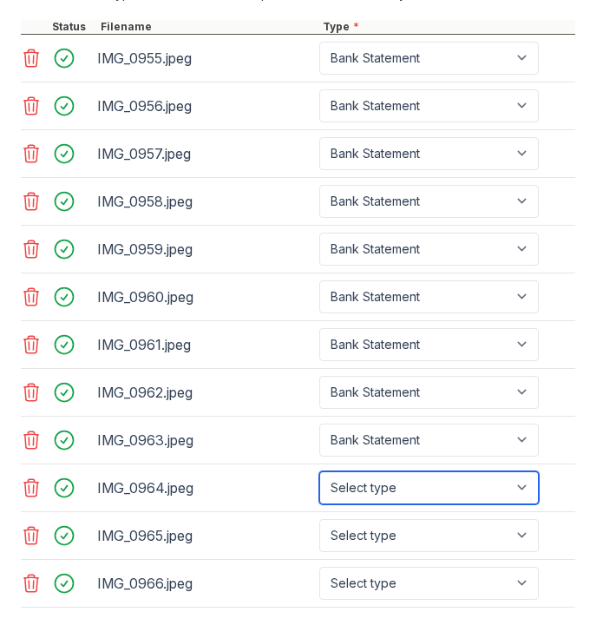
select select "bank_statement"
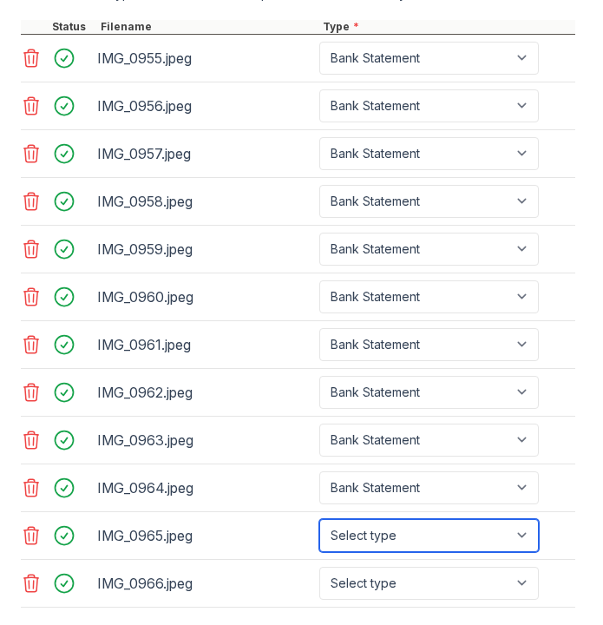
select select "bank_statement"
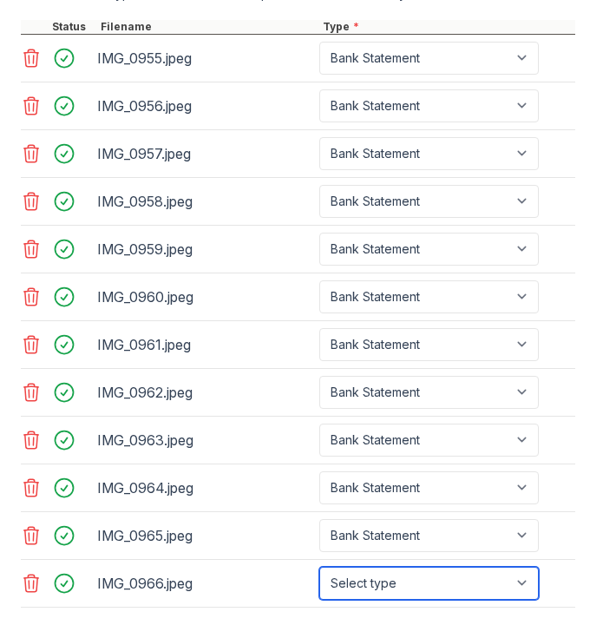
select select "bank_statement"
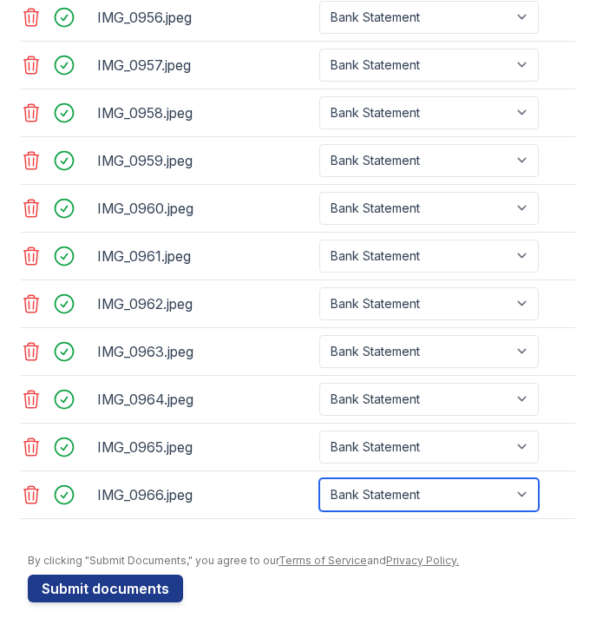
scroll to position [1516, 0]
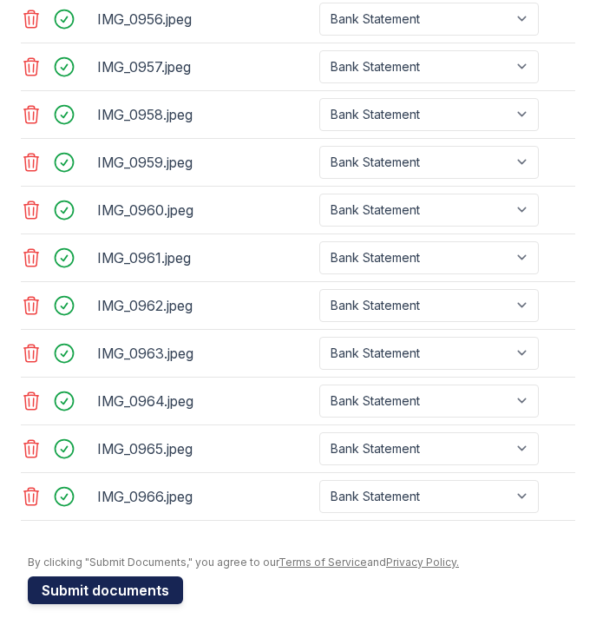
click at [141, 576] on button "Submit documents" at bounding box center [105, 590] width 155 height 28
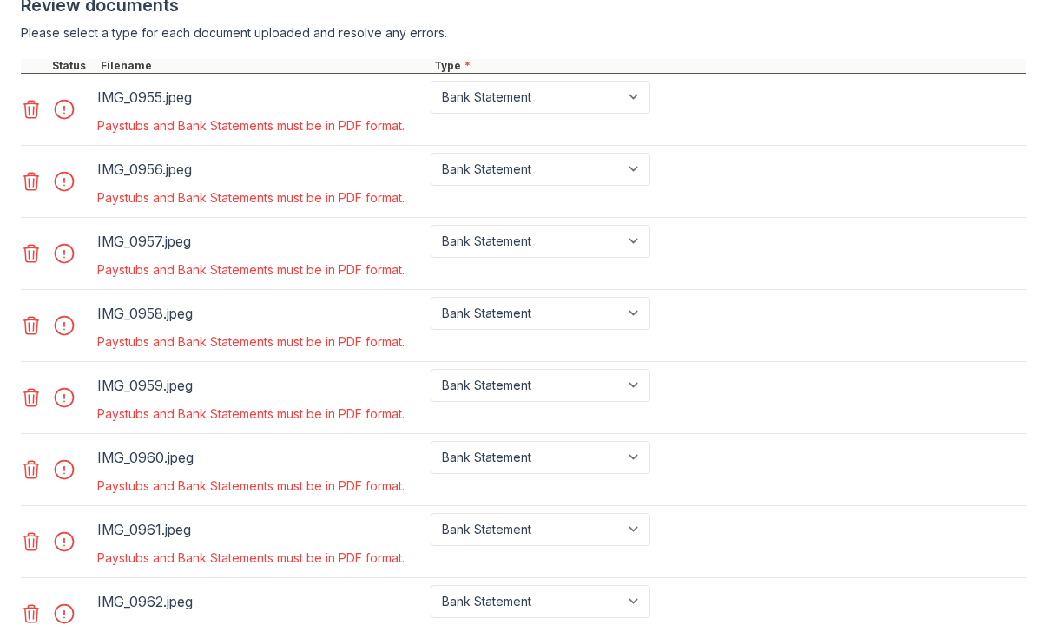
scroll to position [763, 0]
click at [36, 126] on div at bounding box center [57, 110] width 73 height 57
click at [36, 125] on div at bounding box center [57, 110] width 73 height 57
click at [35, 115] on icon at bounding box center [31, 110] width 21 height 21
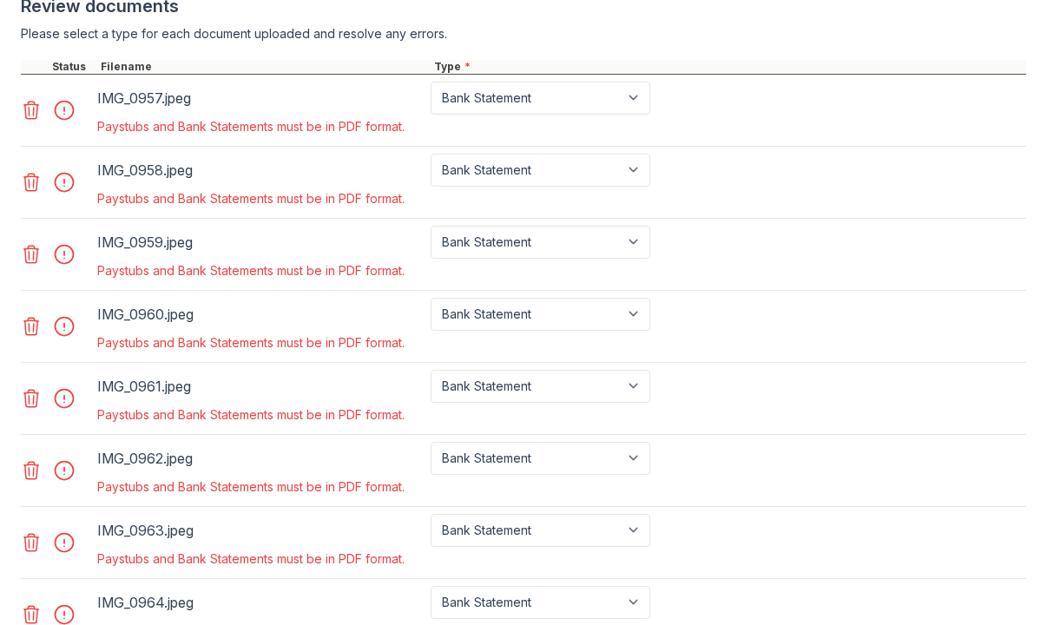
click at [35, 115] on icon at bounding box center [31, 110] width 21 height 21
click at [35, 172] on icon at bounding box center [31, 182] width 21 height 21
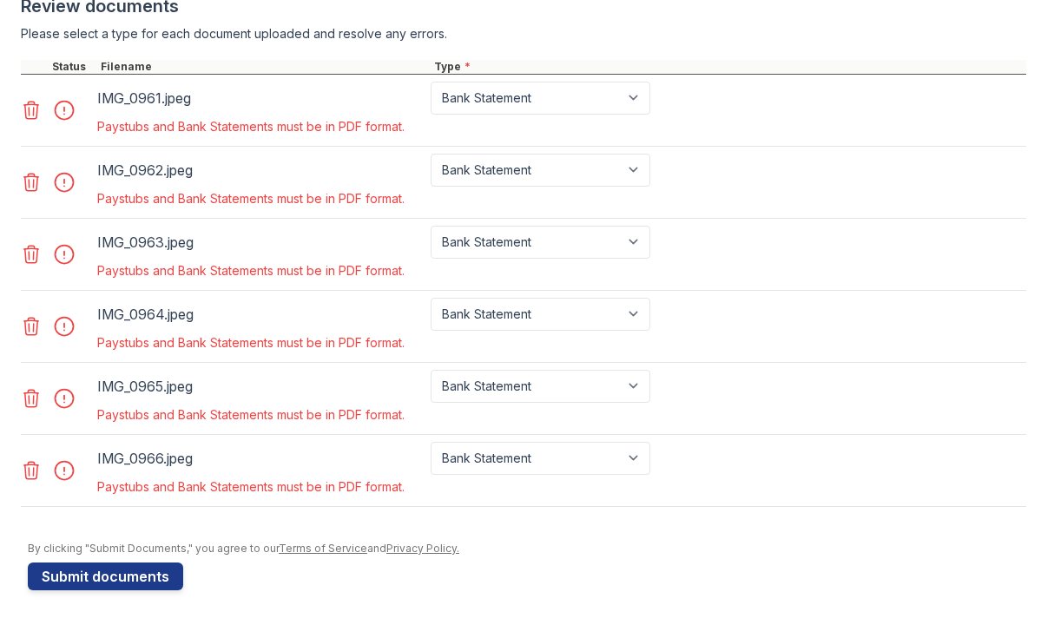
click at [35, 115] on icon at bounding box center [31, 110] width 21 height 21
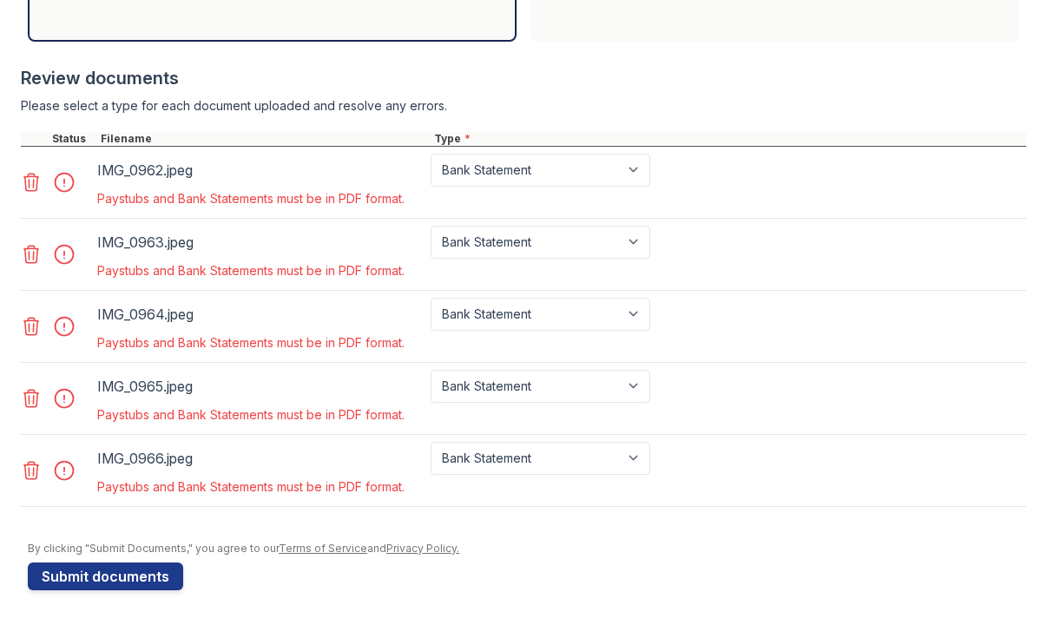
click at [35, 115] on div at bounding box center [523, 123] width 1005 height 17
click at [30, 186] on icon at bounding box center [31, 182] width 15 height 17
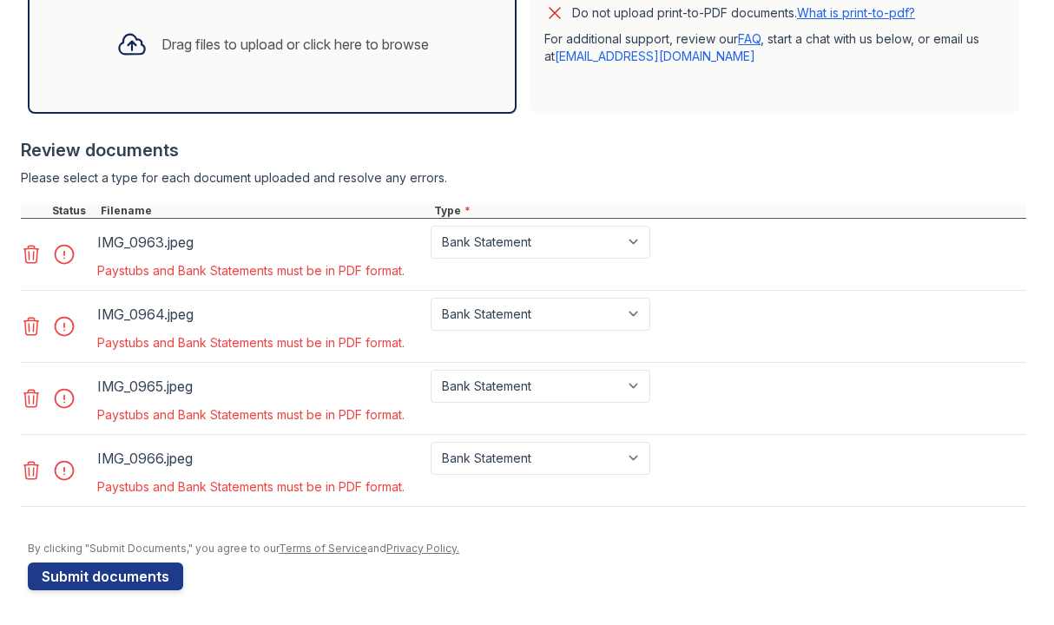
scroll to position [619, 0]
click at [30, 187] on div at bounding box center [523, 195] width 1005 height 17
click at [33, 258] on icon at bounding box center [31, 254] width 15 height 17
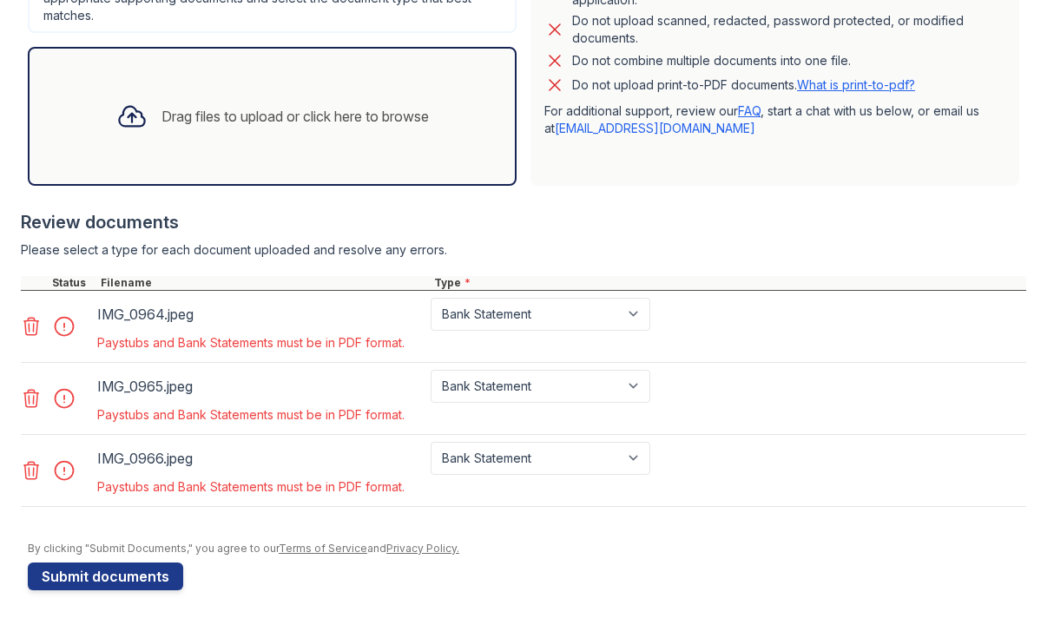
click at [33, 352] on div at bounding box center [57, 326] width 73 height 57
click at [33, 342] on div at bounding box center [57, 326] width 73 height 57
click at [30, 332] on icon at bounding box center [31, 326] width 15 height 17
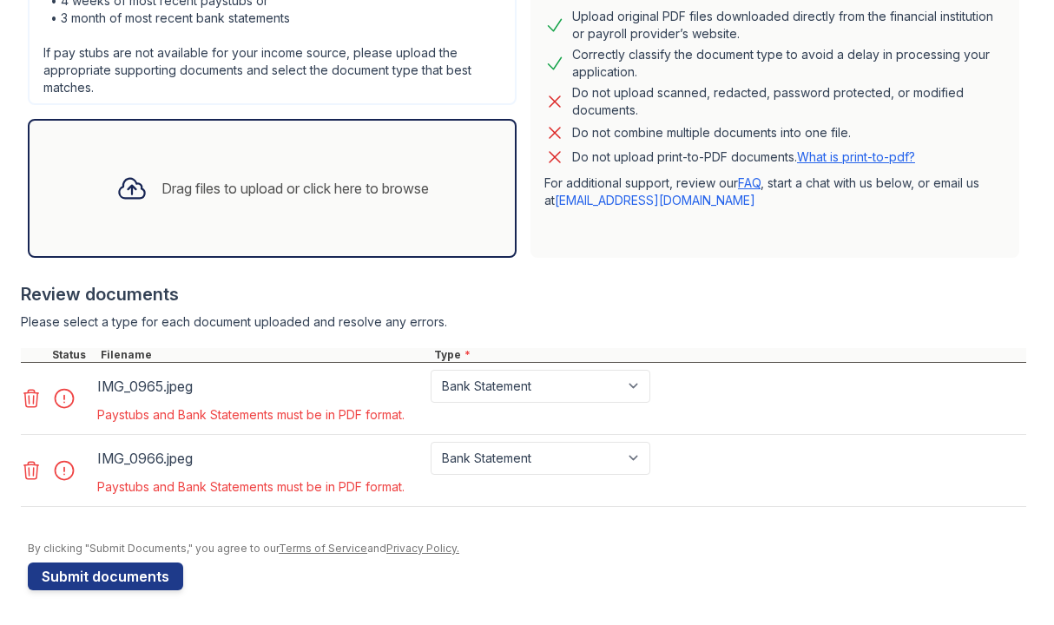
click at [30, 407] on icon at bounding box center [31, 398] width 15 height 17
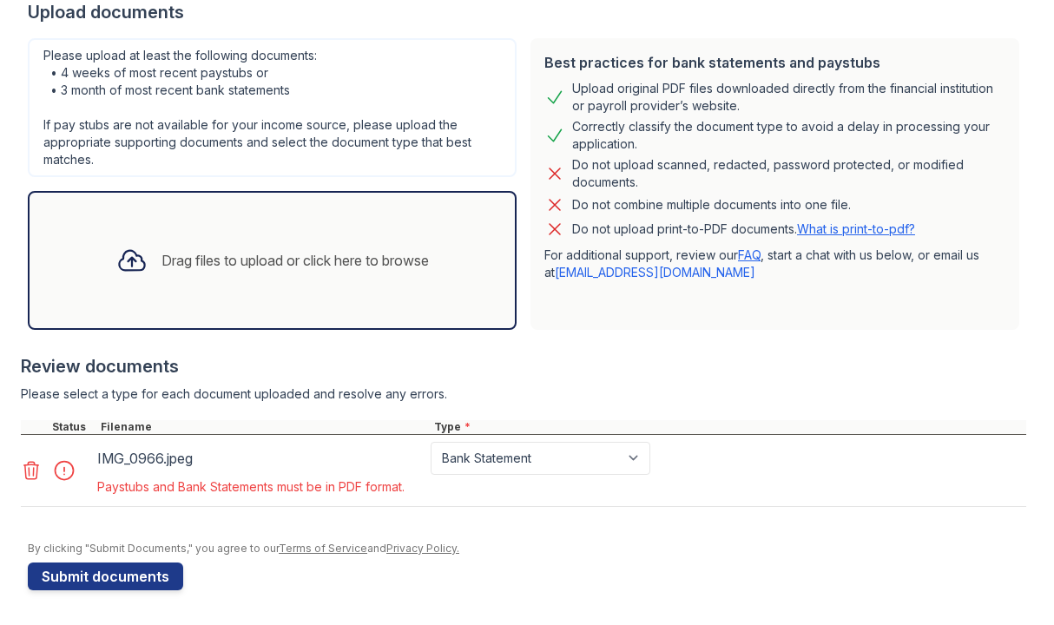
click at [26, 476] on icon at bounding box center [31, 470] width 15 height 17
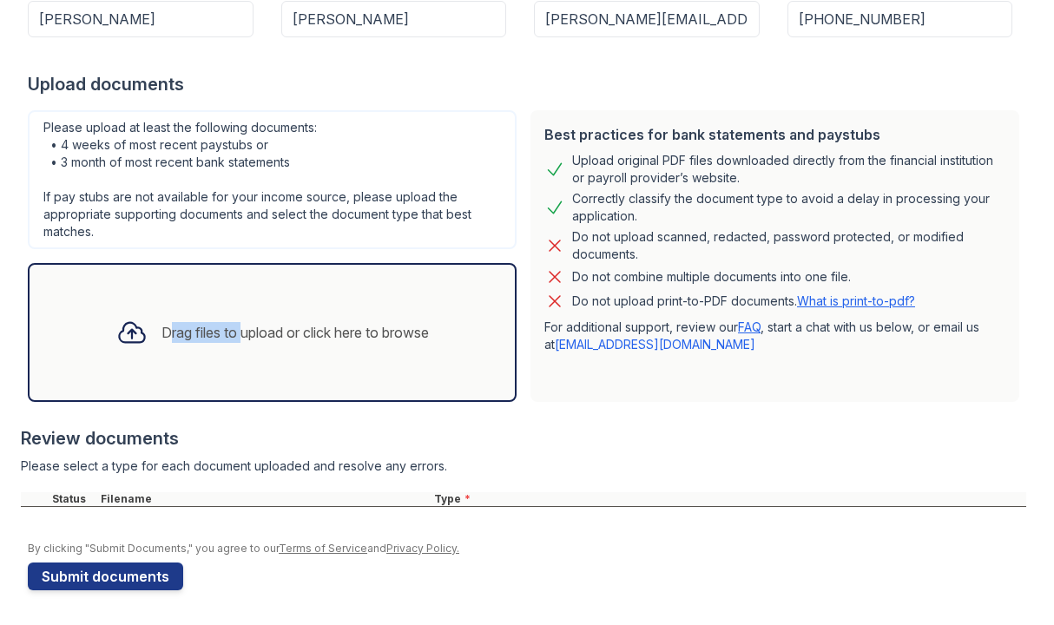
click at [235, 322] on div "Drag files to upload or click here to browse" at bounding box center [294, 332] width 267 height 21
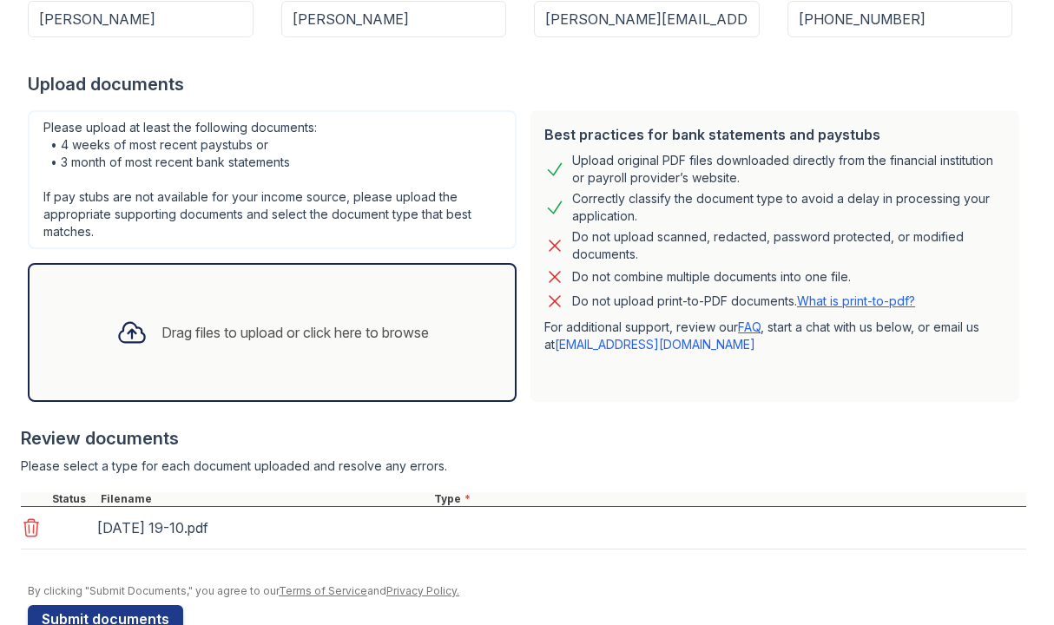
click at [352, 354] on div "Drag files to upload or click here to browse" at bounding box center [272, 332] width 340 height 59
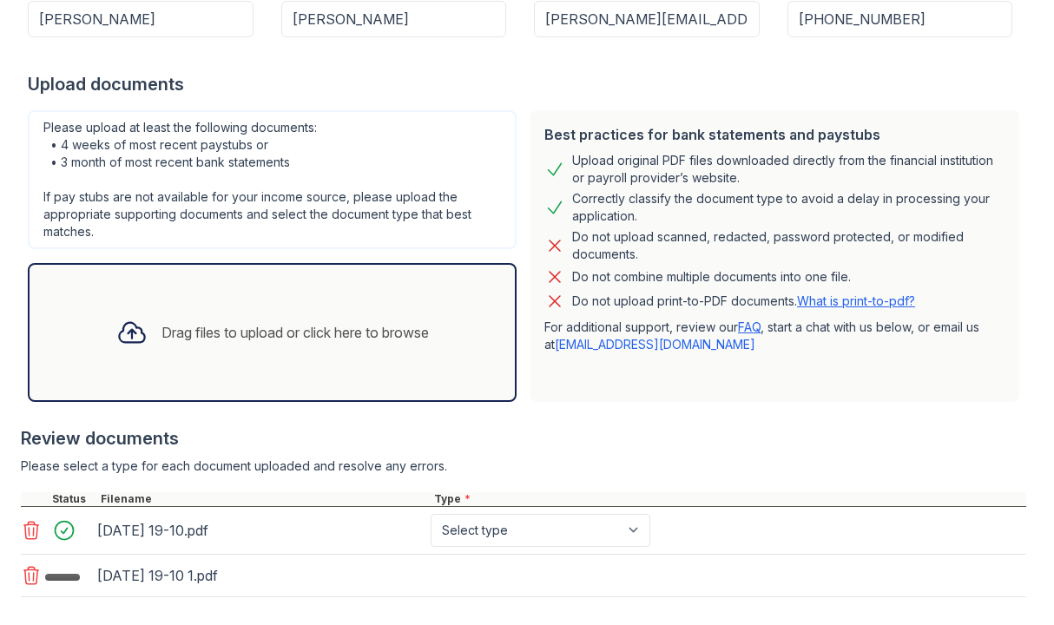
click at [302, 348] on div "Drag files to upload or click here to browse" at bounding box center [272, 332] width 340 height 59
click at [358, 333] on div "Drag files to upload or click here to browse" at bounding box center [294, 332] width 267 height 21
click at [350, 335] on div "Drag files to upload or click here to browse" at bounding box center [294, 332] width 267 height 21
click at [232, 318] on div "Drag files to upload or click here to browse" at bounding box center [272, 332] width 340 height 59
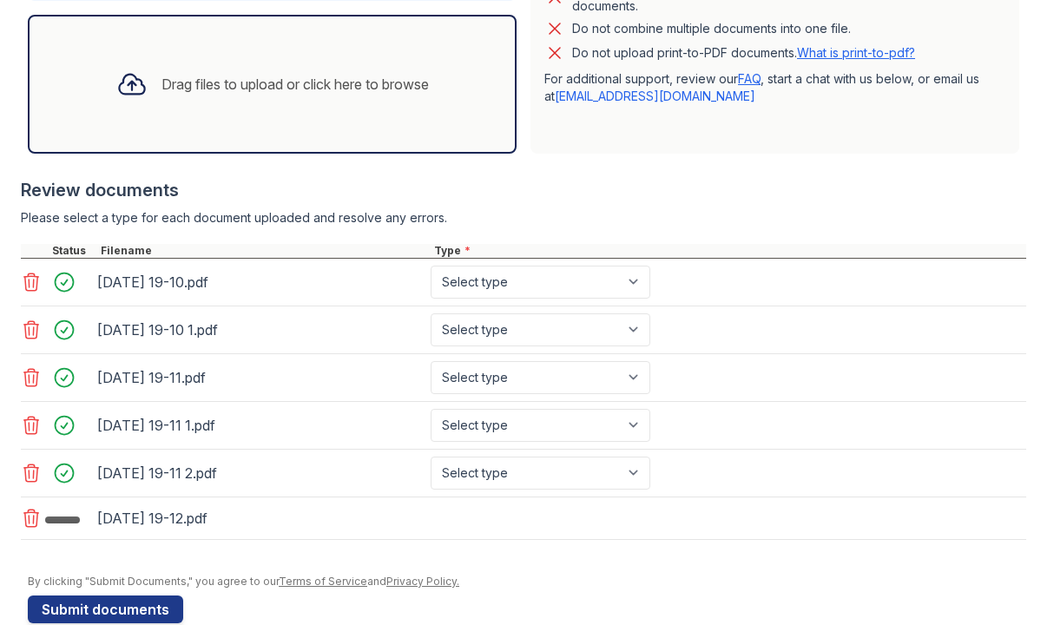
scroll to position [593, 0]
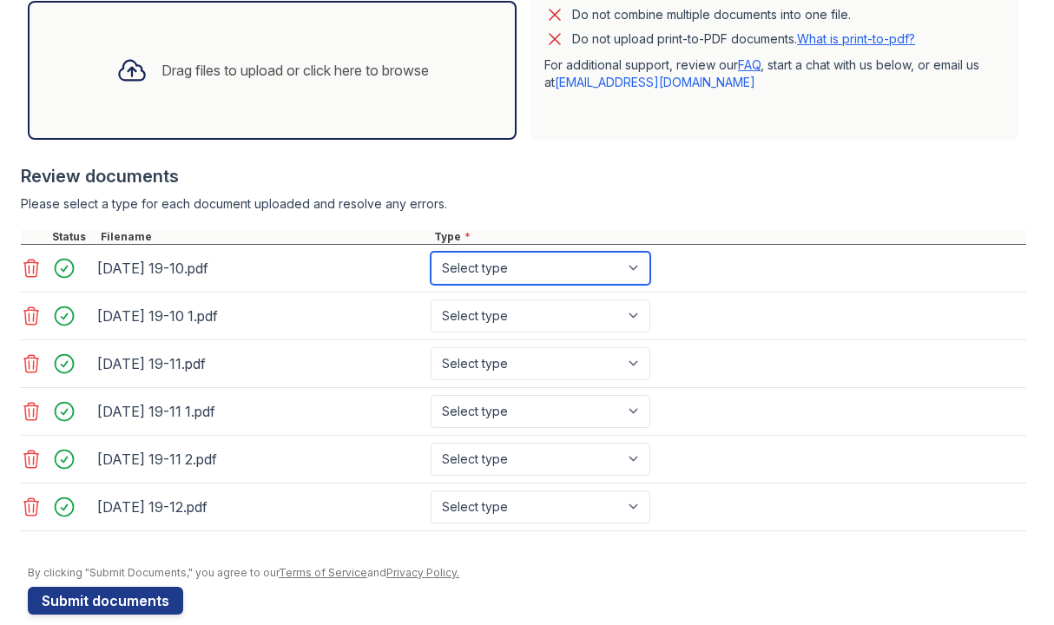
select select "bank_statement"
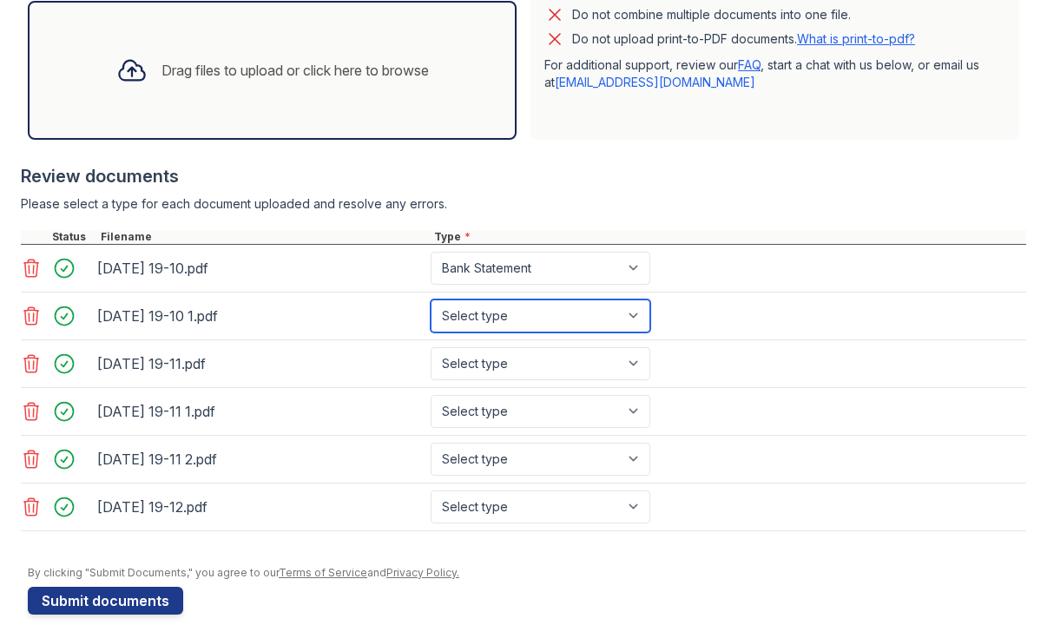
select select "bank_statement"
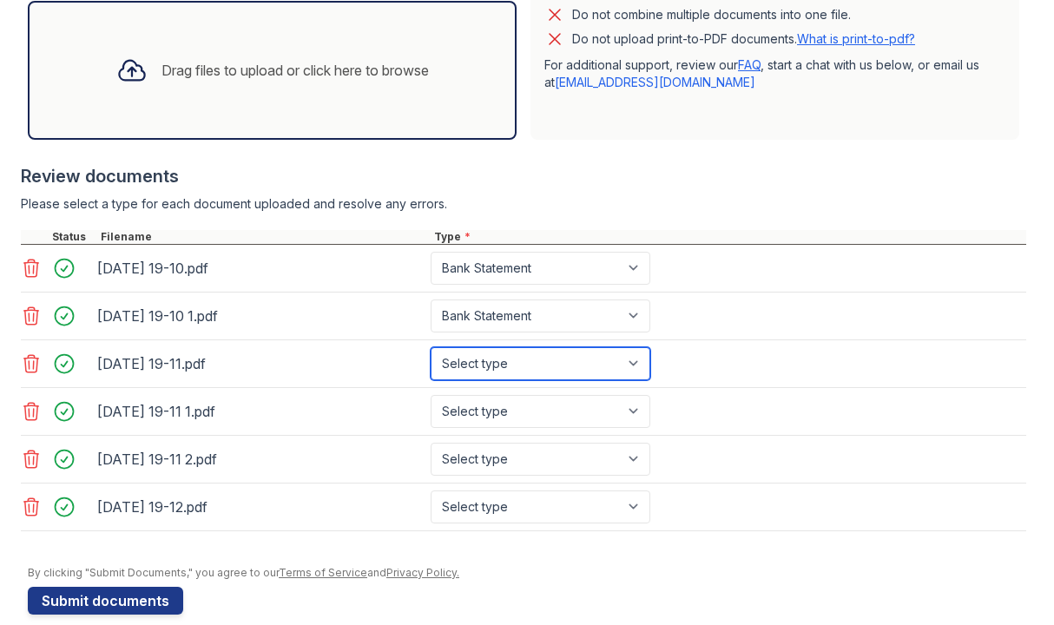
select select "bank_statement"
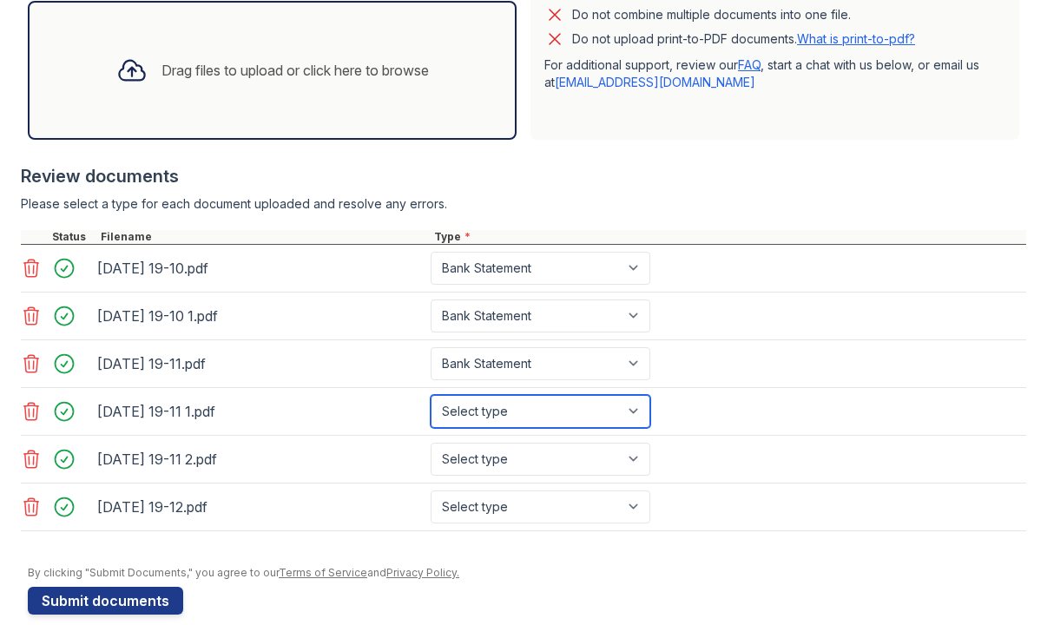
select select "bank_statement"
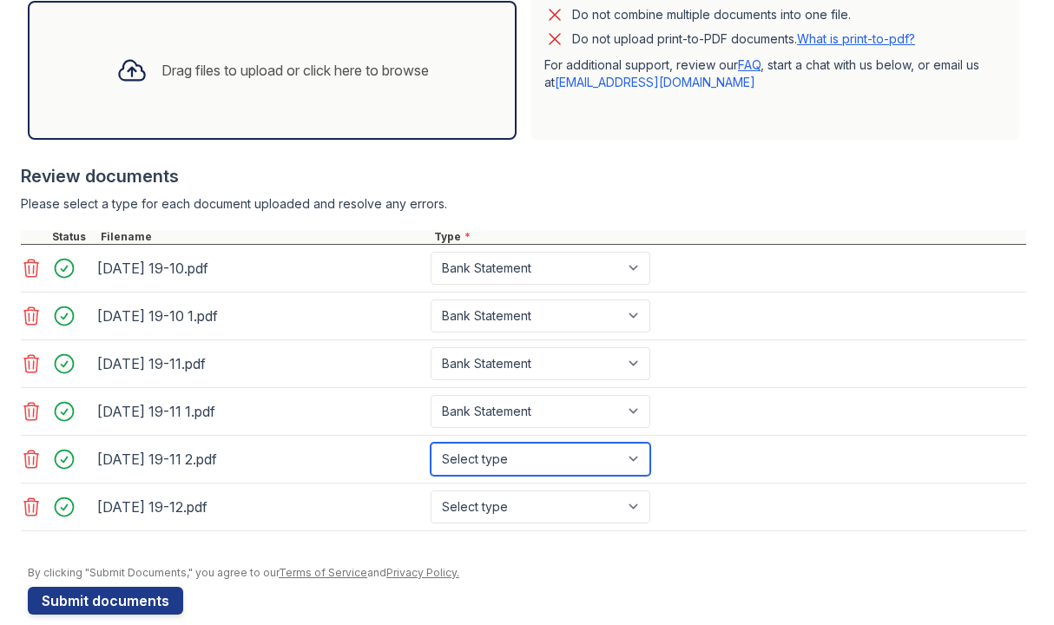
select select "bank_statement"
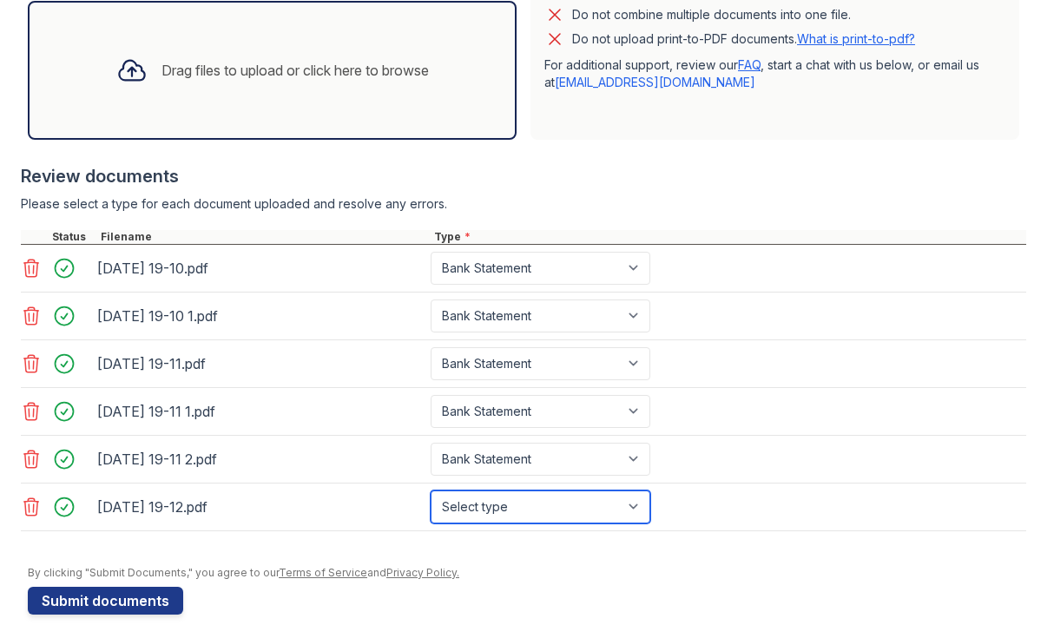
select select "bank_statement"
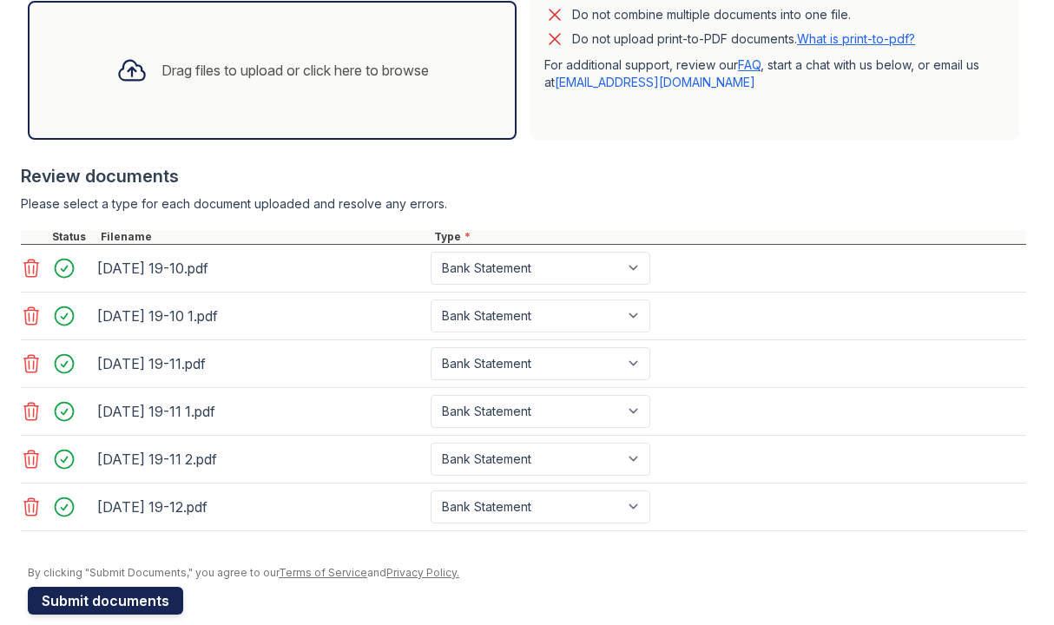
click at [159, 601] on button "Submit documents" at bounding box center [105, 601] width 155 height 28
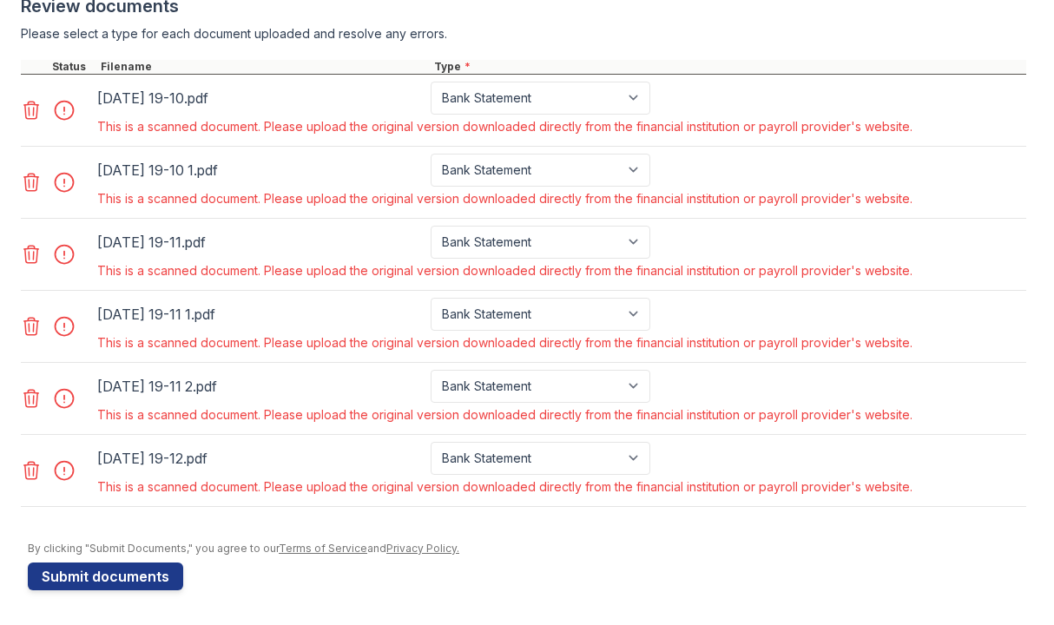
scroll to position [763, 0]
click at [39, 113] on icon at bounding box center [31, 110] width 21 height 21
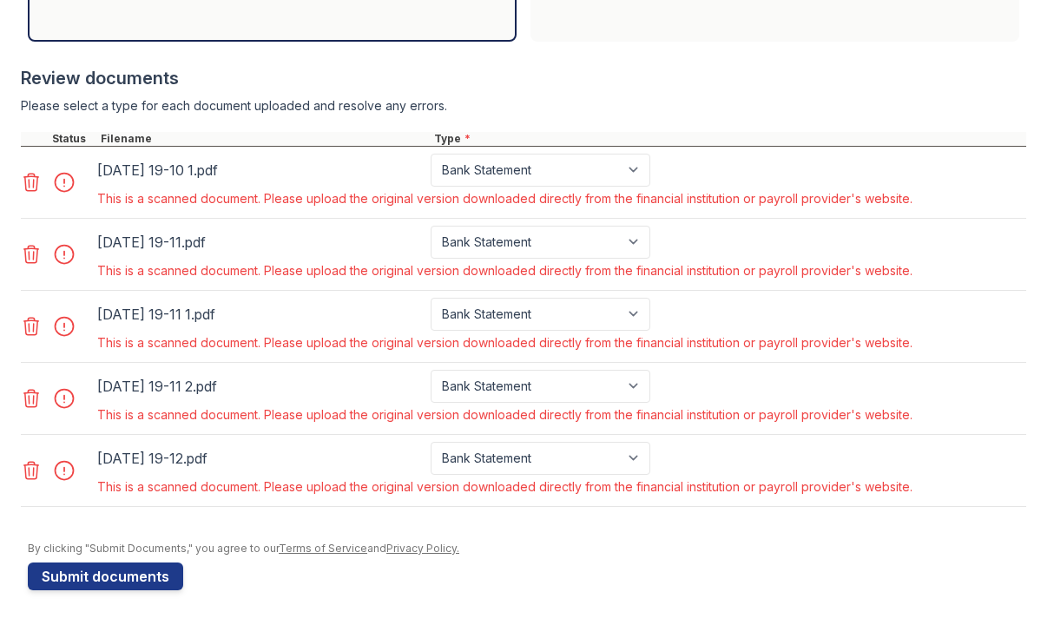
scroll to position [691, 0]
click at [39, 113] on div "Please select a type for each document uploaded and resolve any errors." at bounding box center [523, 105] width 1005 height 17
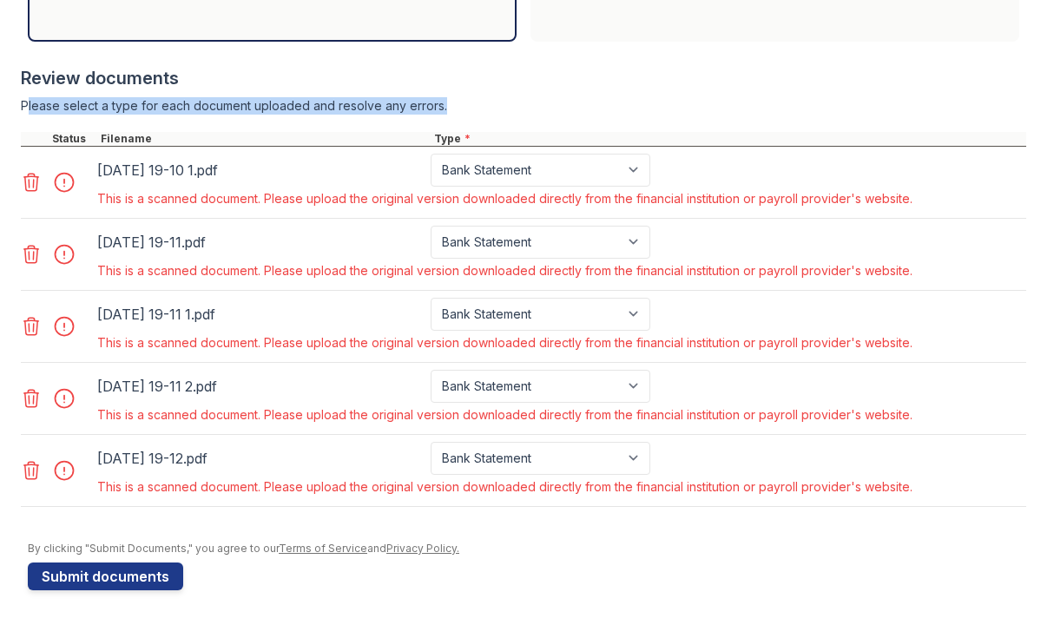
click at [39, 113] on div "Please select a type for each document uploaded and resolve any errors." at bounding box center [523, 105] width 1005 height 17
click at [30, 184] on icon at bounding box center [31, 182] width 21 height 21
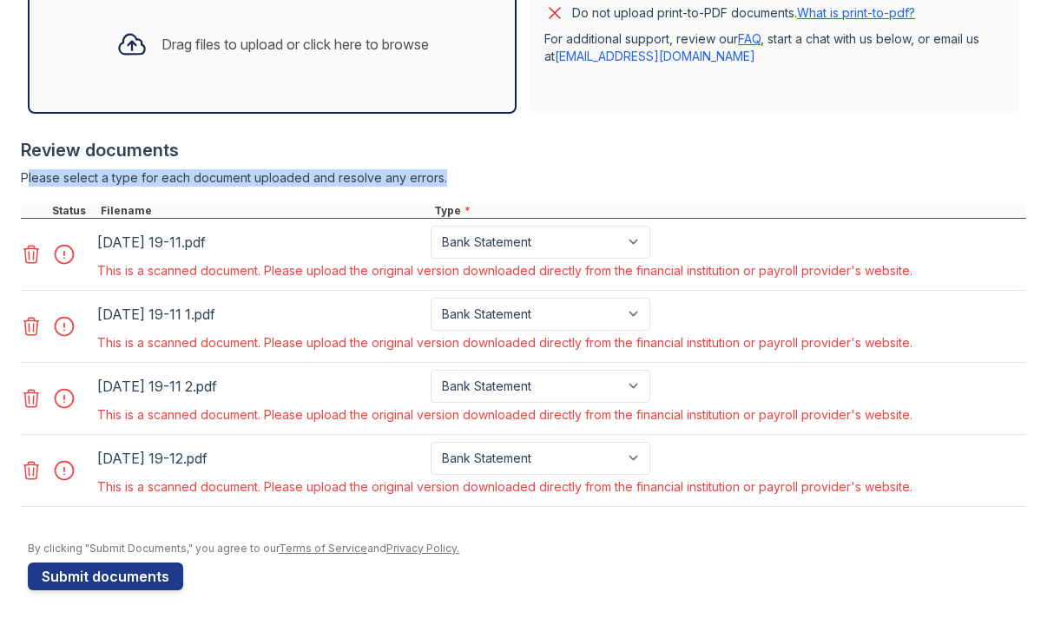
scroll to position [619, 0]
click at [42, 466] on link at bounding box center [33, 470] width 24 height 21
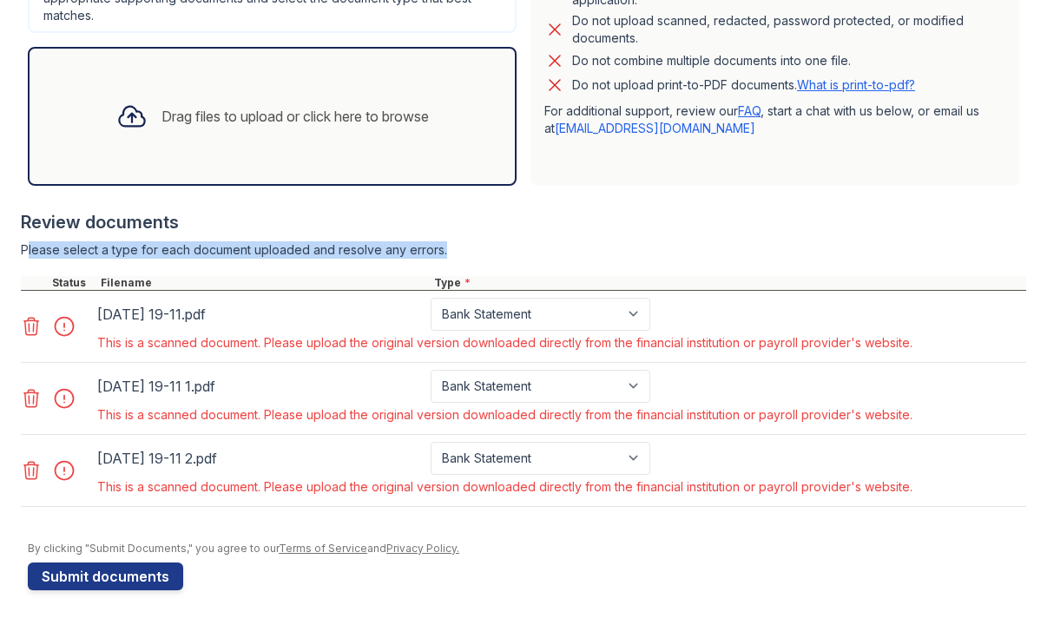
click at [42, 466] on link at bounding box center [33, 470] width 24 height 21
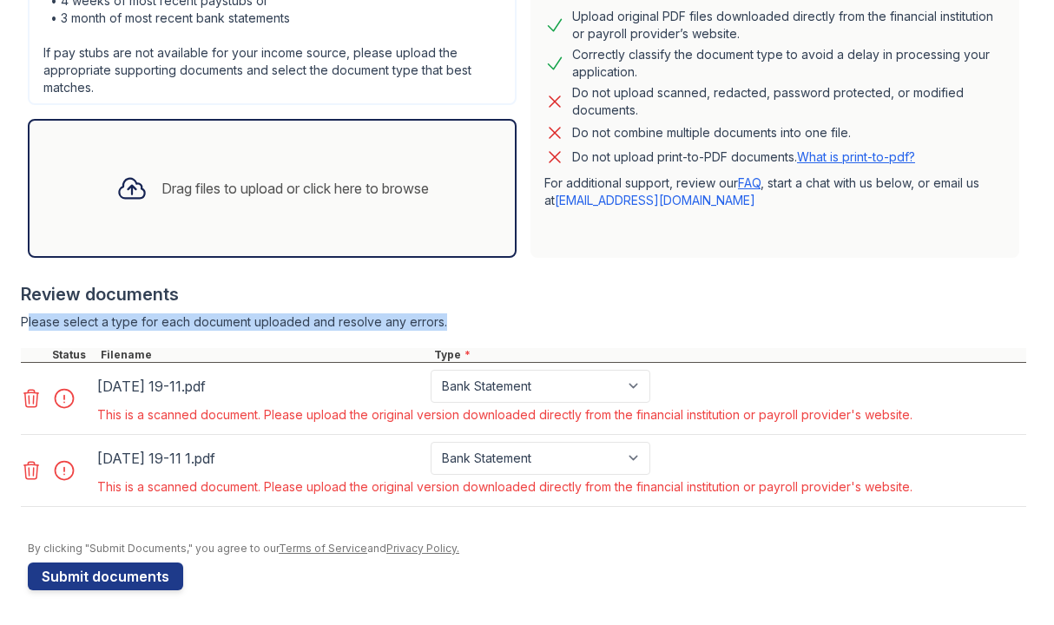
click at [42, 466] on link at bounding box center [33, 470] width 24 height 21
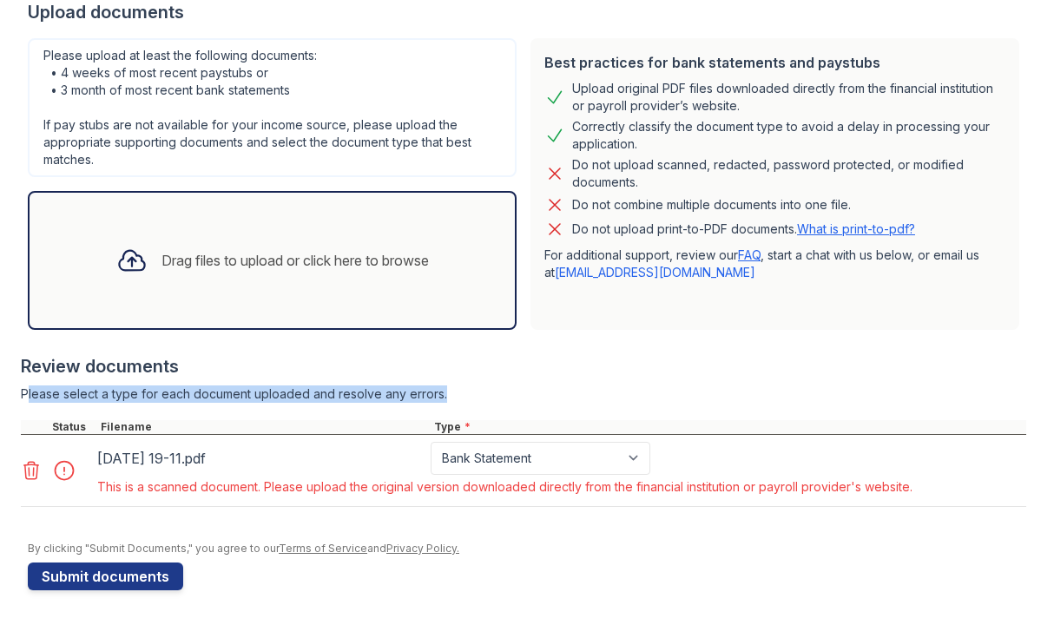
click at [42, 466] on link at bounding box center [33, 470] width 24 height 21
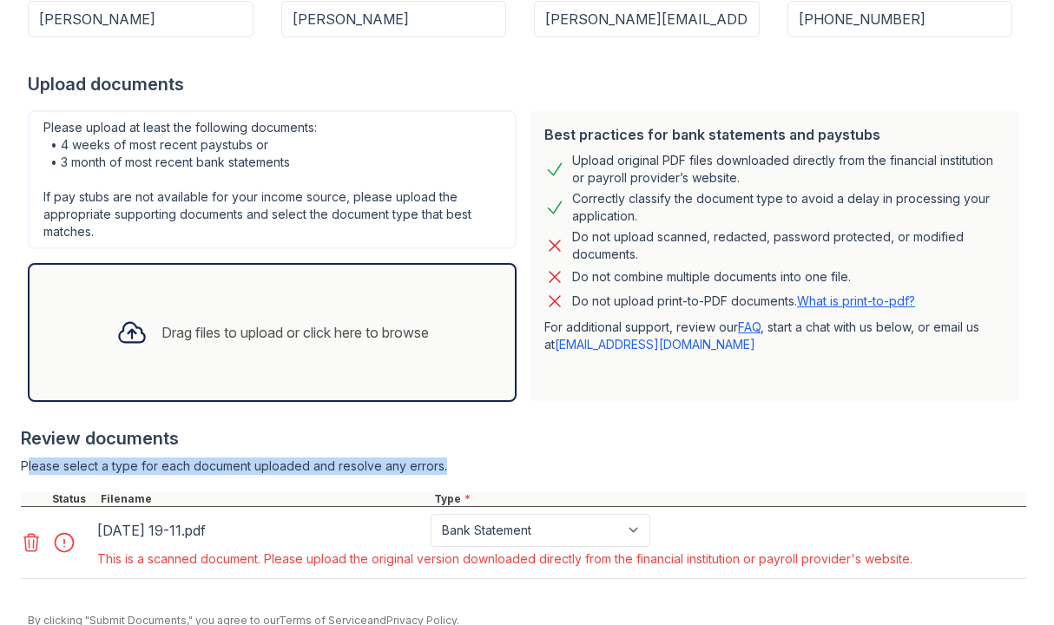
click at [42, 466] on div "Please select a type for each document uploaded and resolve any errors." at bounding box center [523, 465] width 1005 height 17
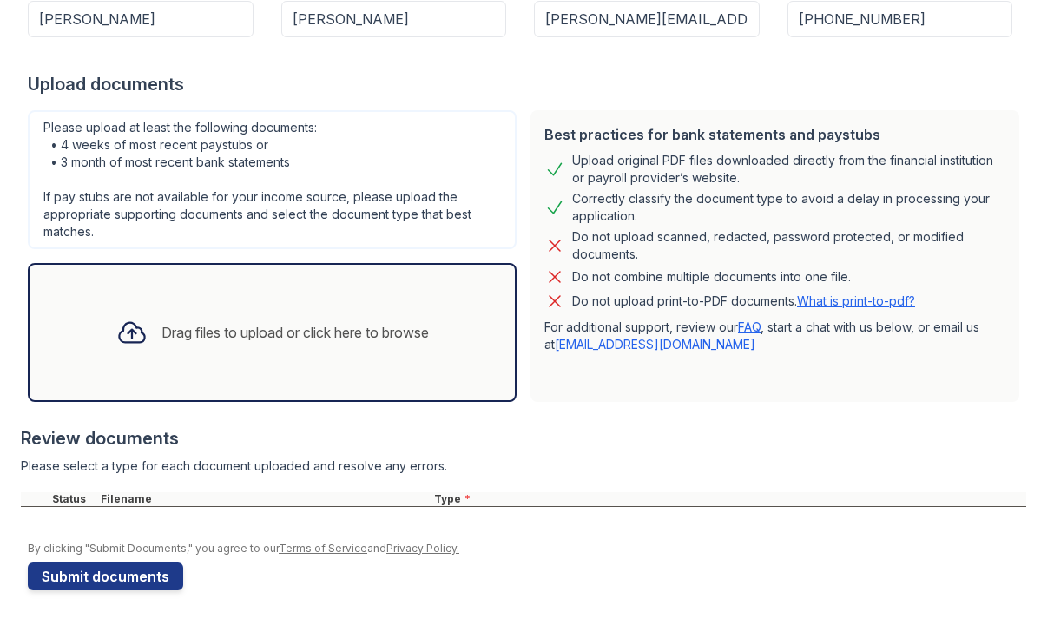
click at [198, 325] on div "Drag files to upload or click here to browse" at bounding box center [294, 332] width 267 height 21
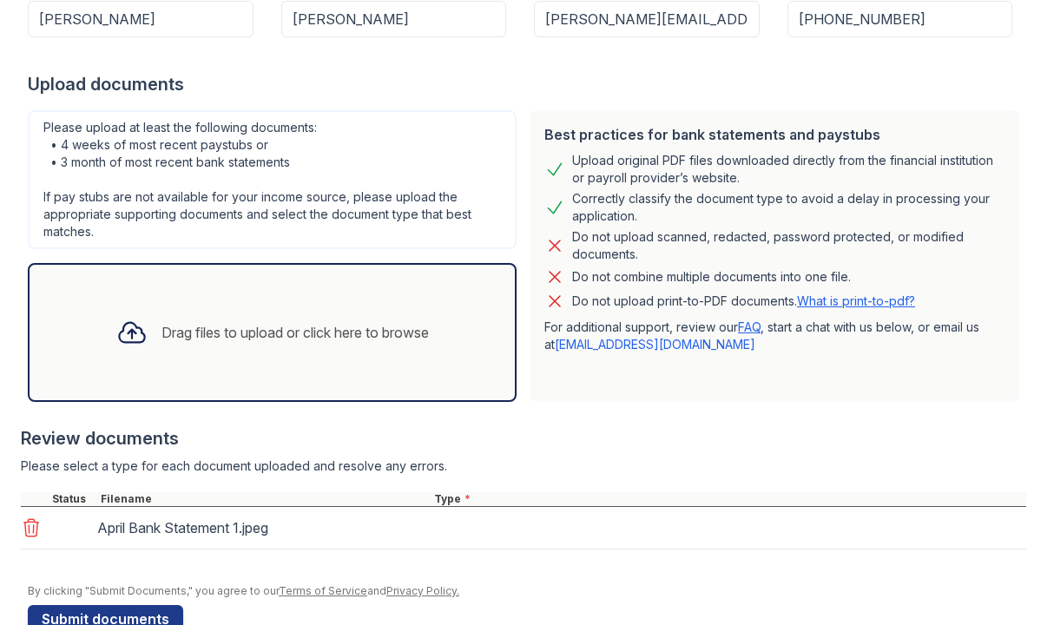
click at [357, 361] on div "Drag files to upload or click here to browse" at bounding box center [272, 332] width 340 height 59
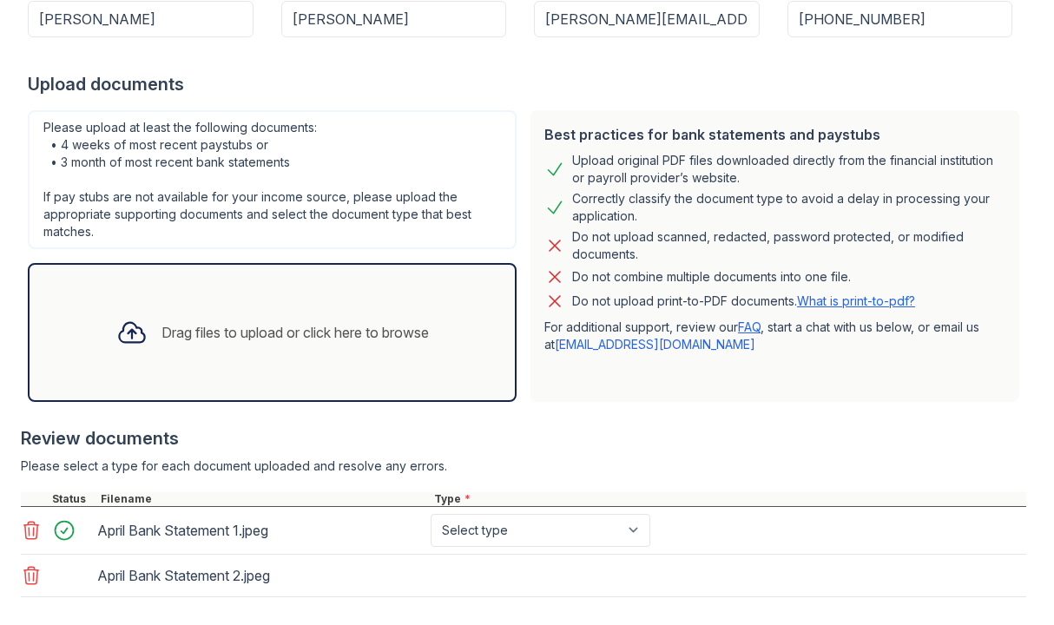
click at [453, 329] on div "Drag files to upload or click here to browse" at bounding box center [272, 332] width 489 height 139
click at [398, 361] on div "Drag files to upload or click here to browse" at bounding box center [272, 332] width 340 height 59
click at [199, 334] on div "Drag files to upload or click here to browse" at bounding box center [294, 332] width 267 height 21
click at [285, 356] on div "Drag files to upload or click here to browse" at bounding box center [272, 332] width 340 height 59
click at [411, 347] on div "Drag files to upload or click here to browse" at bounding box center [272, 332] width 340 height 59
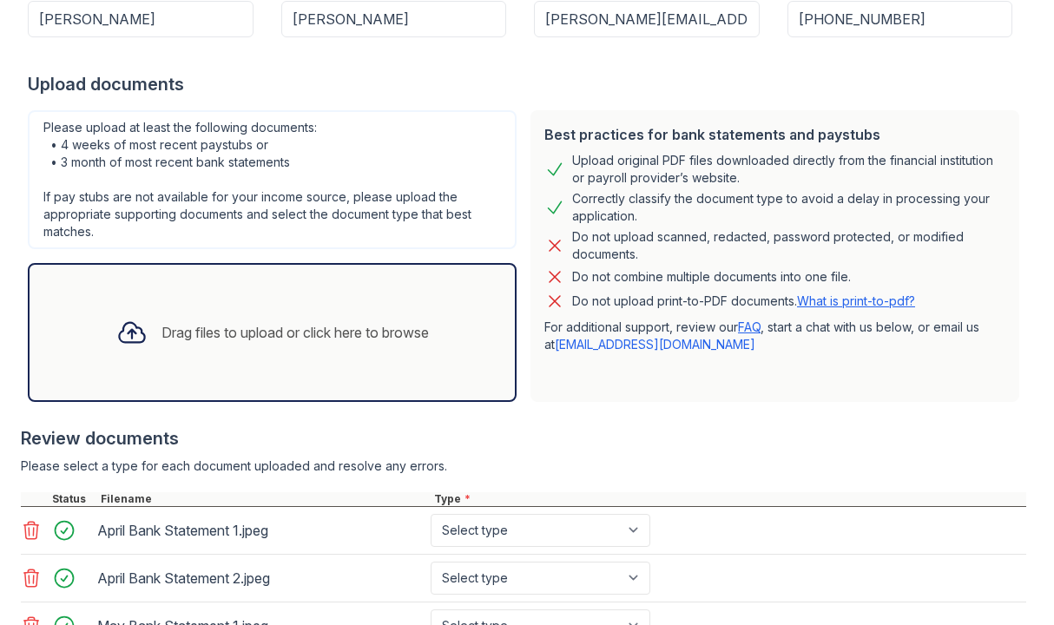
click at [227, 347] on div "Drag files to upload or click here to browse" at bounding box center [272, 332] width 340 height 59
click at [223, 312] on div "Drag files to upload or click here to browse" at bounding box center [272, 332] width 340 height 59
click at [281, 319] on div "Drag files to upload or click here to browse" at bounding box center [272, 332] width 340 height 59
click at [263, 334] on div "Drag files to upload or click here to browse" at bounding box center [294, 332] width 267 height 21
click at [246, 342] on div "Drag files to upload or click here to browse" at bounding box center [294, 332] width 267 height 21
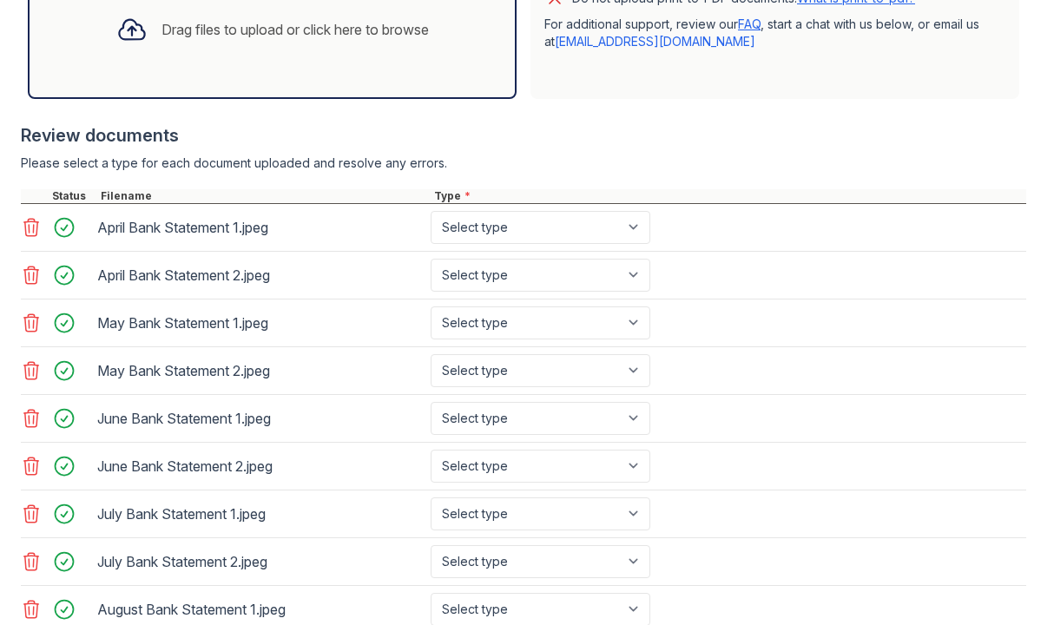
scroll to position [637, 0]
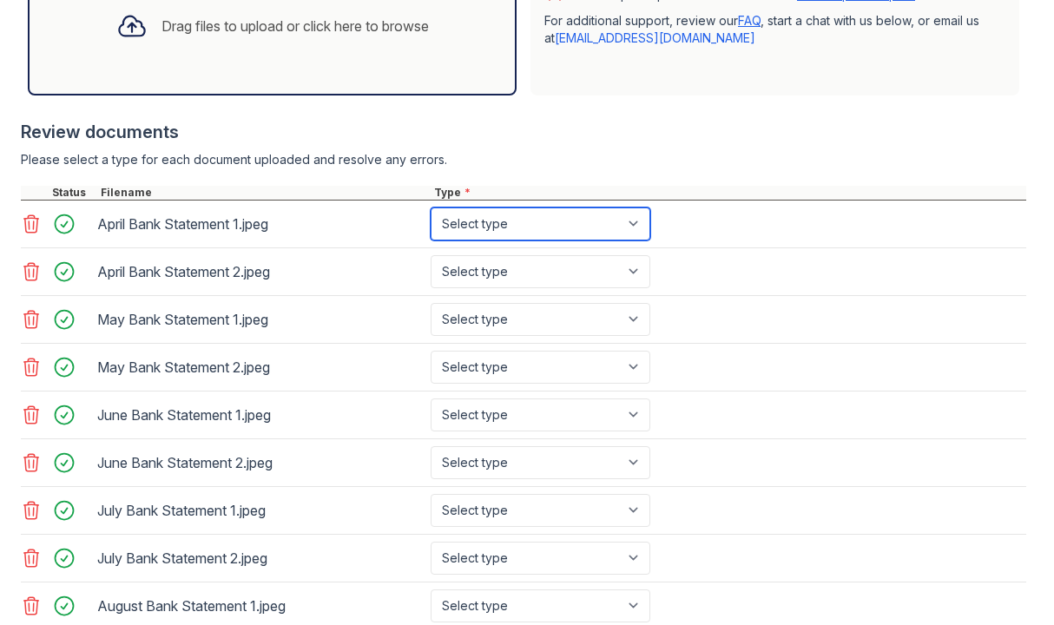
select select "bank_statement"
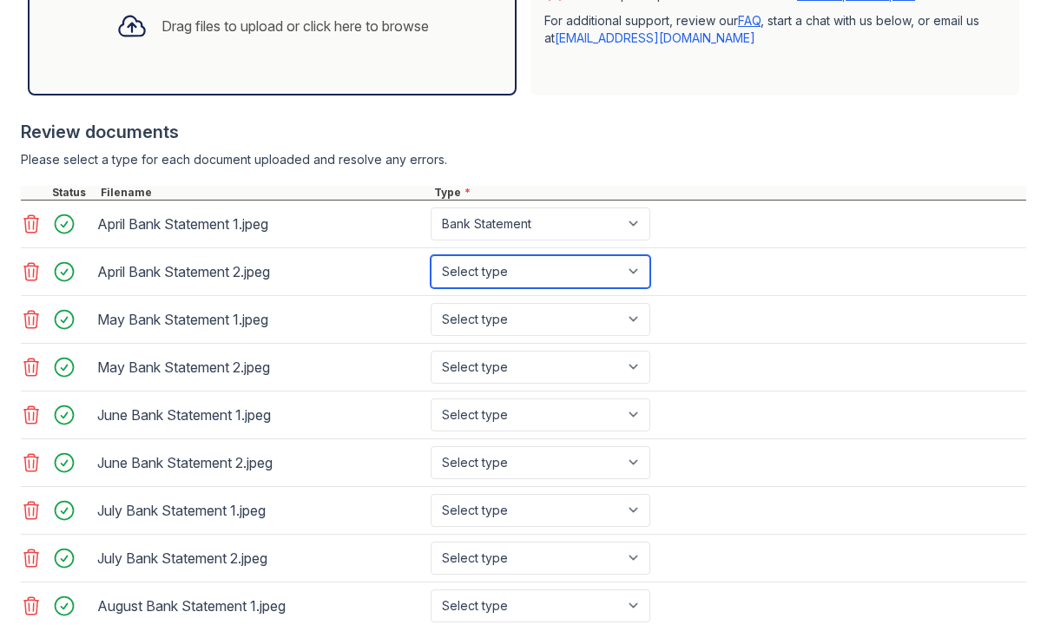
select select "bank_statement"
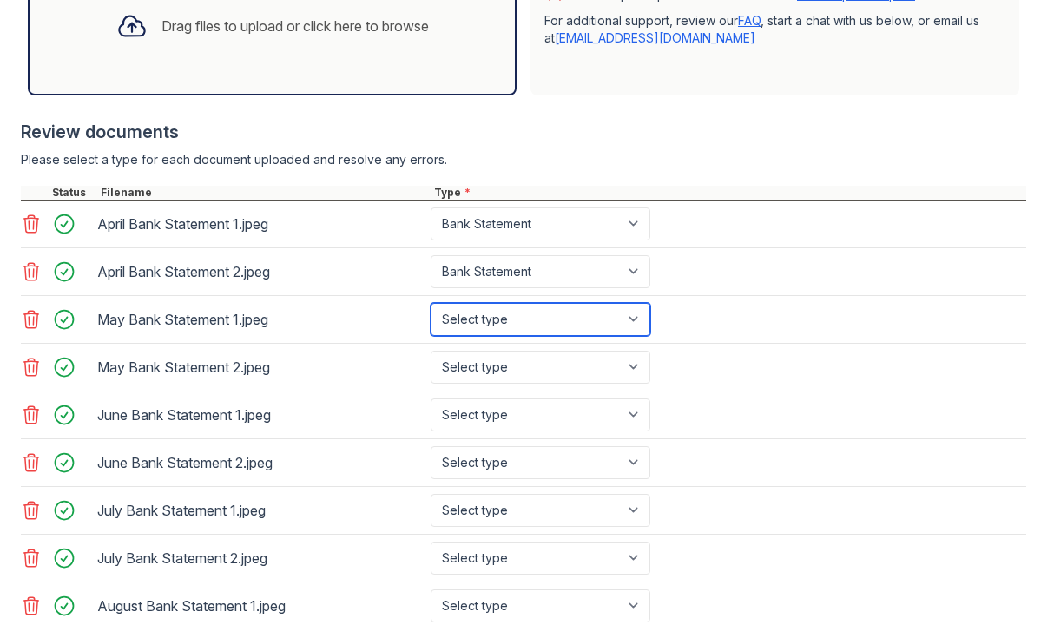
select select "bank_statement"
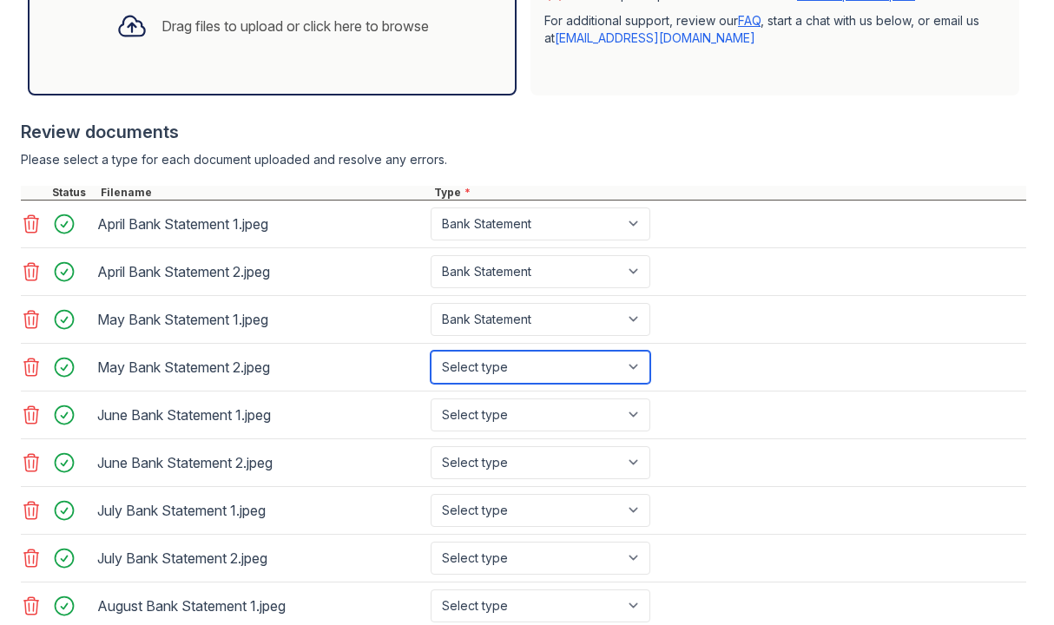
select select "bank_statement"
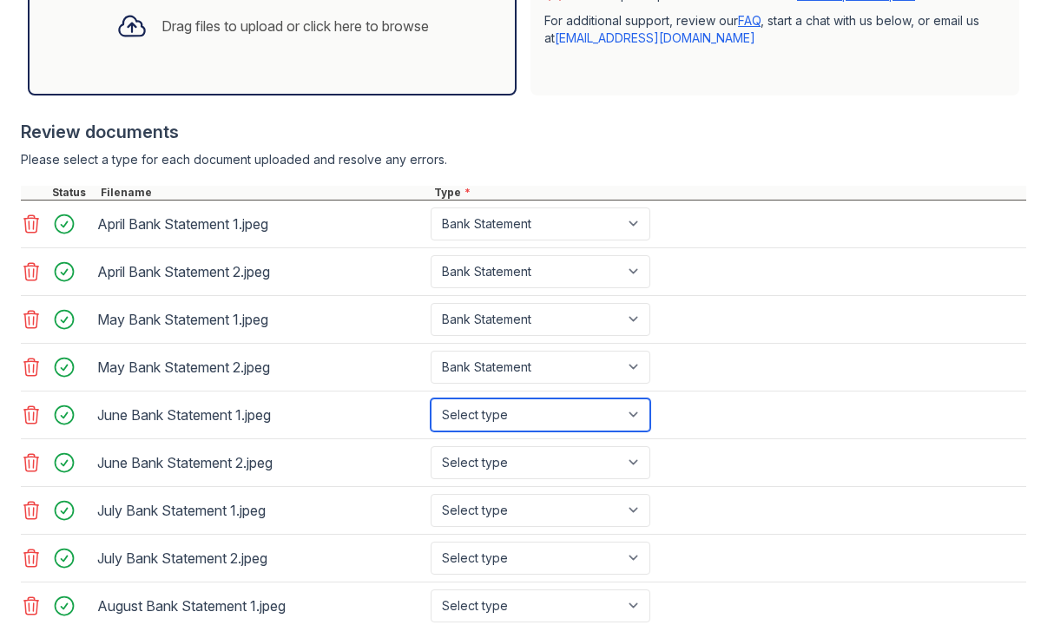
select select "bank_statement"
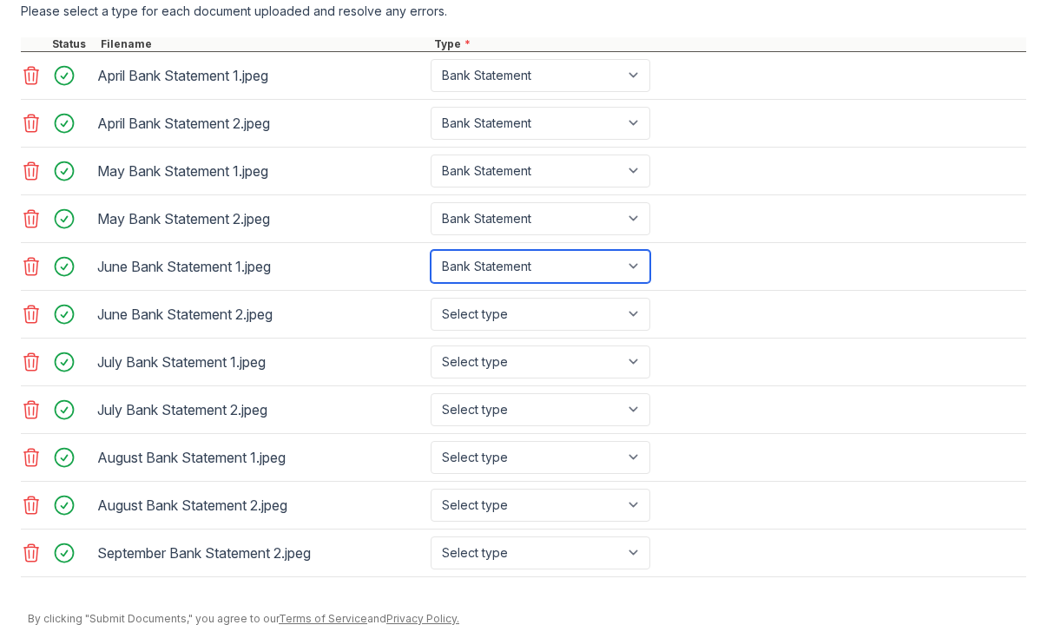
scroll to position [801, 0]
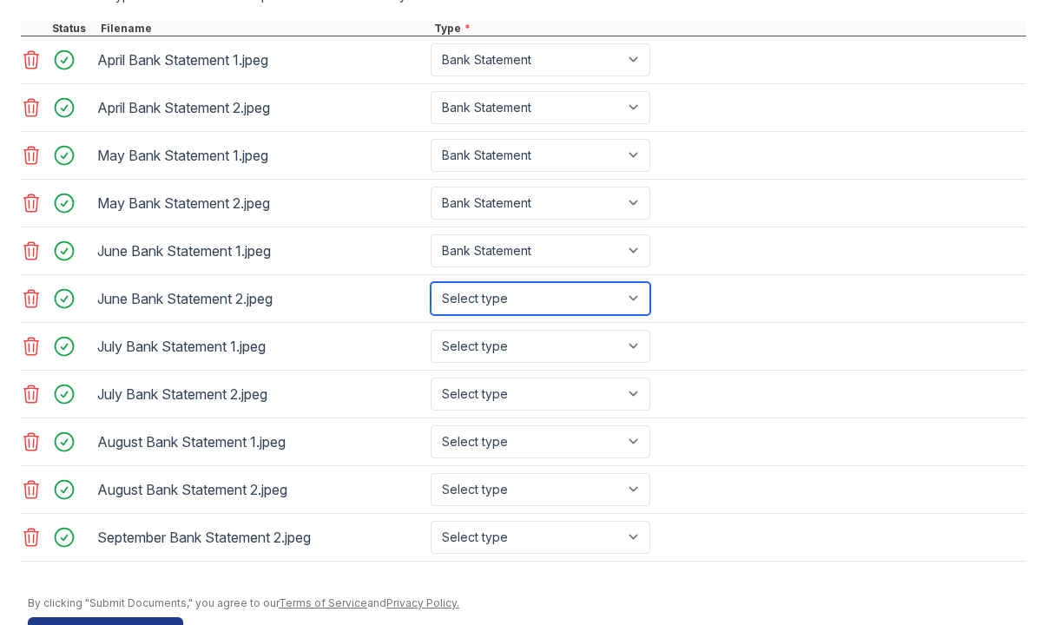
select select "bank_statement"
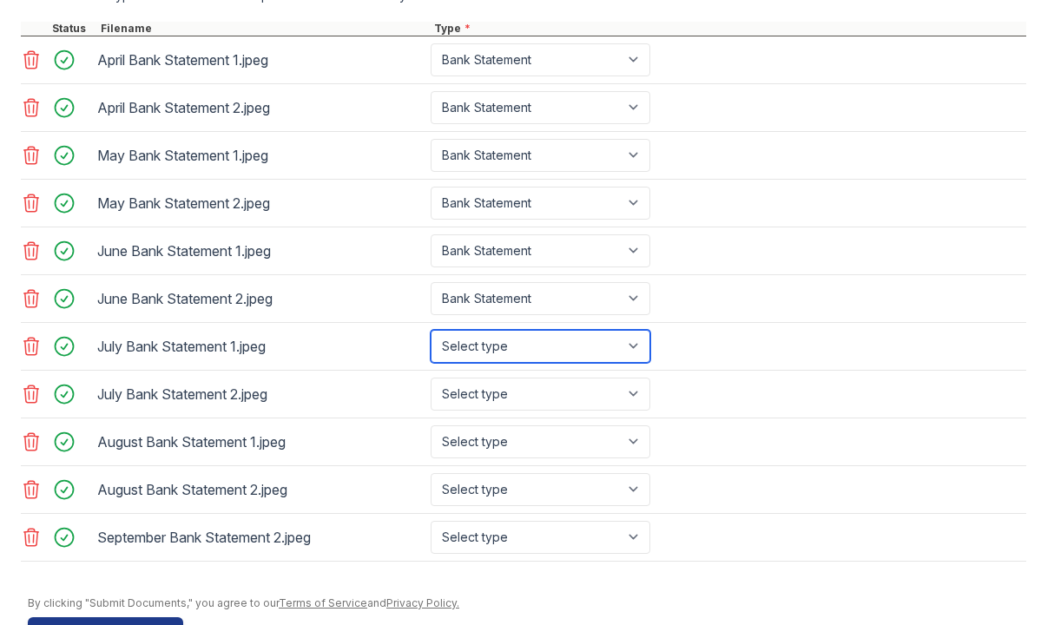
select select "bank_statement"
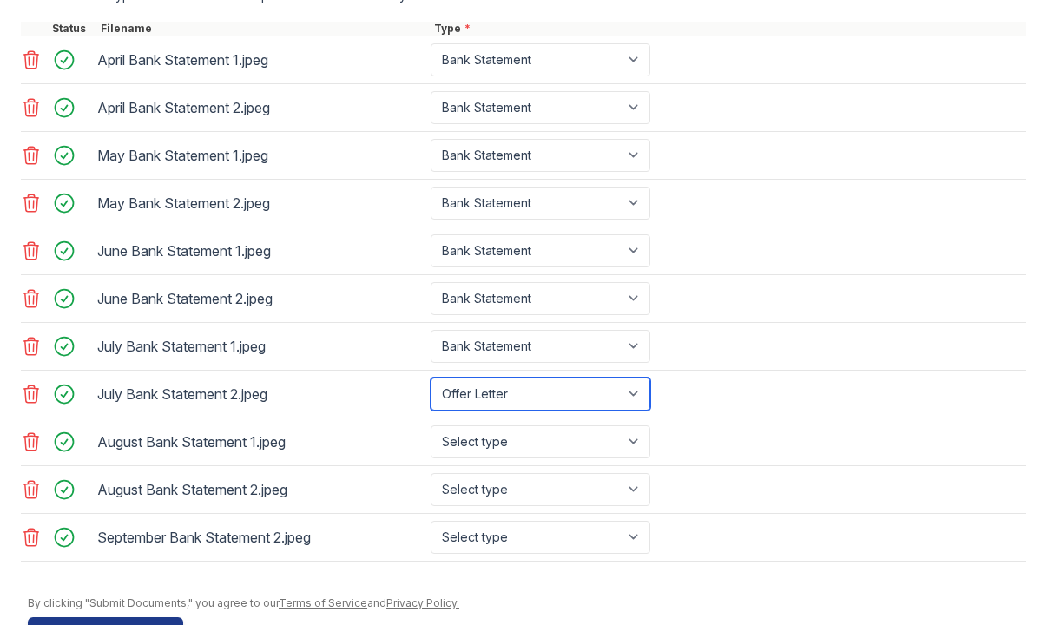
select select "bank_statement"
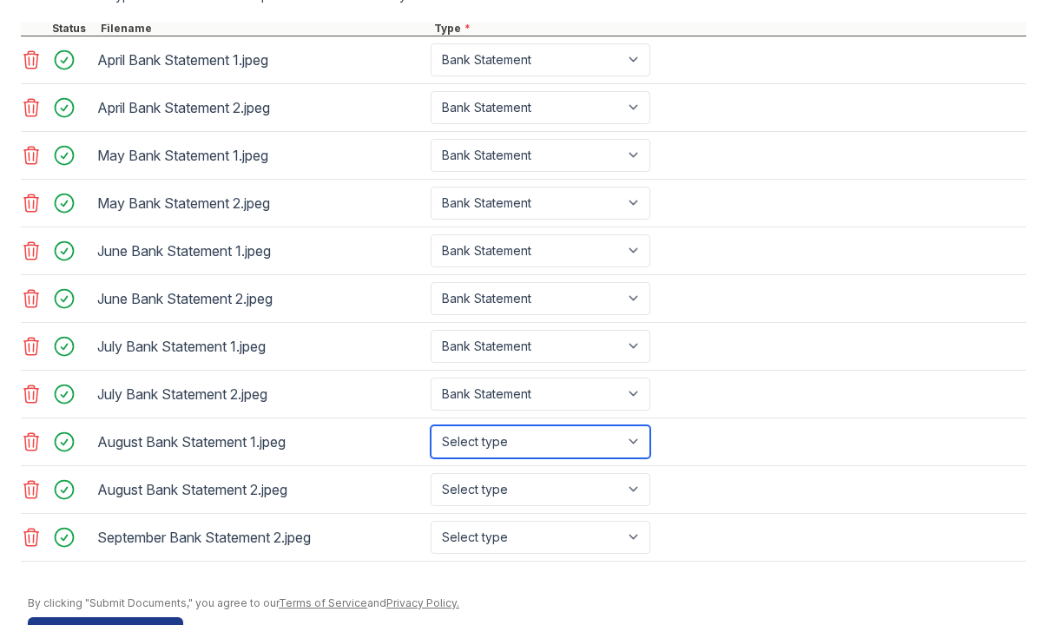
select select "bank_statement"
click at [518, 471] on div "August Bank Statement 2.jpeg Select type Paystub Bank Statement Offer Letter Ta…" at bounding box center [523, 490] width 1005 height 48
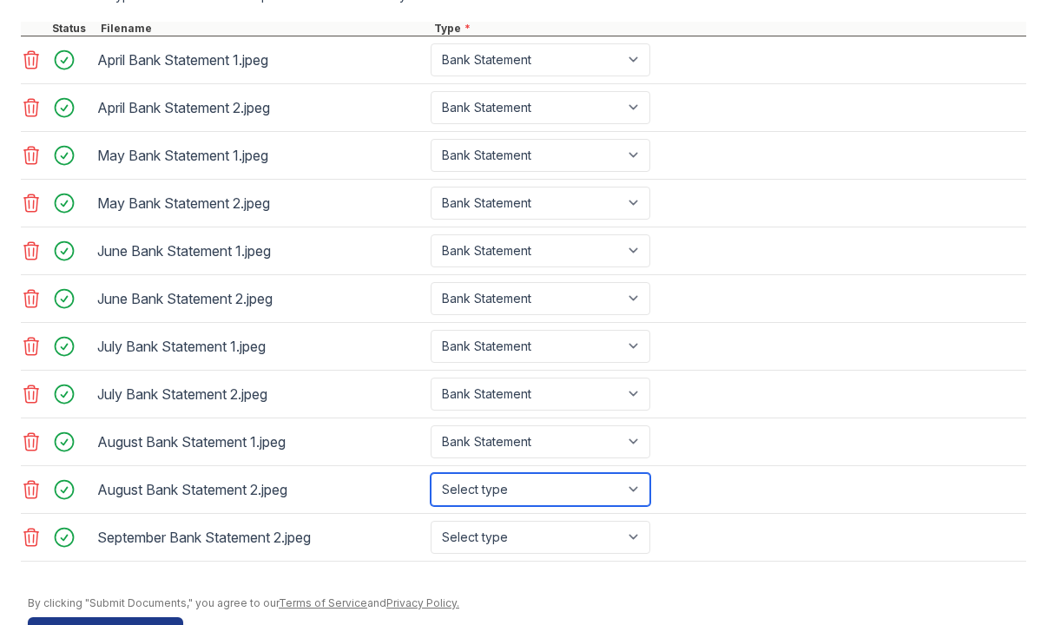
select select "bank_statement"
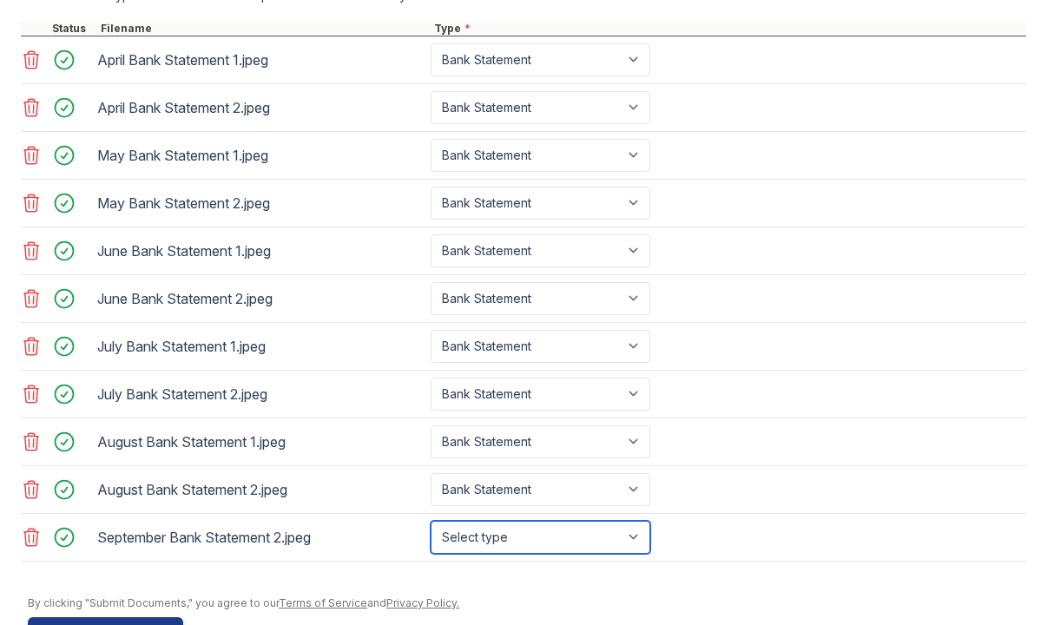
select select "bank_statement"
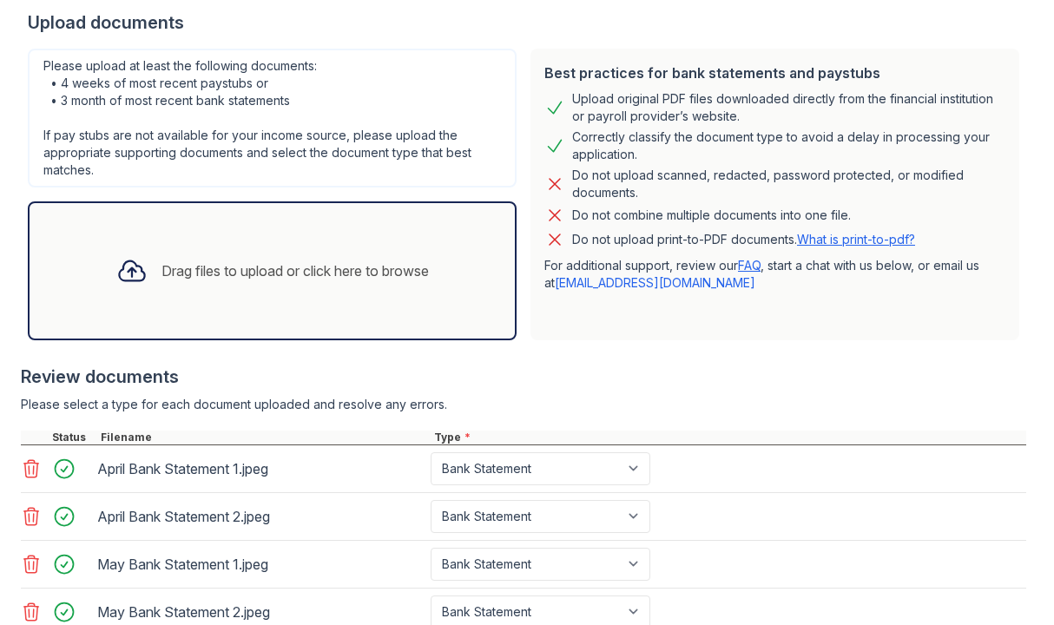
scroll to position [381, 0]
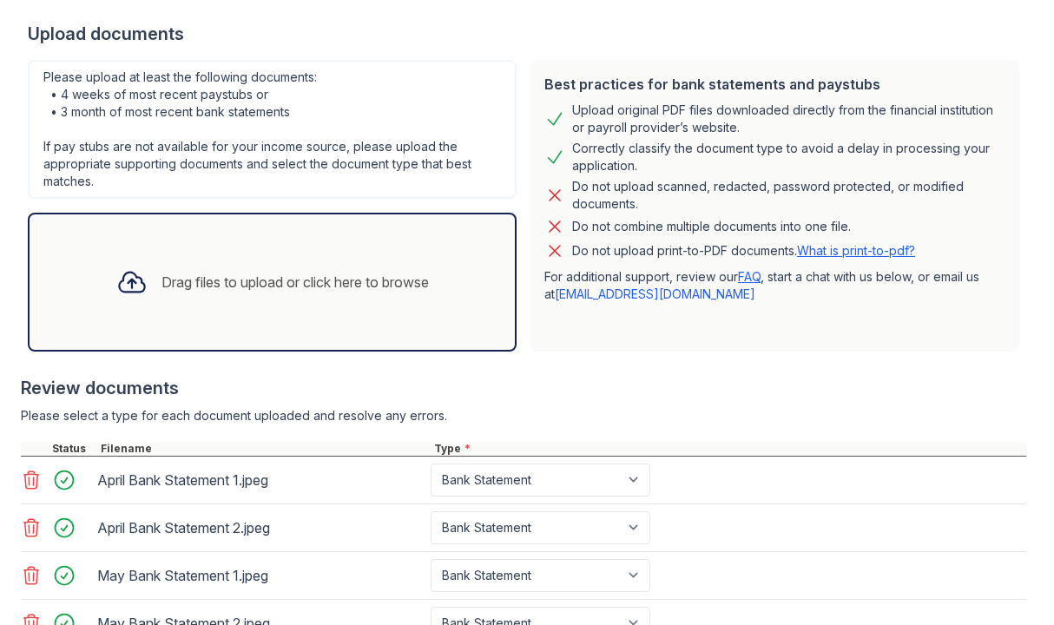
click at [249, 259] on div "Drag files to upload or click here to browse" at bounding box center [272, 282] width 340 height 59
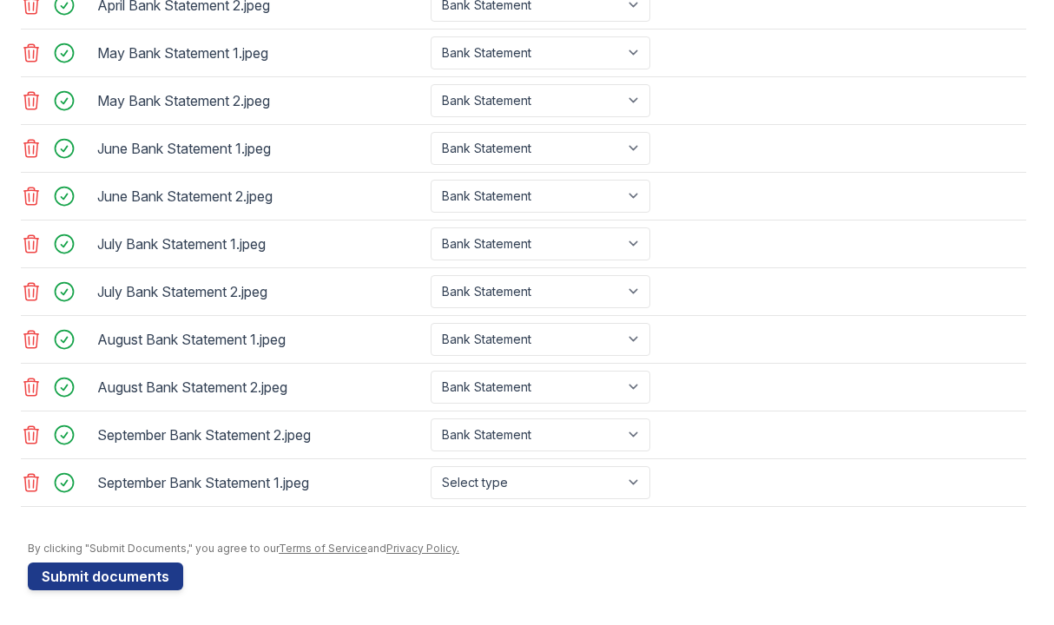
scroll to position [904, 0]
select select "bank_statement"
click at [147, 582] on button "Submit documents" at bounding box center [105, 576] width 155 height 28
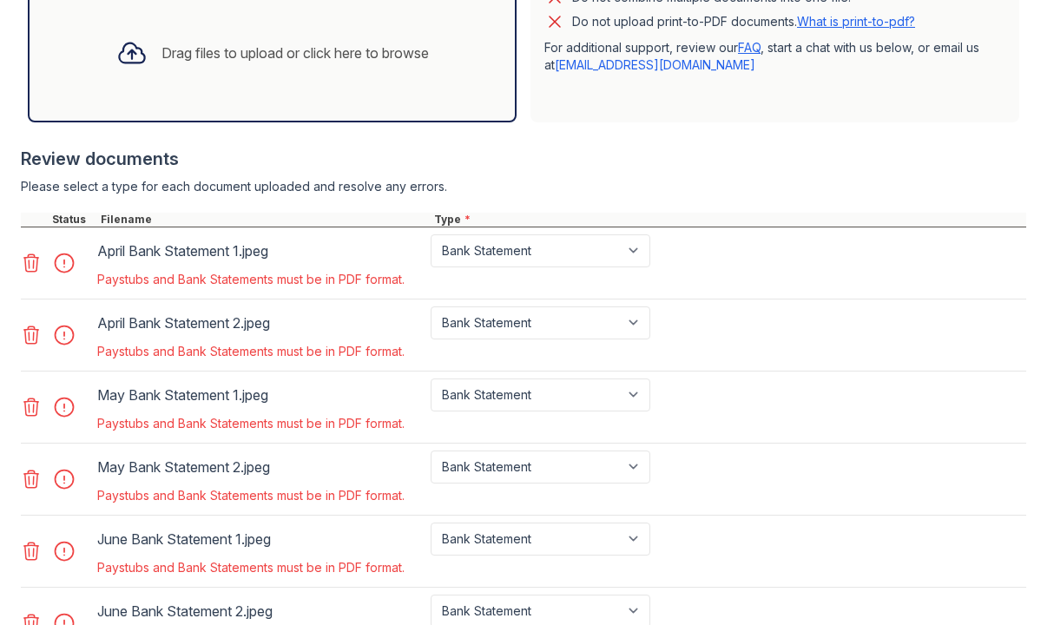
scroll to position [611, 0]
click at [36, 258] on icon at bounding box center [31, 262] width 21 height 21
click at [36, 324] on icon at bounding box center [31, 334] width 21 height 21
click at [36, 258] on icon at bounding box center [31, 262] width 21 height 21
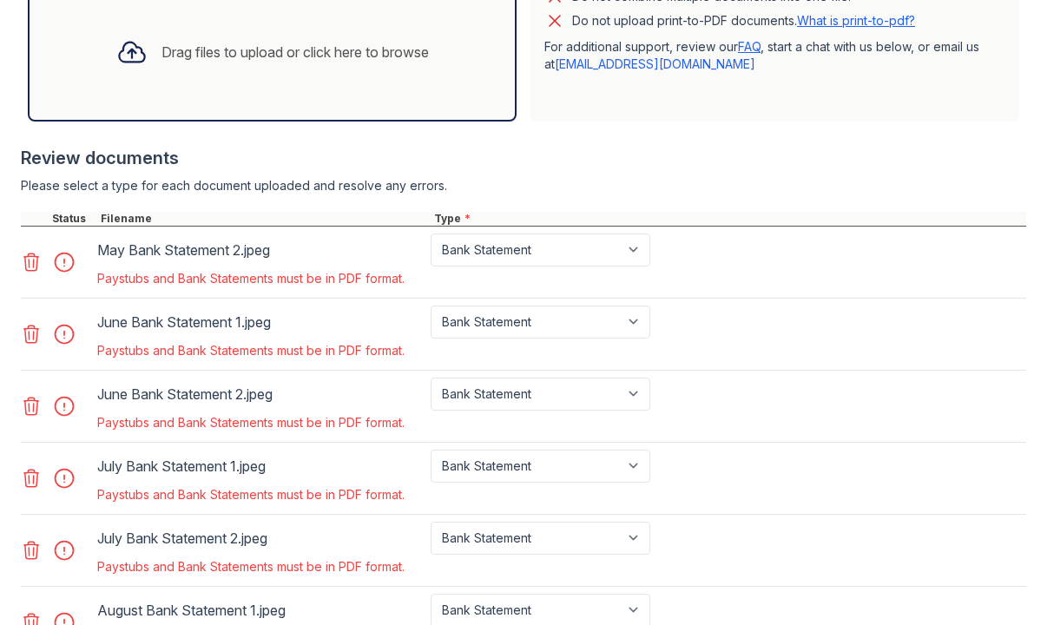
click at [36, 324] on icon at bounding box center [31, 334] width 21 height 21
click at [36, 258] on icon at bounding box center [31, 262] width 21 height 21
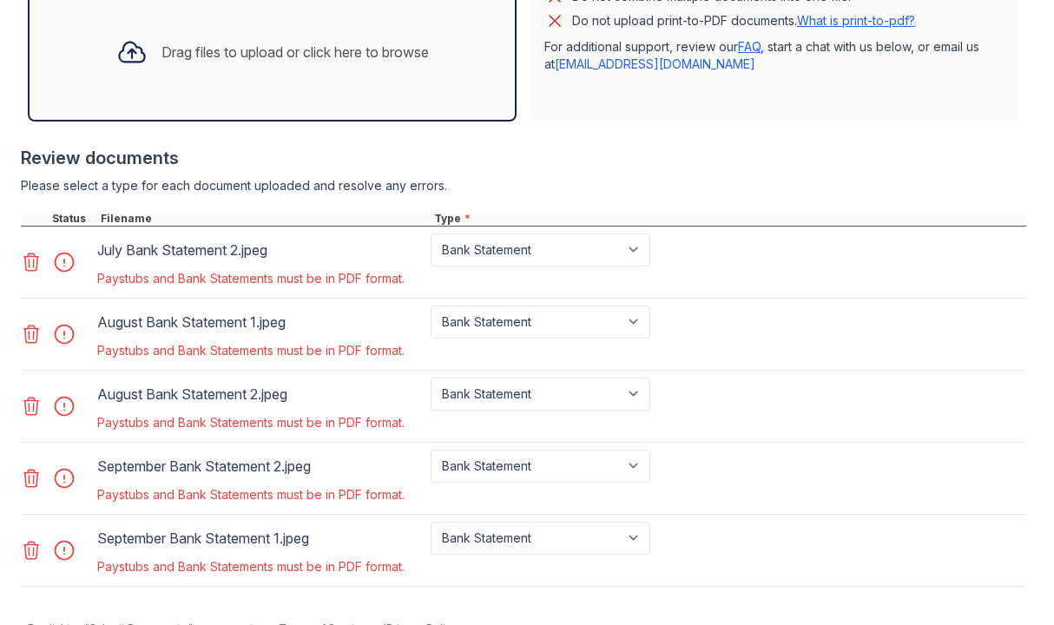
click at [36, 258] on icon at bounding box center [31, 262] width 21 height 21
click at [36, 324] on icon at bounding box center [31, 334] width 21 height 21
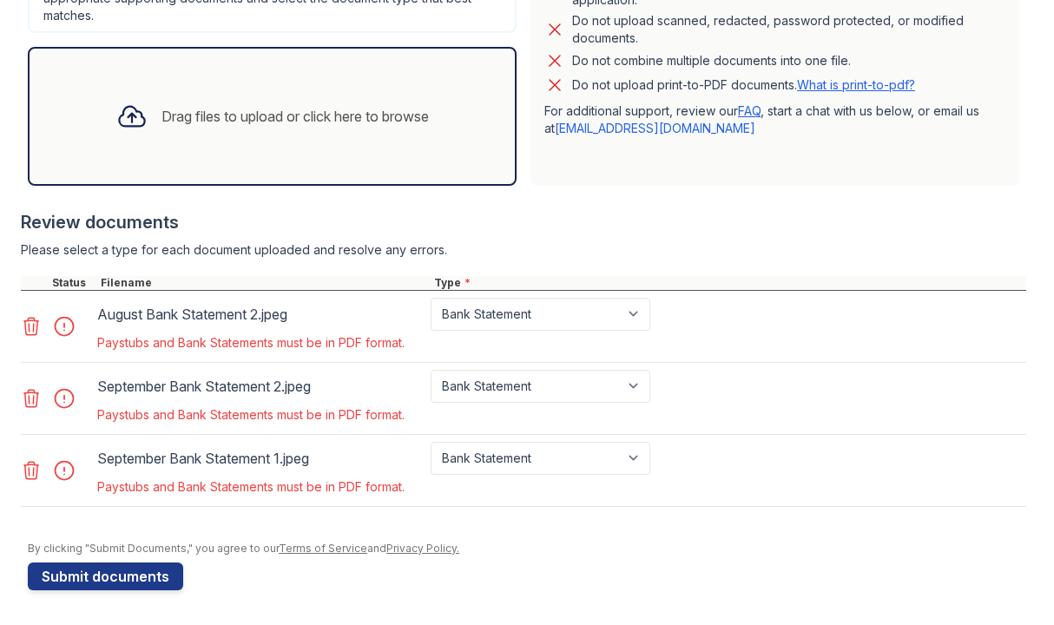
scroll to position [547, 0]
click at [36, 259] on div at bounding box center [523, 267] width 1005 height 17
click at [22, 319] on icon at bounding box center [31, 326] width 21 height 21
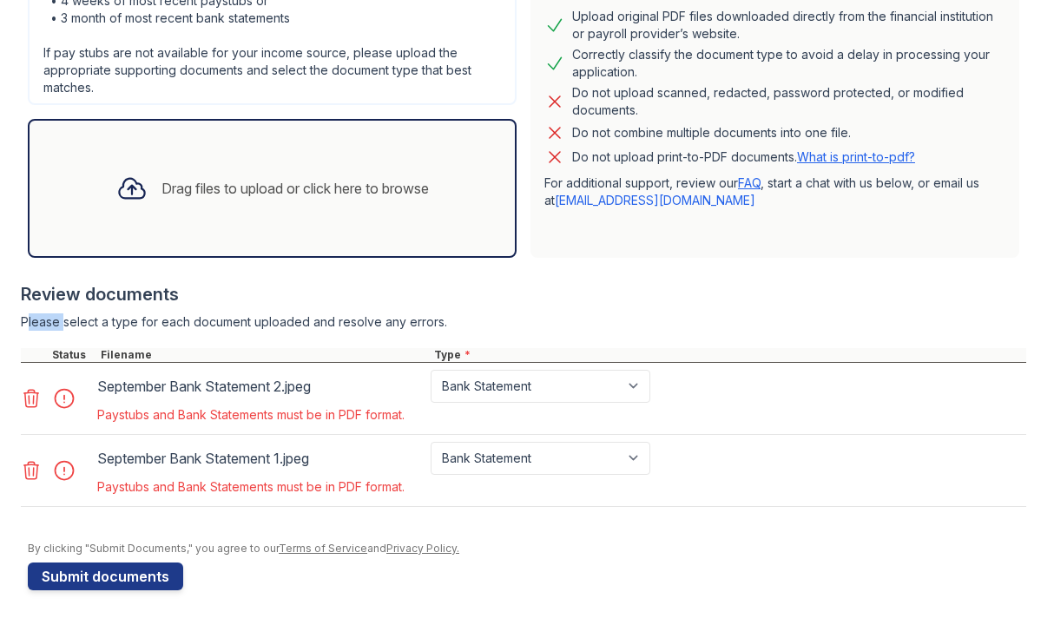
click at [22, 319] on div "Please select a type for each document uploaded and resolve any errors." at bounding box center [523, 321] width 1005 height 17
click at [35, 397] on icon at bounding box center [31, 398] width 21 height 21
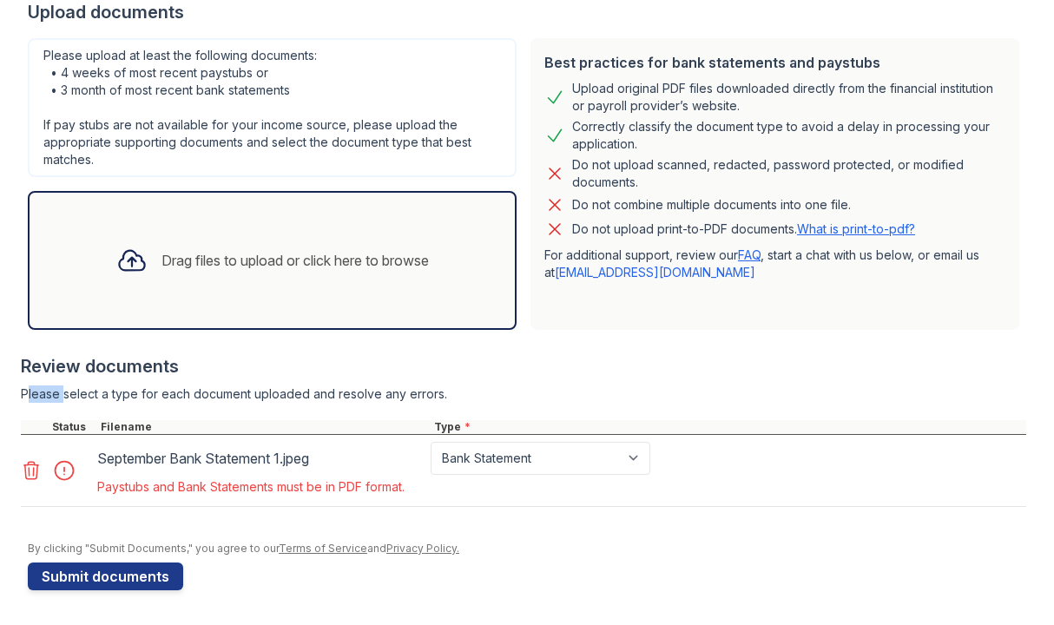
click at [31, 476] on icon at bounding box center [31, 470] width 21 height 21
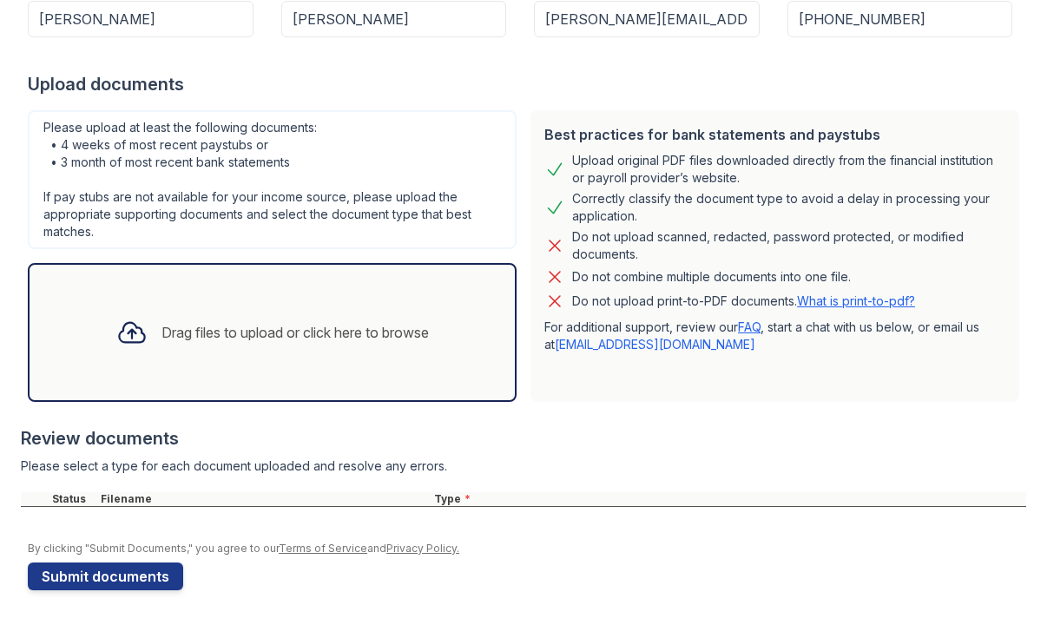
click at [330, 325] on div "Drag files to upload or click here to browse" at bounding box center [294, 332] width 267 height 21
click at [350, 310] on div "Drag files to upload or click here to browse" at bounding box center [272, 332] width 340 height 59
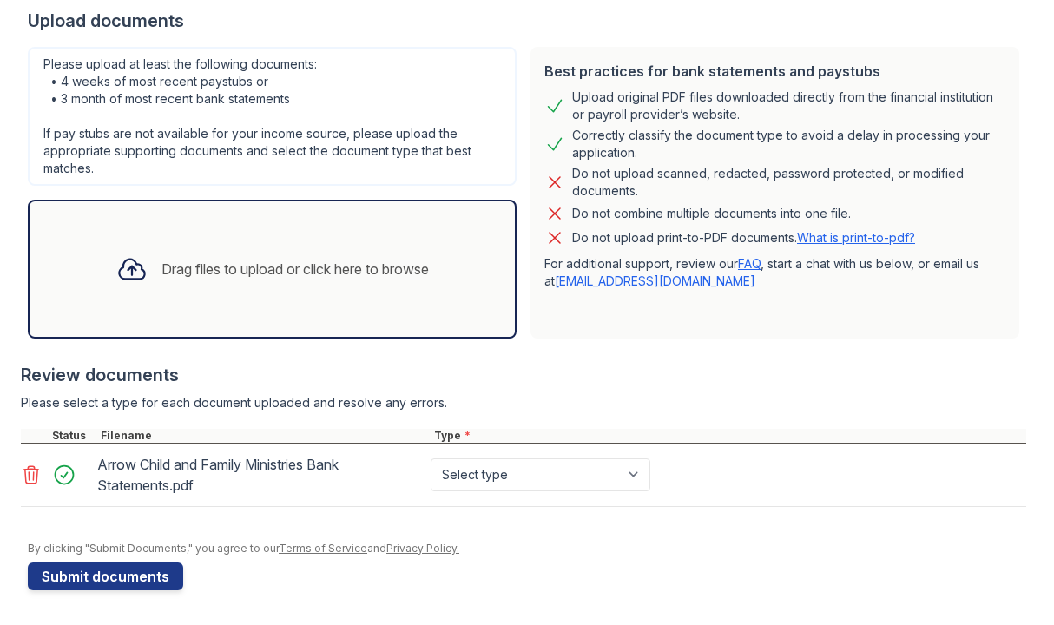
scroll to position [394, 0]
click at [508, 455] on div "Select type Paystub Bank Statement Offer Letter Tax Documents Benefit Award Let…" at bounding box center [542, 474] width 230 height 49
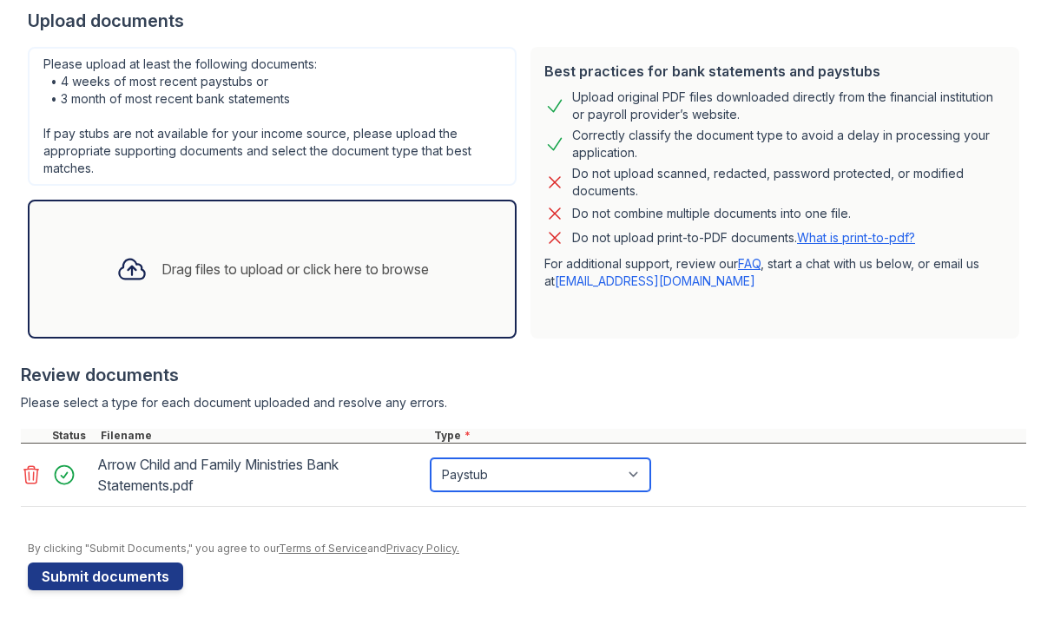
select select "bank_statement"
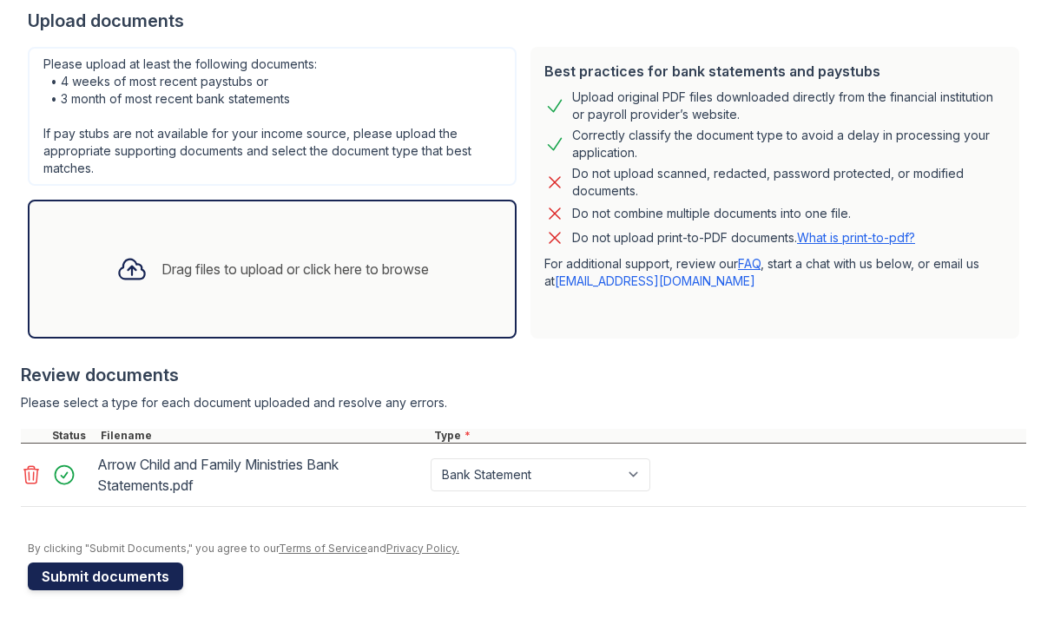
click at [78, 587] on button "Submit documents" at bounding box center [105, 576] width 155 height 28
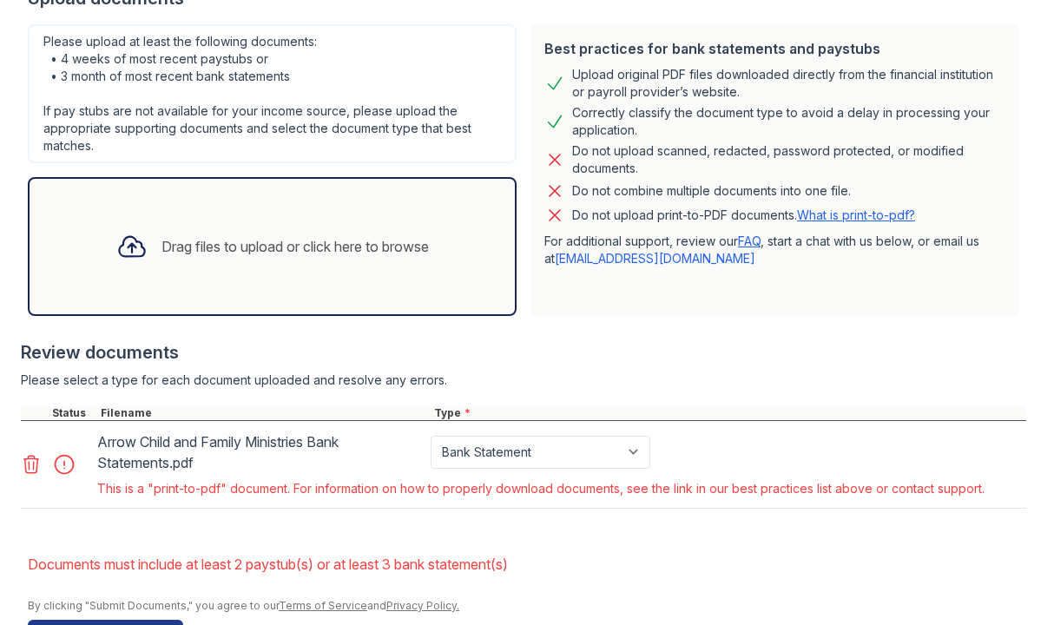
scroll to position [418, 0]
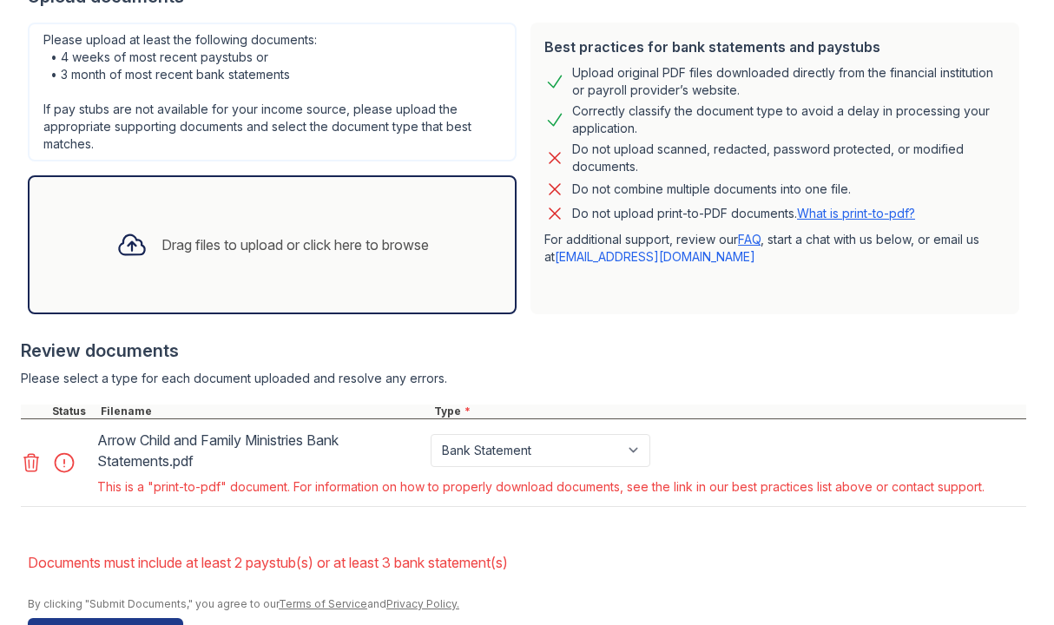
click at [29, 456] on icon at bounding box center [31, 462] width 15 height 17
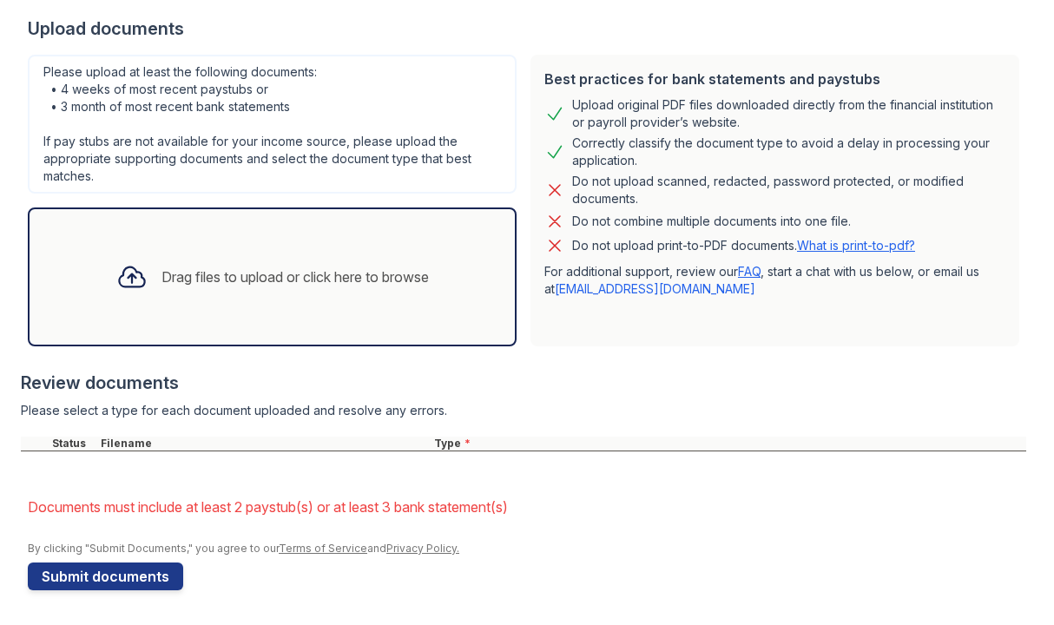
scroll to position [386, 0]
